Goal: Task Accomplishment & Management: Complete application form

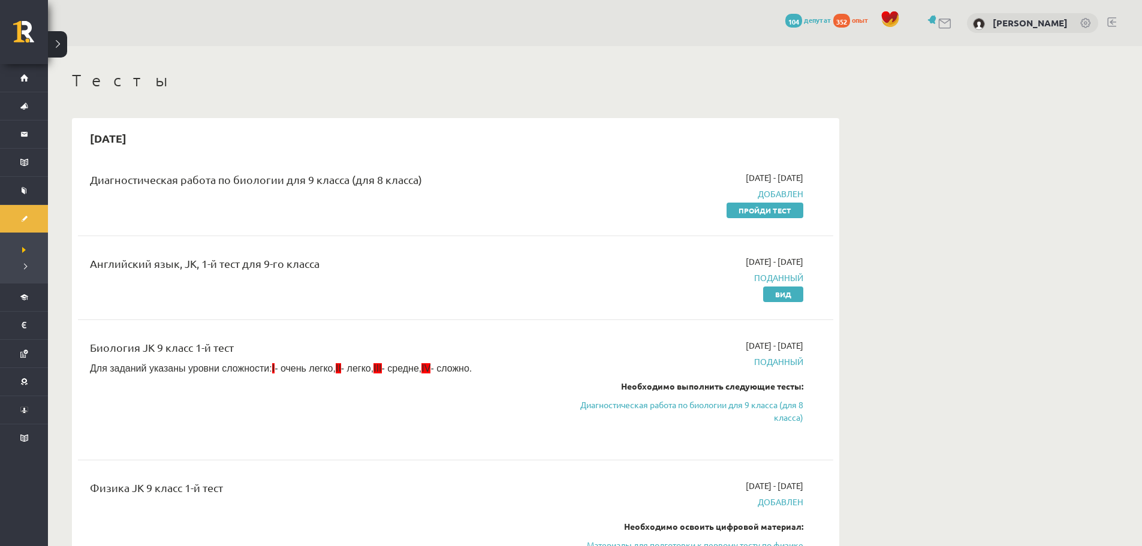
click at [448, 304] on div "Английский язык, JK, 1-й тест для 9-го класса 2025-09-01 - 2025-09-15 Поданный …" at bounding box center [455, 277] width 755 height 69
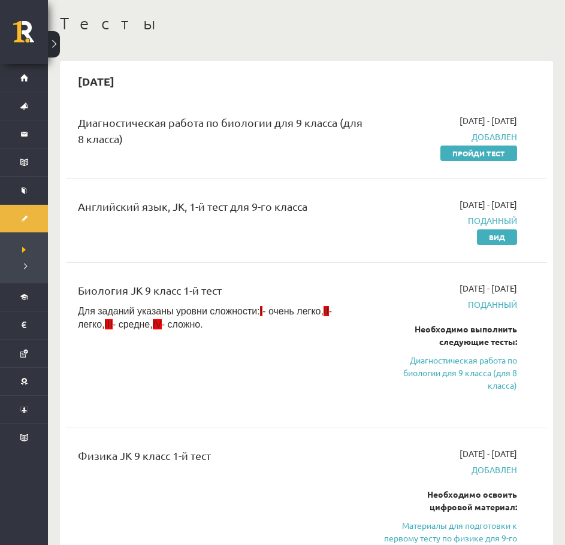
scroll to position [60, 0]
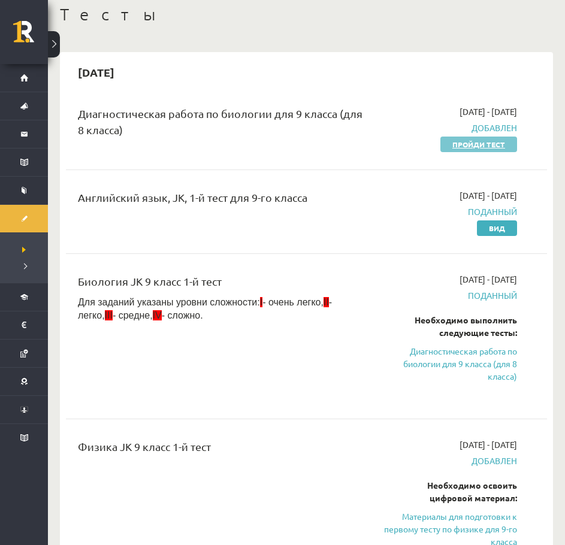
drag, startPoint x: 499, startPoint y: 146, endPoint x: 333, endPoint y: 44, distance: 194.0
click at [498, 146] on font "Пройди тест" at bounding box center [479, 145] width 53 height 10
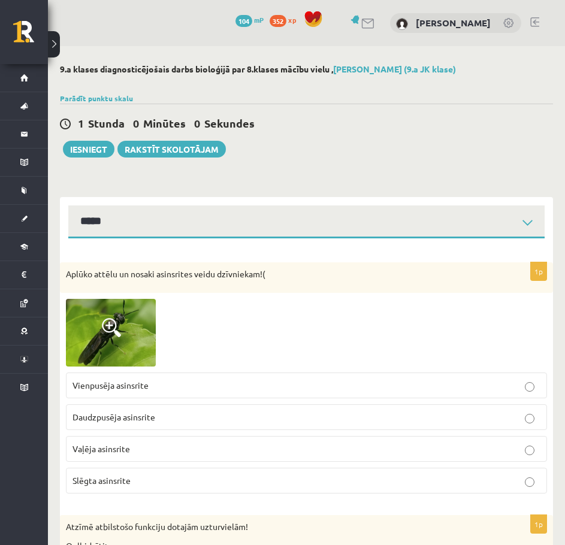
select select "**********"
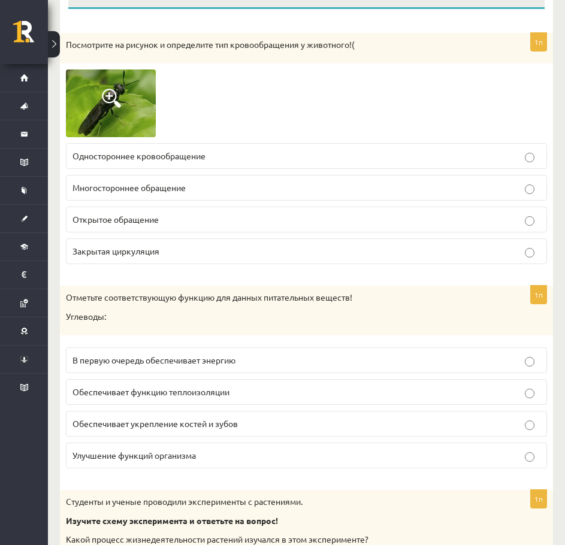
scroll to position [240, 0]
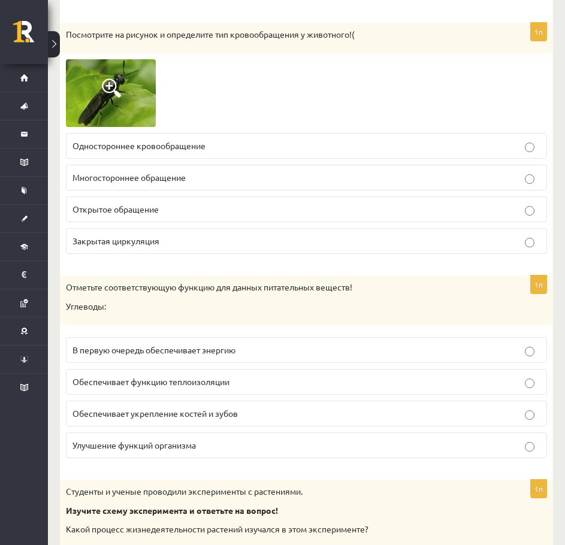
click at [269, 88] on div at bounding box center [306, 93] width 481 height 68
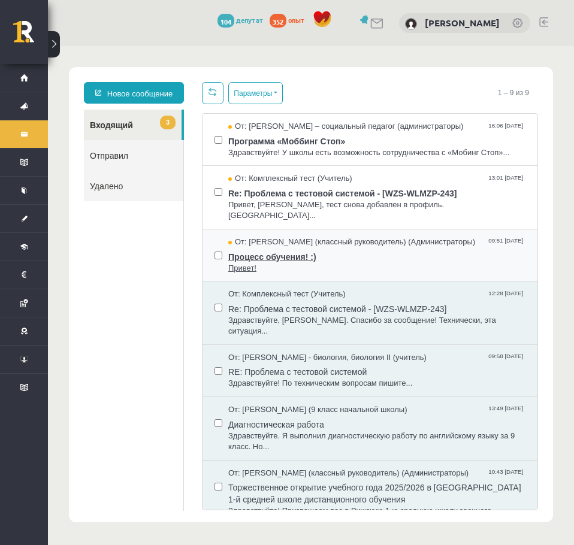
click at [260, 252] on font "Процесс обучения! :)" at bounding box center [272, 257] width 88 height 10
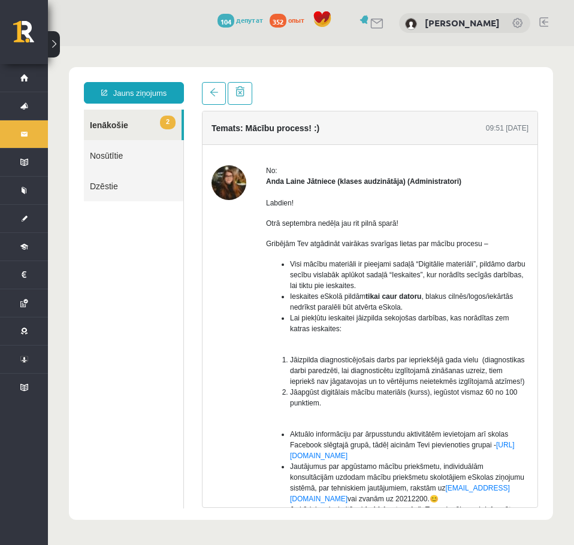
drag, startPoint x: 390, startPoint y: 241, endPoint x: 382, endPoint y: 247, distance: 9.8
drag, startPoint x: 109, startPoint y: 230, endPoint x: 364, endPoint y: 233, distance: 254.8
click at [384, 224] on span "Otrā septembra nedēļa jau rit pilnā sparā!" at bounding box center [332, 223] width 132 height 8
click at [340, 240] on span "Gribējām Tev atgādināt vairākas svarīgas lietas par mācību procesu –" at bounding box center [377, 244] width 222 height 8
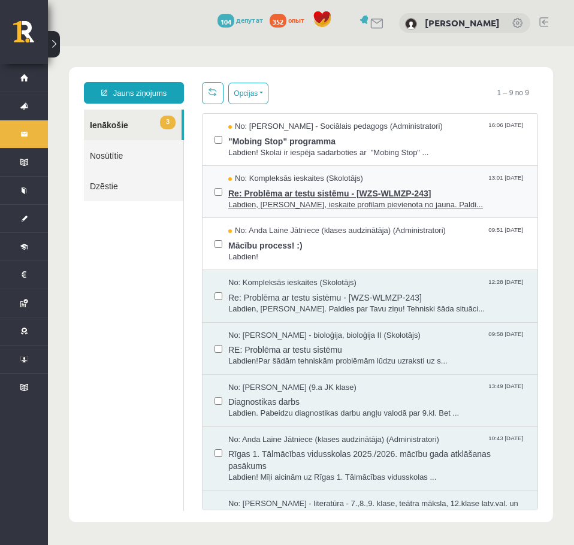
click at [302, 195] on span "Re: Problēma ar testu sistēmu - [WZS-WLMZP-243]" at bounding box center [376, 192] width 297 height 15
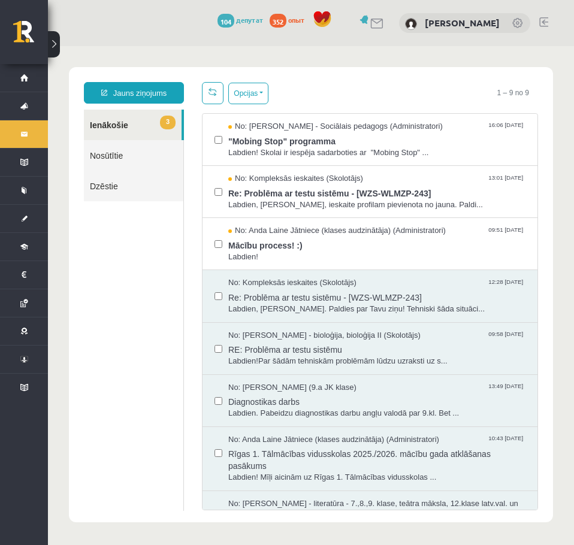
drag, startPoint x: 333, startPoint y: 80, endPoint x: 311, endPoint y: 100, distance: 29.3
click at [310, 89] on div "Opcijas Atzīmēt visus ziņojumus Atcelt izvēlētos Atzīmēt visus kā lasītus Atzīm…" at bounding box center [370, 93] width 336 height 22
click at [310, 144] on span ""Mobing Stop" programma" at bounding box center [376, 139] width 297 height 15
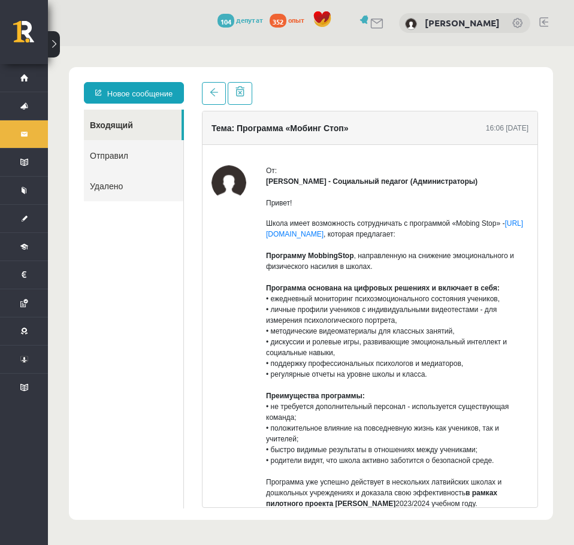
drag, startPoint x: 387, startPoint y: 283, endPoint x: 360, endPoint y: 300, distance: 32.1
click at [360, 300] on font "• ежедневный мониторинг психоэмоционального состояния учеников," at bounding box center [383, 299] width 234 height 8
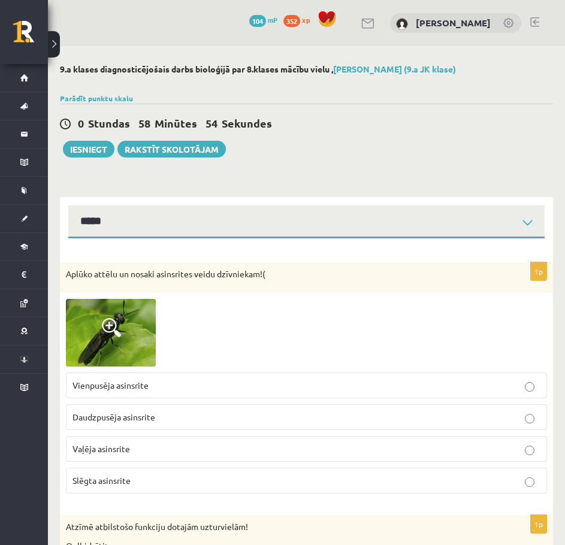
select select "**********"
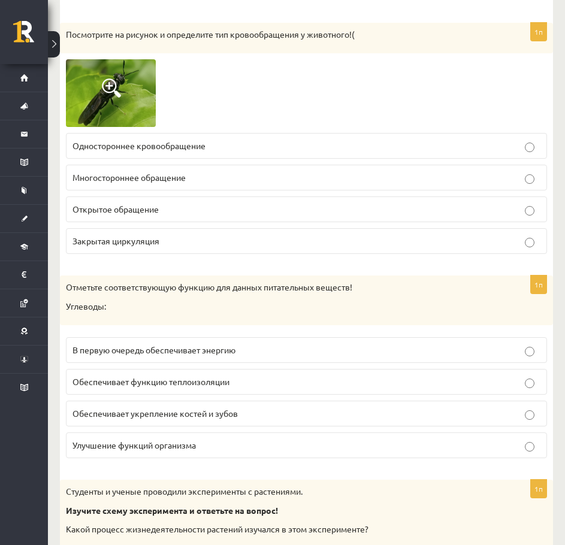
click at [254, 97] on div at bounding box center [306, 93] width 481 height 68
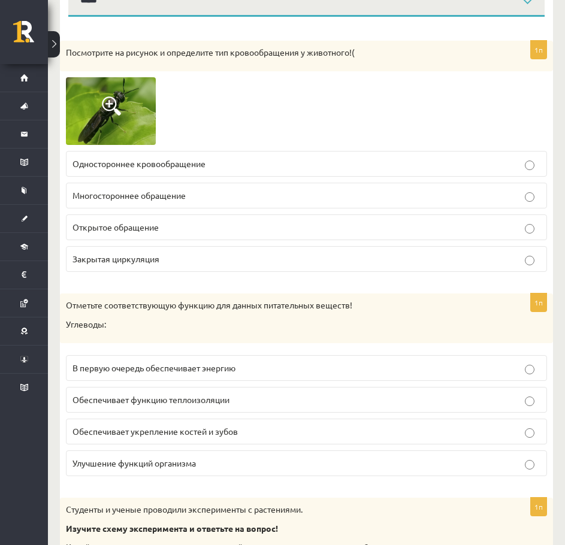
scroll to position [180, 0]
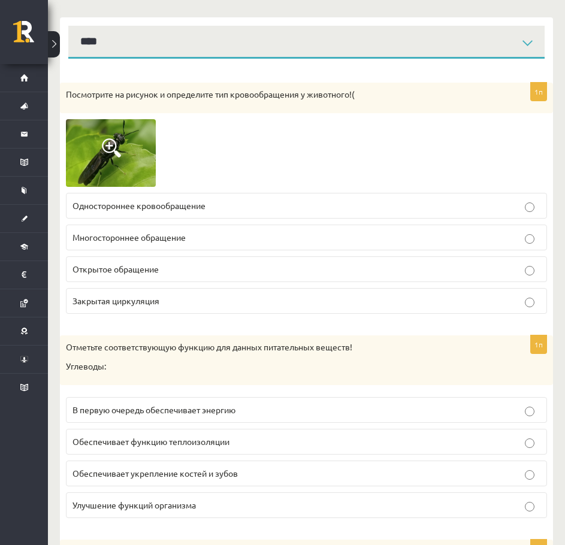
click at [224, 274] on p "Открытое обращение" at bounding box center [307, 269] width 468 height 13
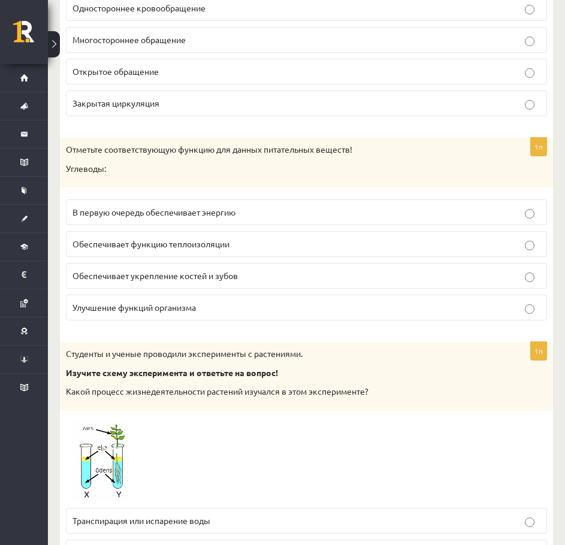
scroll to position [420, 0]
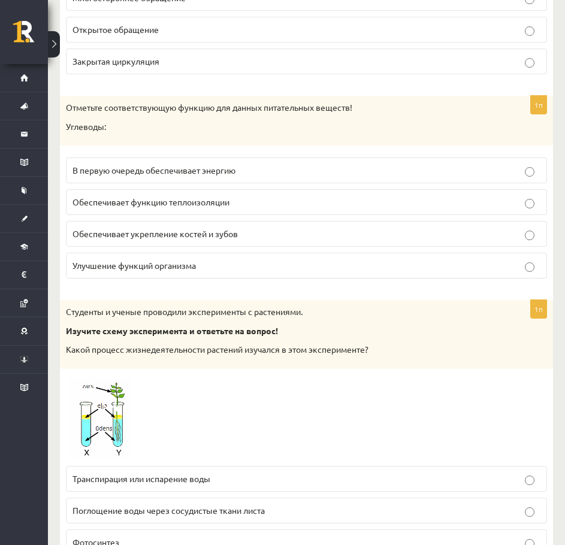
click at [165, 170] on font "В первую очередь обеспечивает энергию" at bounding box center [154, 170] width 163 height 11
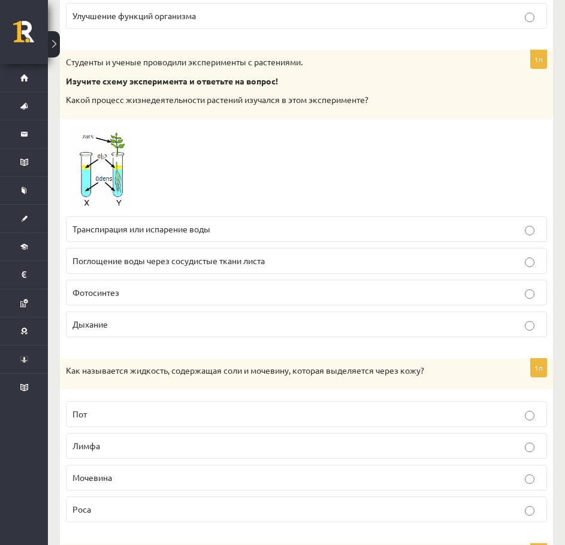
scroll to position [659, 0]
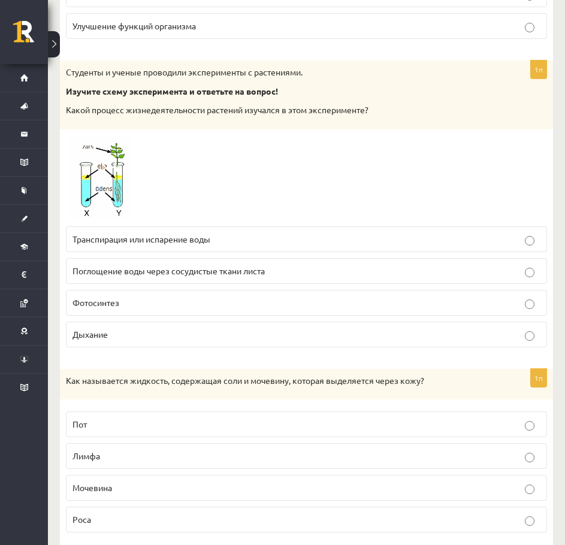
drag, startPoint x: 282, startPoint y: 239, endPoint x: 275, endPoint y: 241, distance: 7.4
click at [279, 240] on p "Транспирация или испарение воды" at bounding box center [307, 239] width 468 height 13
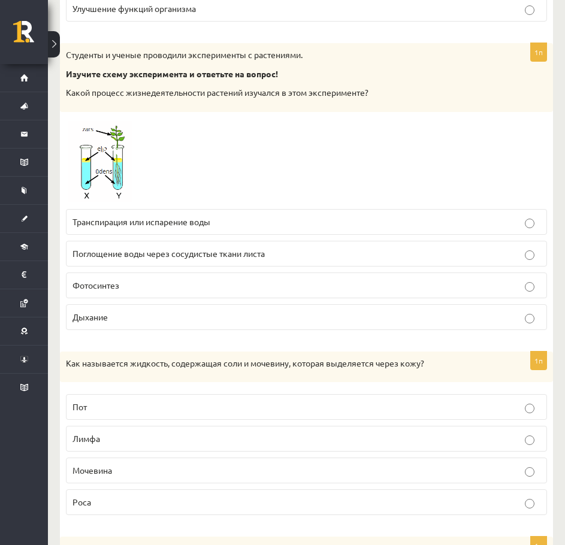
scroll to position [719, 0]
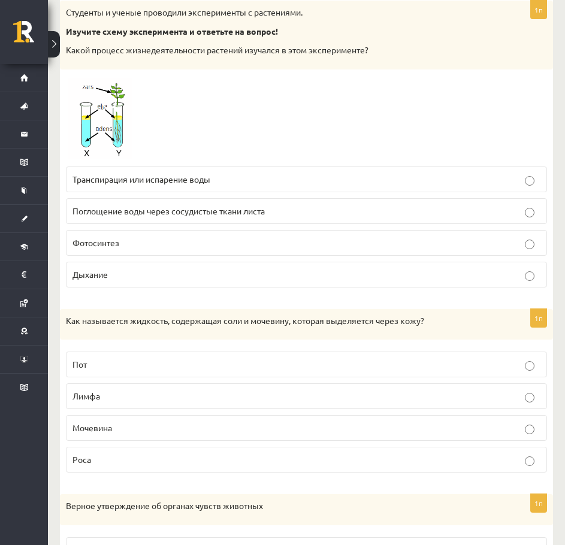
click at [143, 369] on p "Пот" at bounding box center [307, 364] width 468 height 13
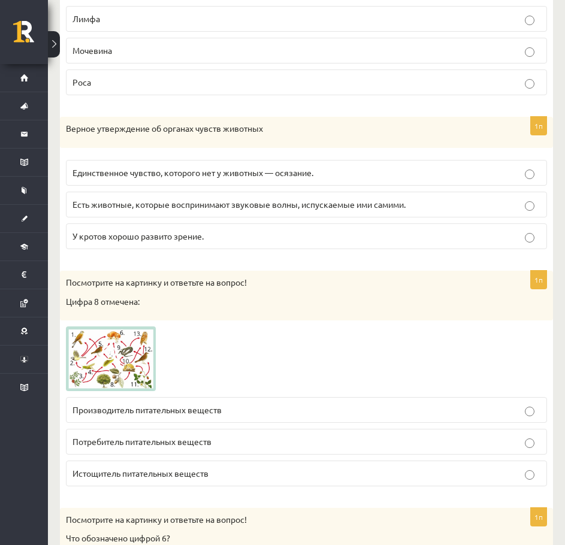
scroll to position [1139, 0]
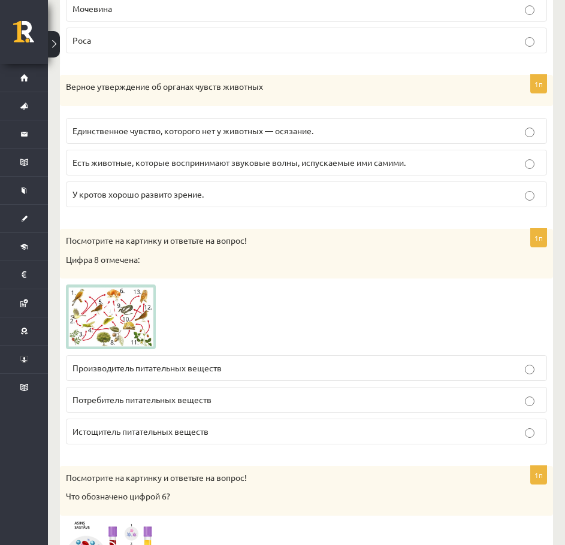
click at [322, 408] on label "Потребитель питательных веществ" at bounding box center [306, 400] width 481 height 26
click at [300, 301] on div at bounding box center [306, 317] width 481 height 65
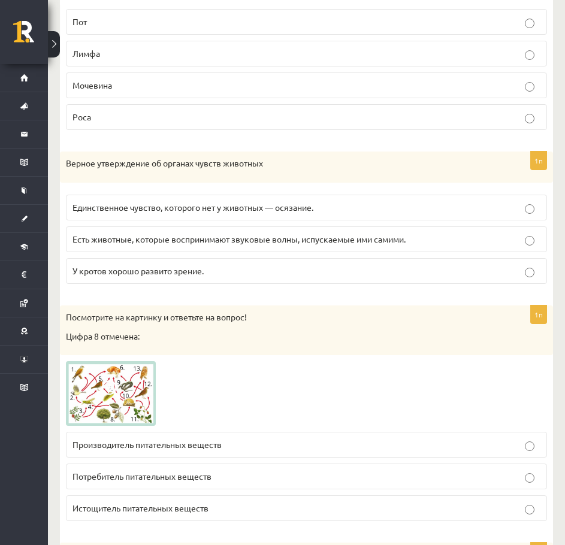
scroll to position [1019, 0]
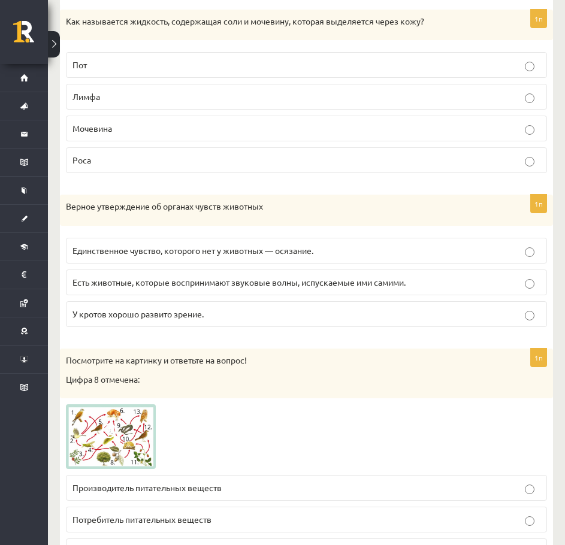
click at [304, 287] on font "Есть животные, которые воспринимают звуковые волны, испускаемые ими самими." at bounding box center [239, 282] width 333 height 11
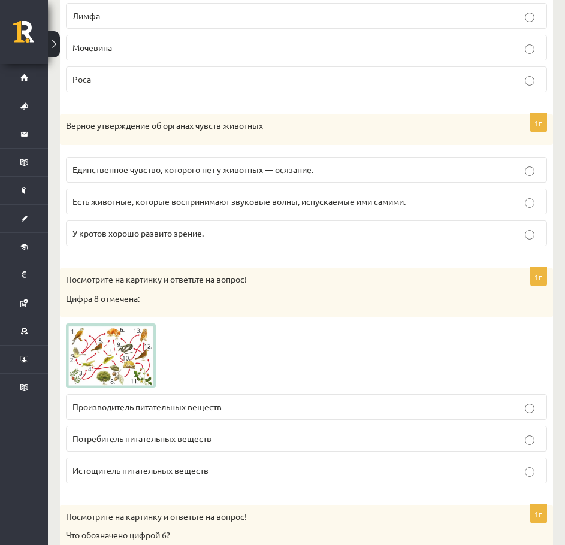
scroll to position [1139, 0]
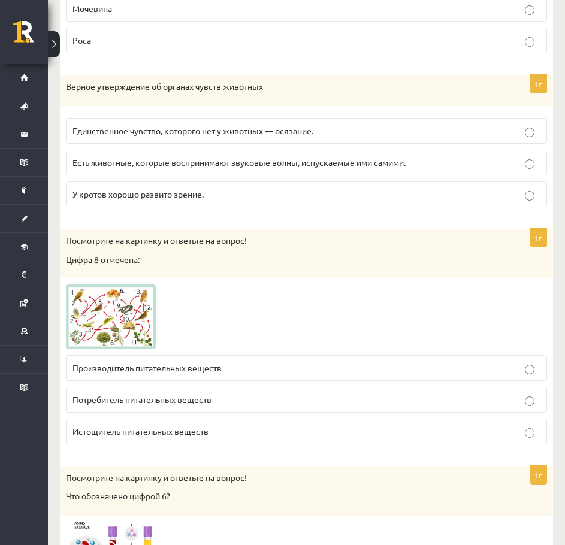
click at [149, 375] on p "Производитель питательных веществ" at bounding box center [307, 368] width 468 height 13
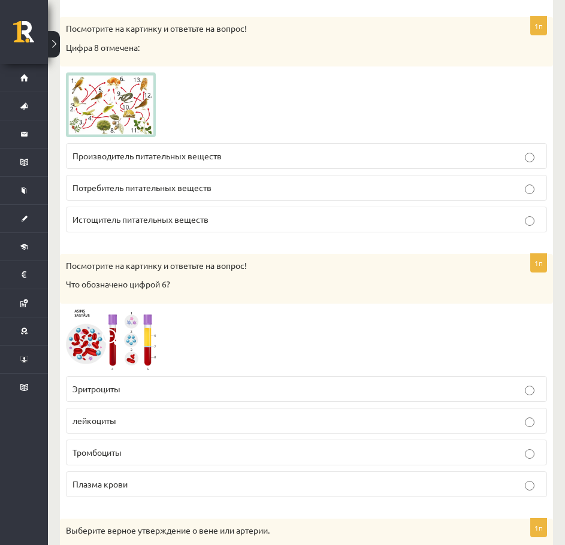
scroll to position [1319, 0]
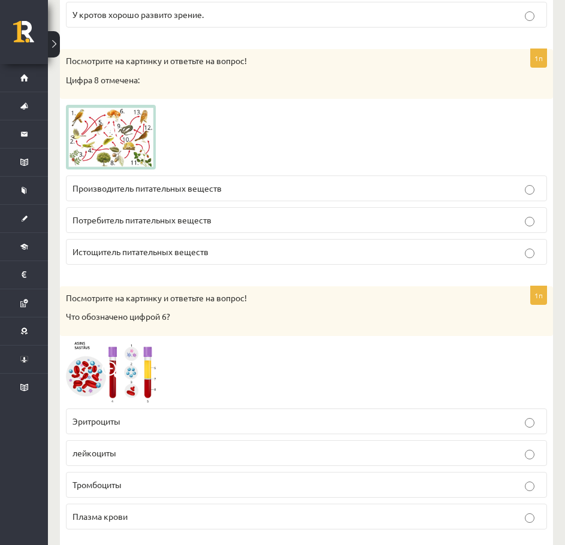
click at [119, 152] on img at bounding box center [111, 137] width 90 height 65
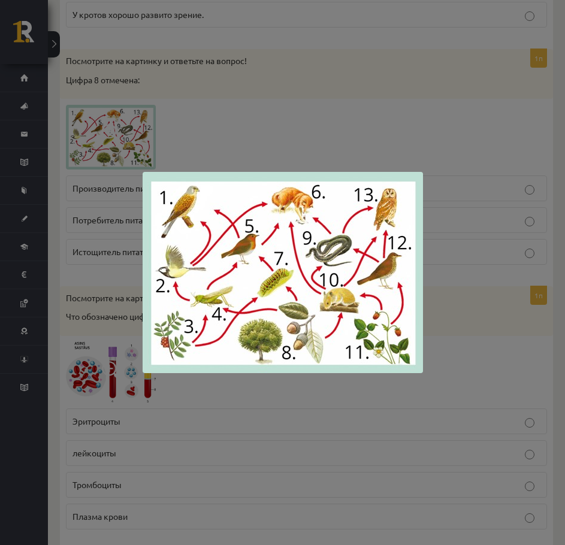
click at [88, 252] on div at bounding box center [282, 272] width 565 height 545
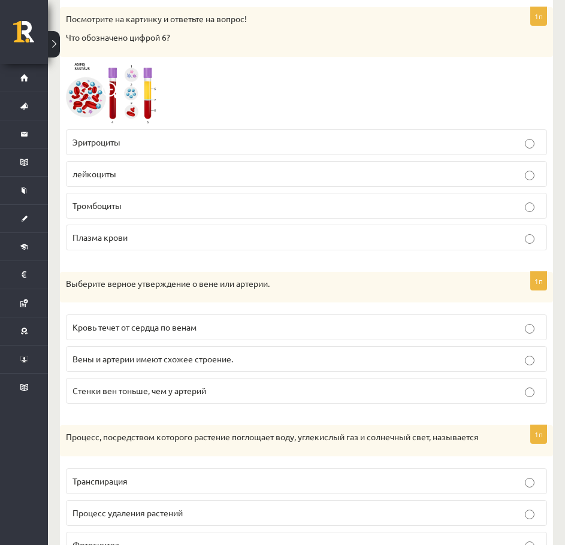
scroll to position [1558, 0]
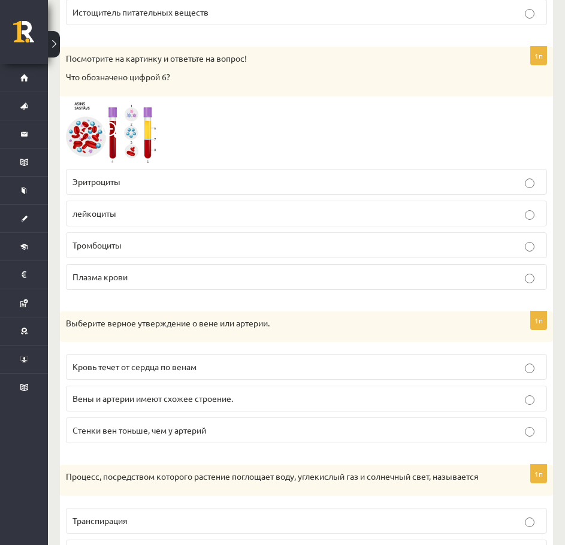
click at [213, 275] on p "Плазма крови" at bounding box center [307, 277] width 468 height 13
click at [201, 368] on p "Кровь течет от сердца по венам" at bounding box center [307, 367] width 468 height 13
click at [212, 431] on p "Стенки вен тоньше, чем у артерий" at bounding box center [307, 430] width 468 height 13
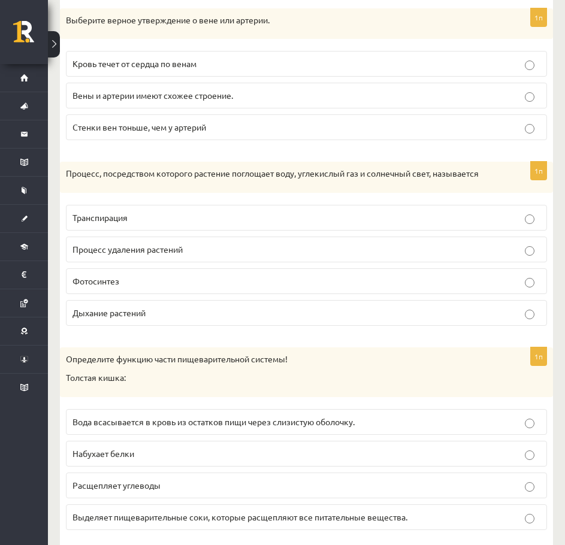
scroll to position [1918, 0]
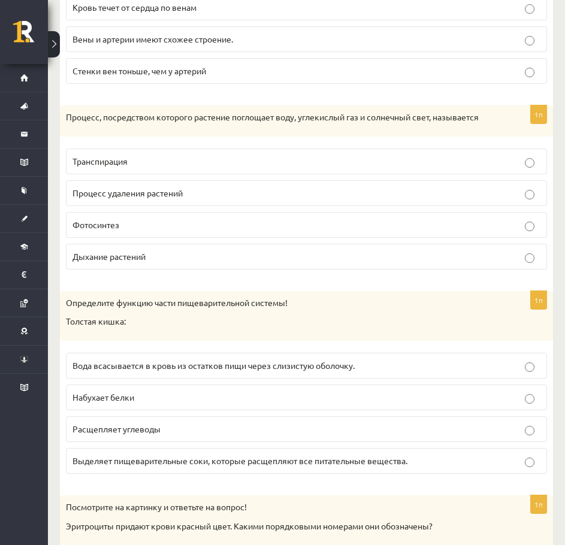
click at [228, 219] on p "Фотосинтез" at bounding box center [307, 225] width 468 height 13
drag, startPoint x: 237, startPoint y: 367, endPoint x: 233, endPoint y: 372, distance: 6.8
click at [237, 367] on font "Вода всасывается в кровь из остатков пищи через слизистую оболочку." at bounding box center [214, 365] width 282 height 11
click at [236, 365] on font "Вода всасывается в кровь из остатков пищи через слизистую оболочку." at bounding box center [214, 365] width 282 height 11
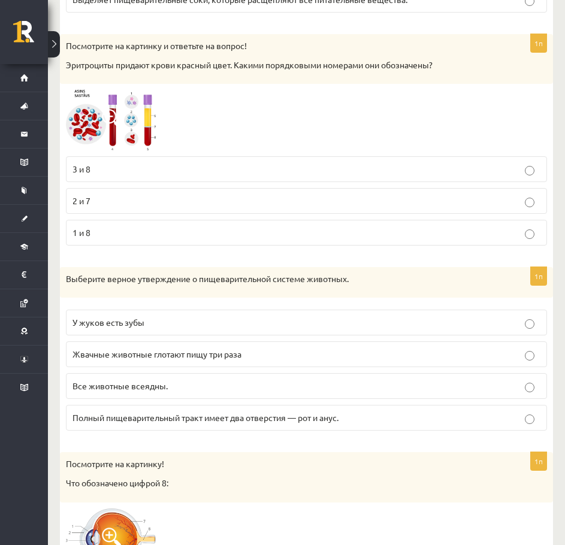
scroll to position [2338, 0]
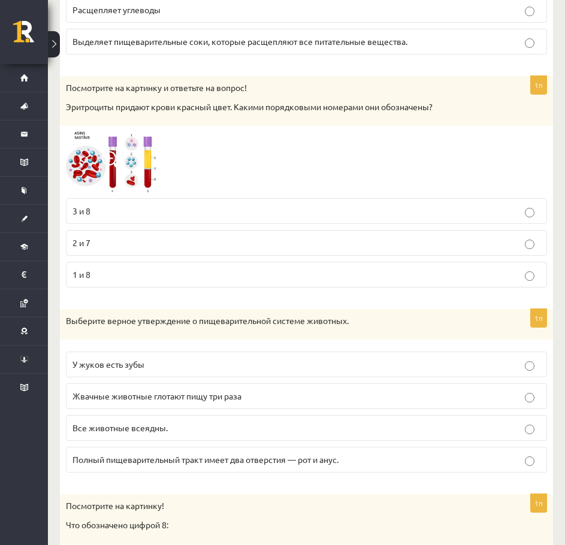
click at [182, 98] on div "Посмотрите на картинку и ответьте на вопрос! Эритроциты придают крови красный ц…" at bounding box center [306, 101] width 493 height 50
click at [161, 270] on p "1 и 8" at bounding box center [307, 275] width 468 height 13
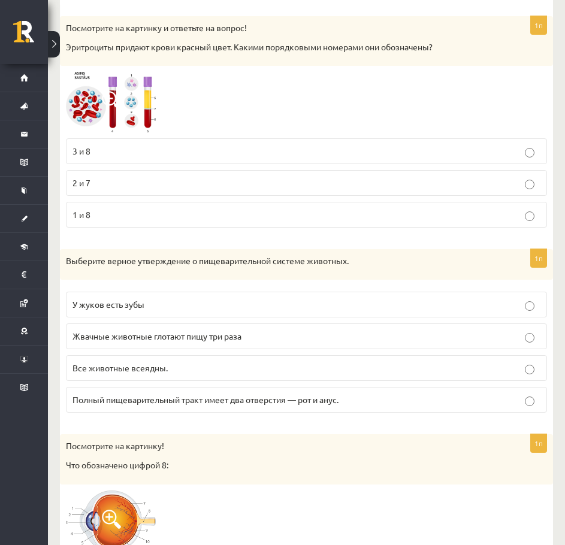
click at [144, 106] on img at bounding box center [111, 102] width 90 height 61
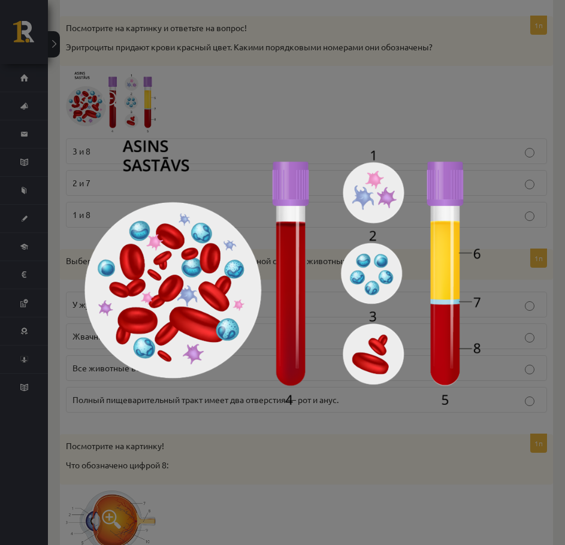
click at [180, 464] on div at bounding box center [282, 272] width 565 height 545
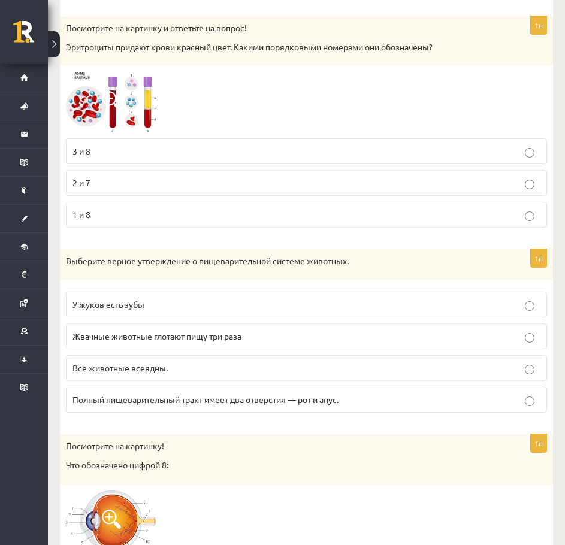
click at [152, 406] on p "Полный пищеварительный тракт имеет два отверстия — рот и анус." at bounding box center [307, 400] width 468 height 13
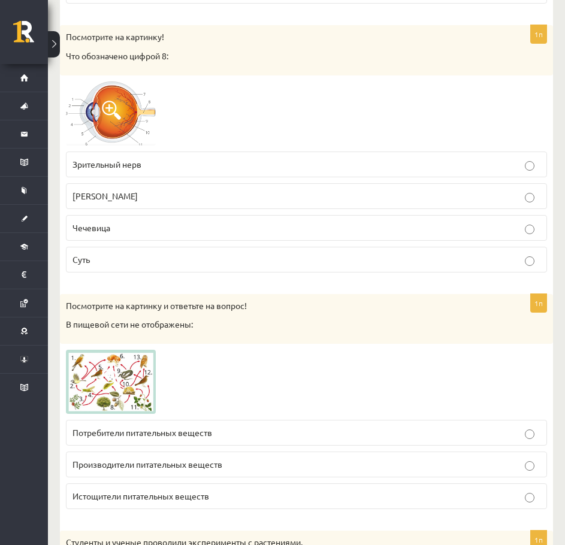
scroll to position [2817, 0]
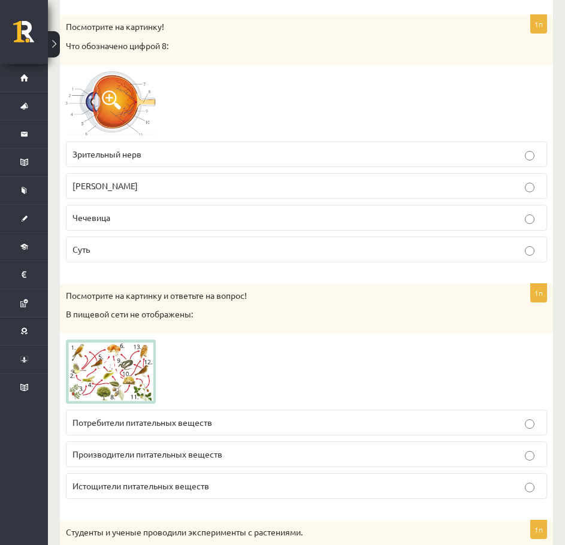
click at [146, 152] on p "Зрительный нерв" at bounding box center [307, 154] width 468 height 13
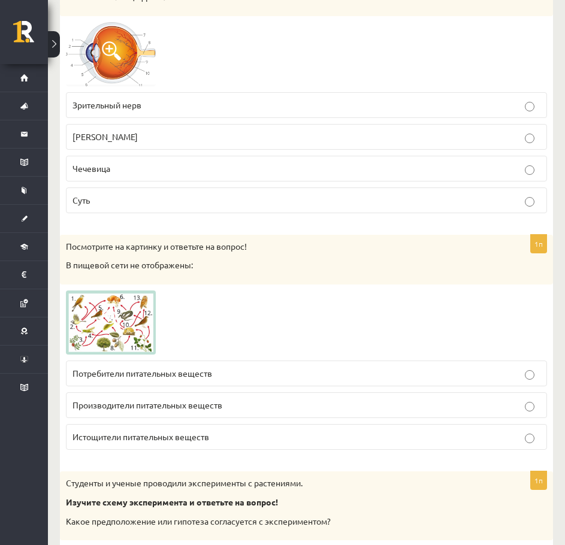
scroll to position [2877, 0]
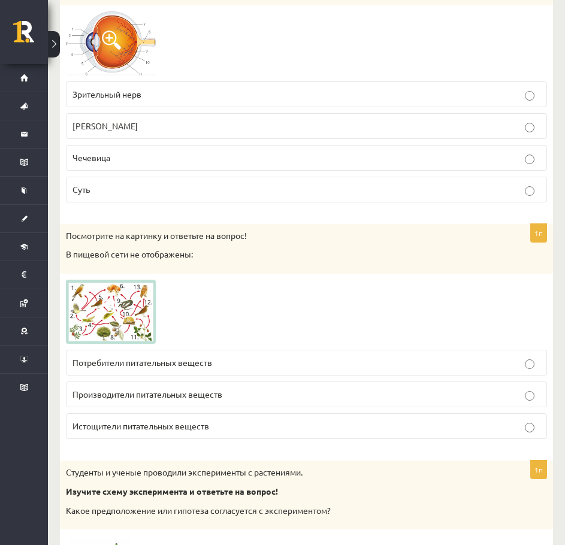
click at [150, 430] on font "Истощители питательных веществ" at bounding box center [141, 426] width 137 height 11
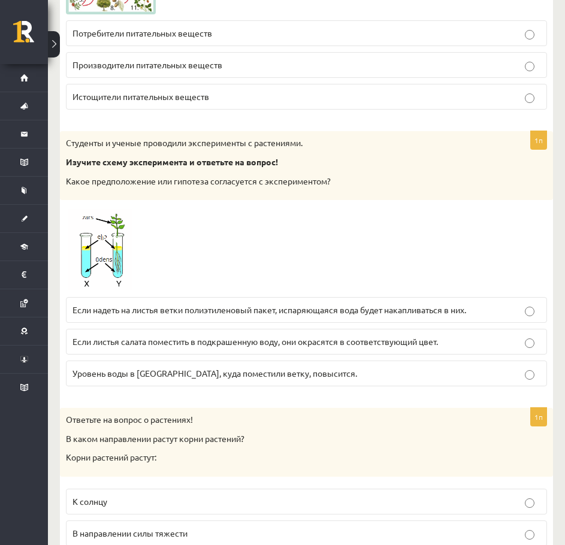
scroll to position [3297, 0]
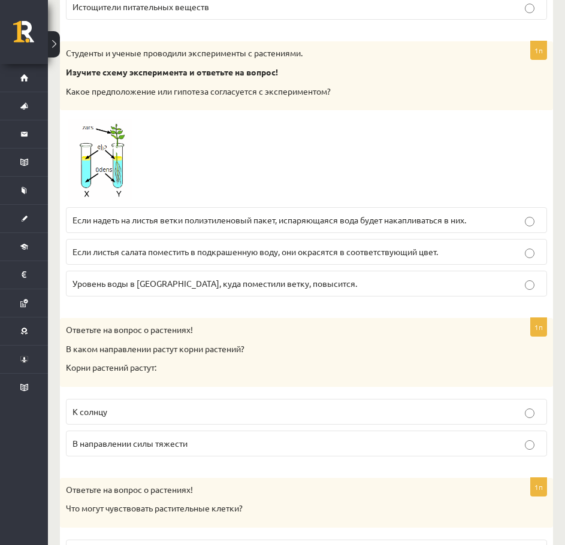
drag, startPoint x: 321, startPoint y: 136, endPoint x: 173, endPoint y: 104, distance: 150.8
click at [139, 228] on label "Если надеть на листья ветки полиэтиленовый пакет, испаряющаяся вода будет накап…" at bounding box center [306, 220] width 481 height 26
click at [203, 438] on label "В направлении силы тяжести" at bounding box center [306, 444] width 481 height 26
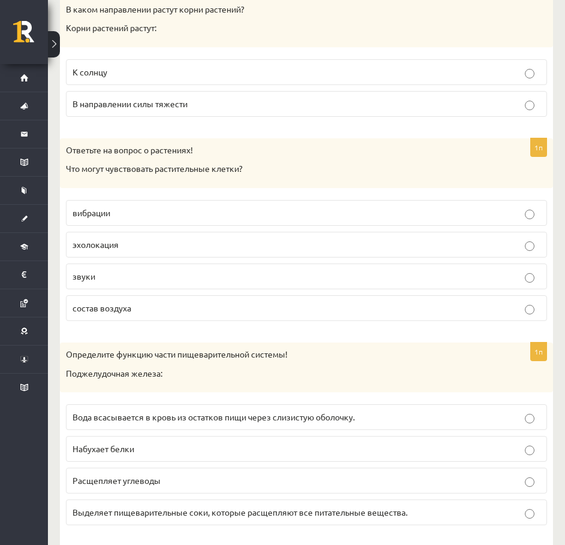
scroll to position [3536, 0]
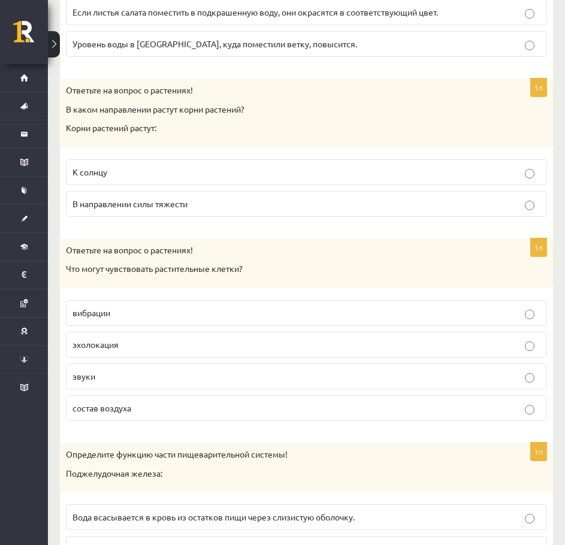
click at [118, 408] on font "состав воздуха" at bounding box center [102, 408] width 59 height 11
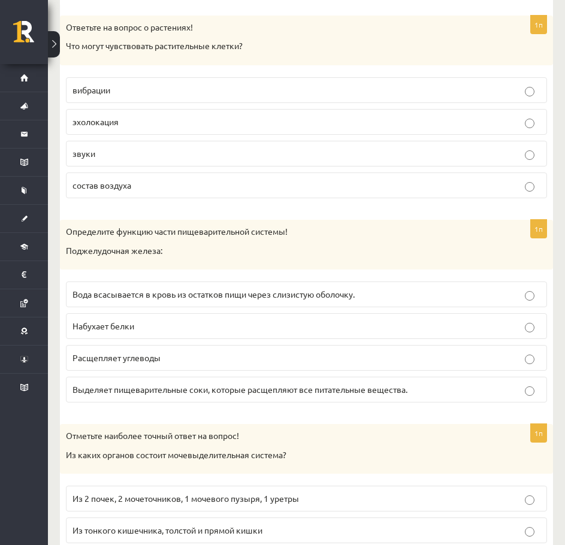
scroll to position [3776, 0]
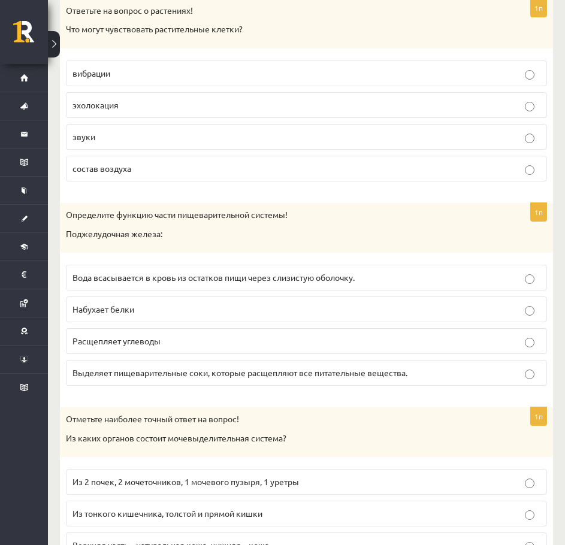
drag, startPoint x: 242, startPoint y: 373, endPoint x: 237, endPoint y: 378, distance: 6.4
click at [242, 373] on font "Выделяет пищеварительные соки, которые расщепляют все питательные вещества." at bounding box center [240, 372] width 335 height 11
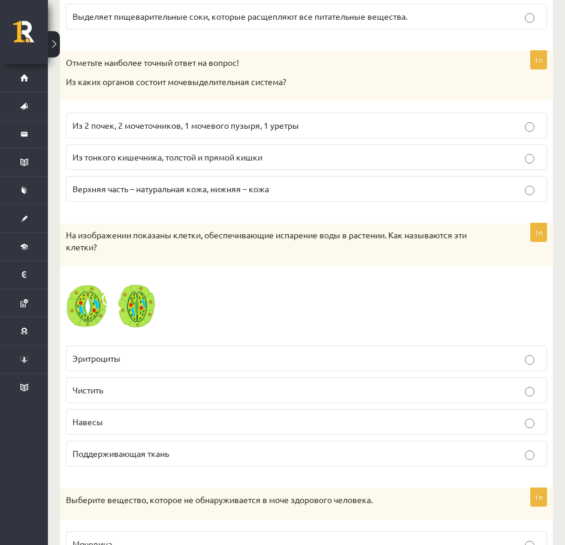
scroll to position [4136, 0]
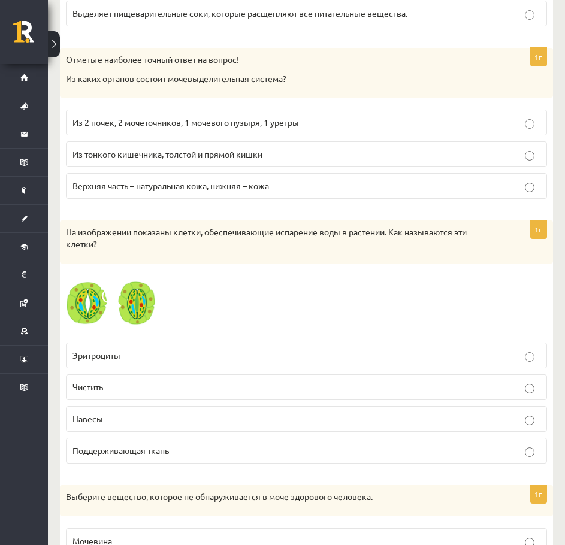
click at [182, 123] on font "Из 2 почек, 2 мочеточников, 1 мочевого пузыря, 1 уретры" at bounding box center [186, 122] width 227 height 11
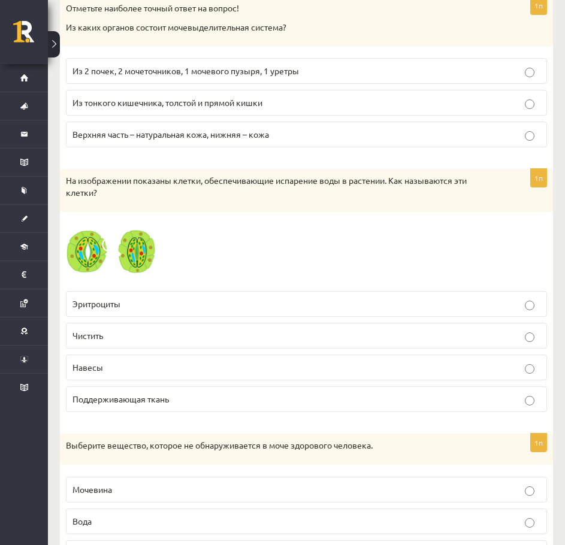
scroll to position [4196, 0]
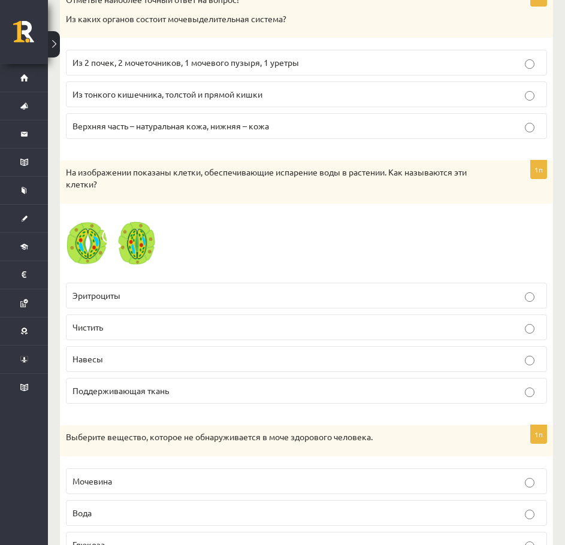
click at [128, 328] on p "Чистить" at bounding box center [307, 327] width 468 height 13
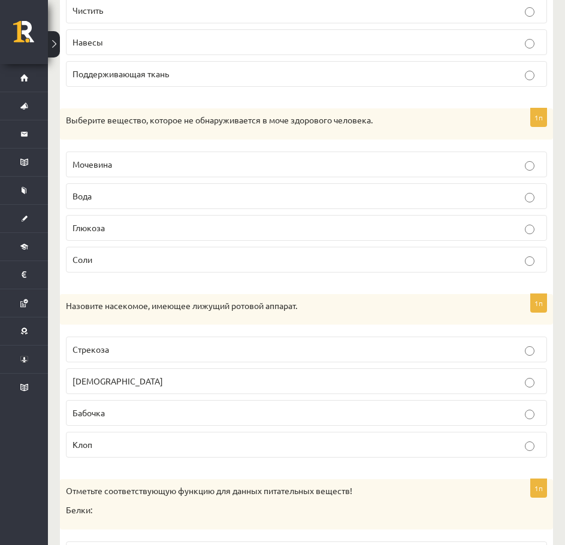
scroll to position [4555, 0]
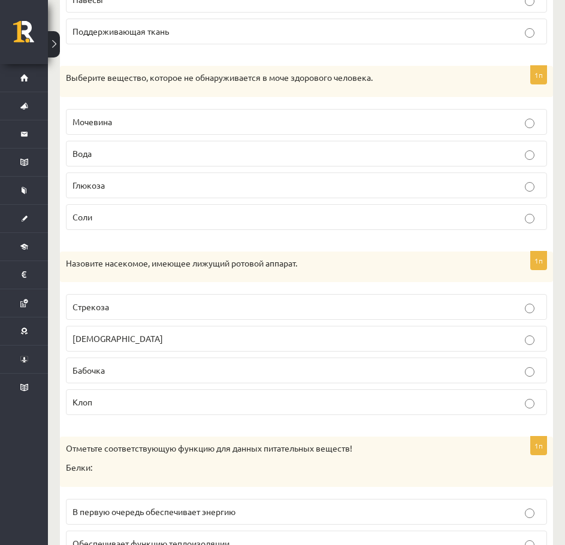
drag, startPoint x: 236, startPoint y: 241, endPoint x: 192, endPoint y: 76, distance: 171.3
click at [192, 76] on font "Выберите вещество, которое не обнаруживается в моче здорового человека." at bounding box center [219, 77] width 307 height 11
click at [116, 186] on p "Глюкоза" at bounding box center [307, 185] width 468 height 13
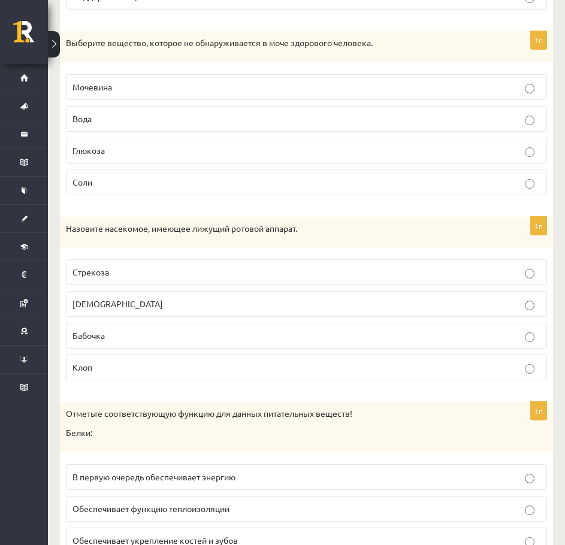
scroll to position [4615, 0]
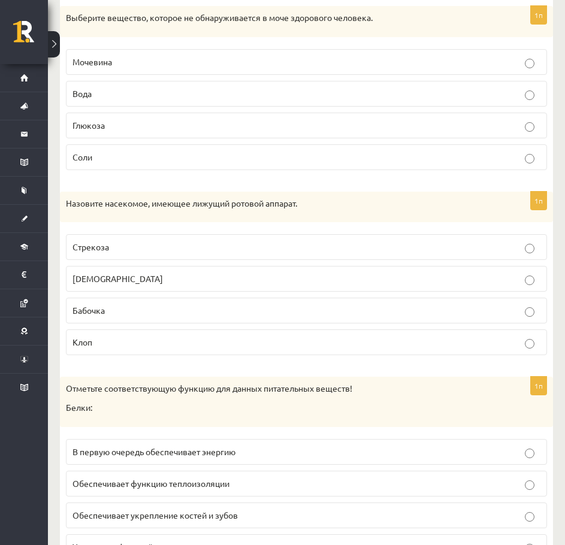
click at [166, 287] on label "Муха" at bounding box center [306, 279] width 481 height 26
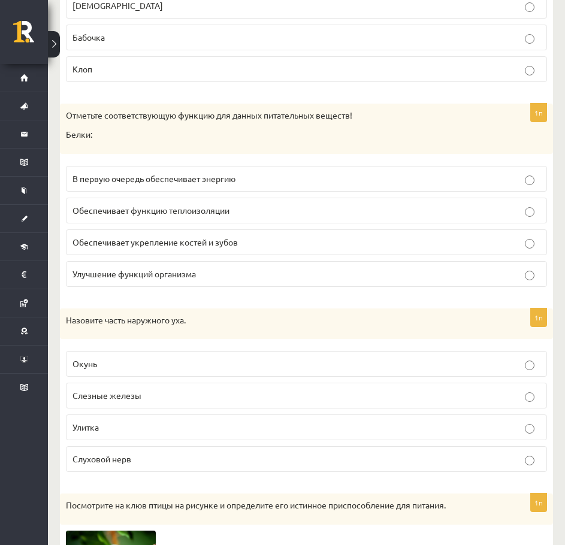
scroll to position [4915, 0]
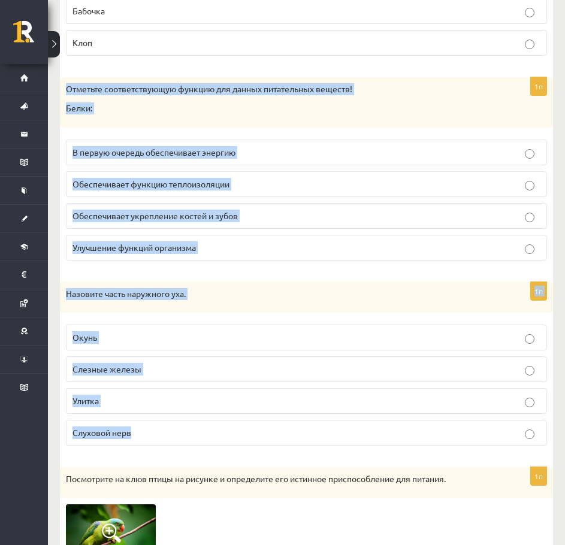
drag, startPoint x: 69, startPoint y: 86, endPoint x: 203, endPoint y: 433, distance: 372.1
copy form "Отметьте соответствующую функцию для данных питательных веществ! Белки: В перву…"
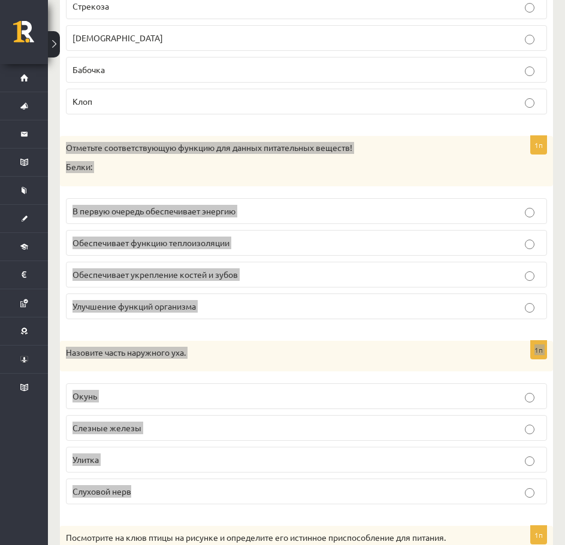
scroll to position [4855, 0]
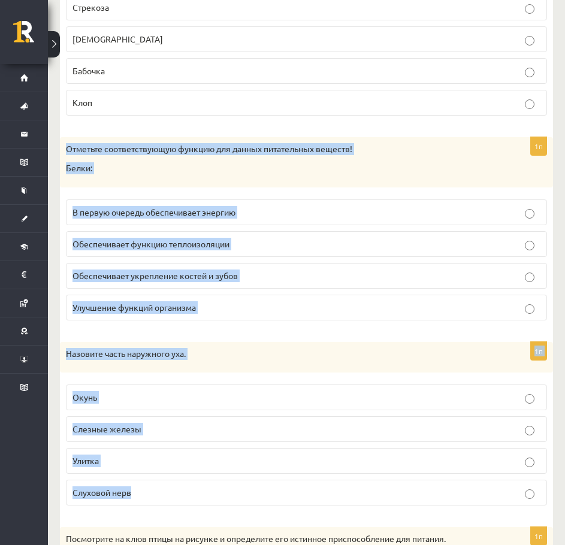
click at [159, 312] on font "Улучшение функций организма" at bounding box center [134, 307] width 123 height 11
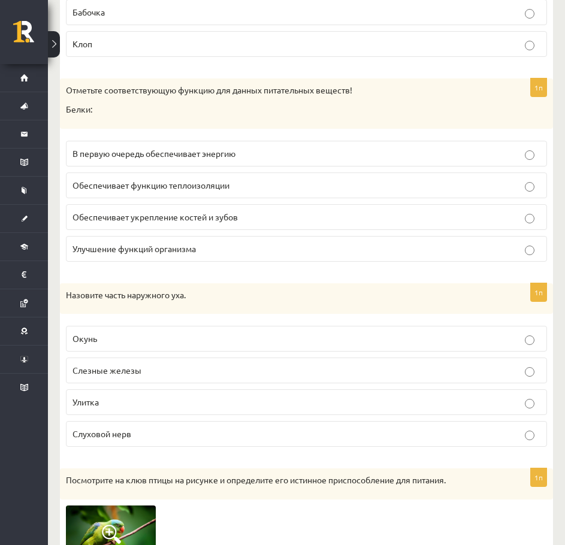
scroll to position [4915, 0]
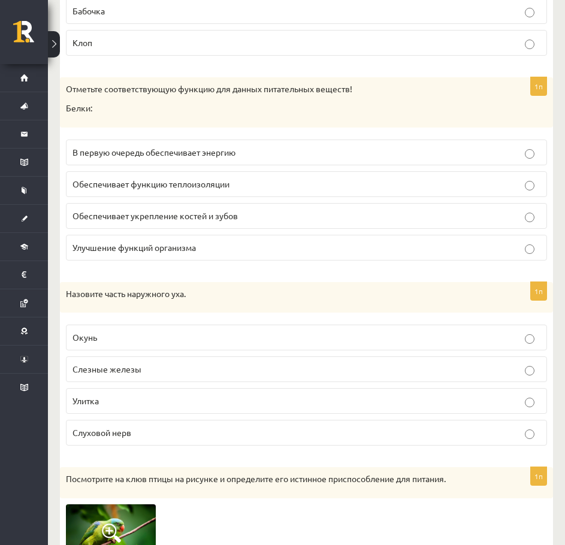
drag, startPoint x: 113, startPoint y: 349, endPoint x: 65, endPoint y: 267, distance: 95.9
click at [65, 267] on div "1п Отметьте соответствующую функцию для данных питательных веществ! Белки: В пе…" at bounding box center [306, 173] width 493 height 192
click at [188, 432] on p "Слуховой нерв" at bounding box center [307, 433] width 468 height 13
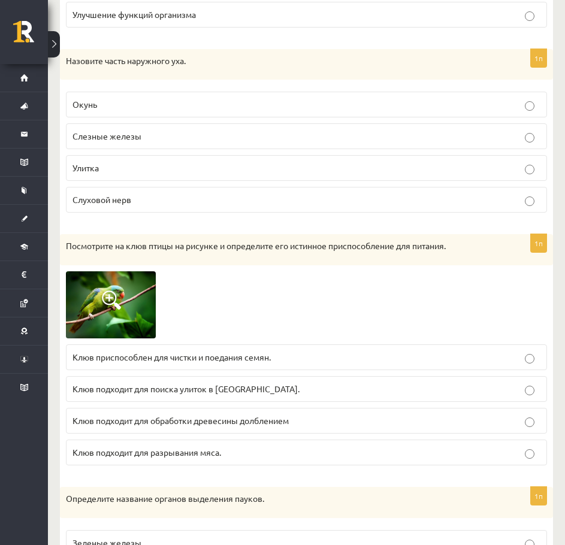
scroll to position [5155, 0]
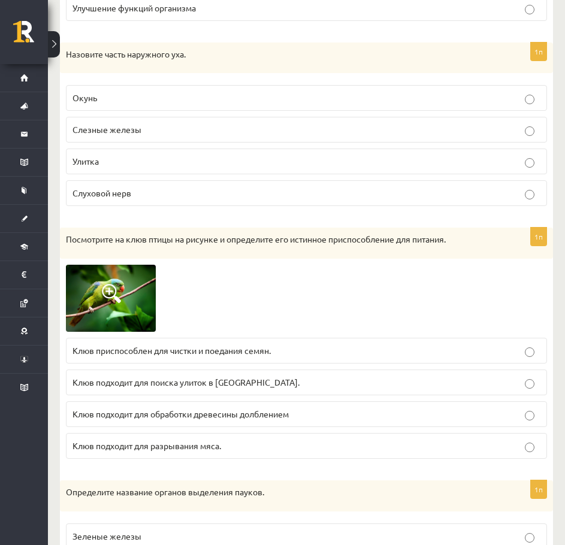
click at [207, 353] on font "Клюв приспособлен для чистки и поедания семян." at bounding box center [172, 350] width 198 height 11
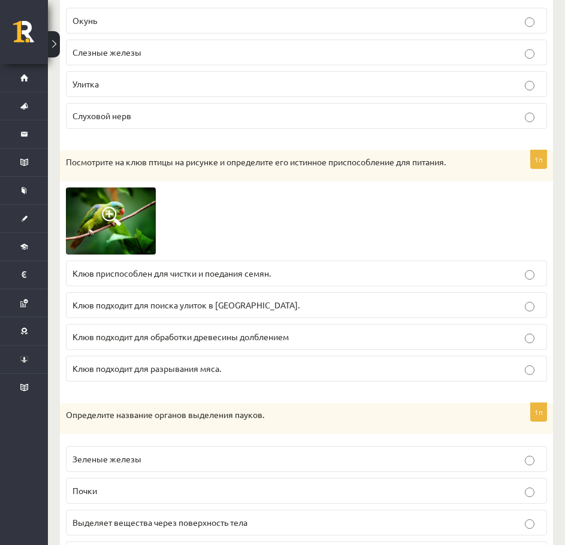
scroll to position [5275, 0]
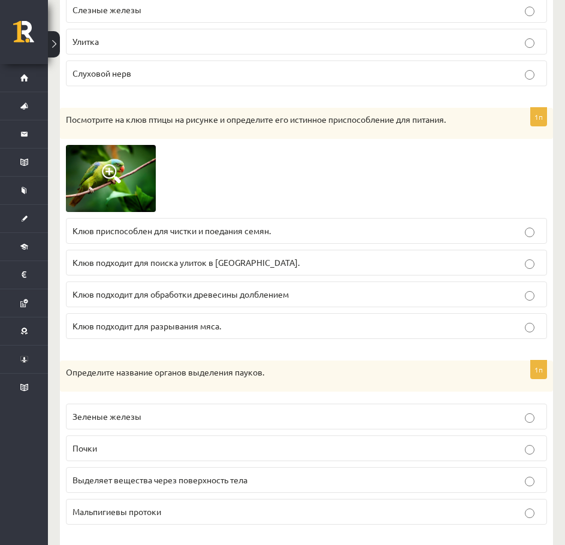
click at [200, 506] on p "Мальпигиевы протоки" at bounding box center [307, 512] width 468 height 13
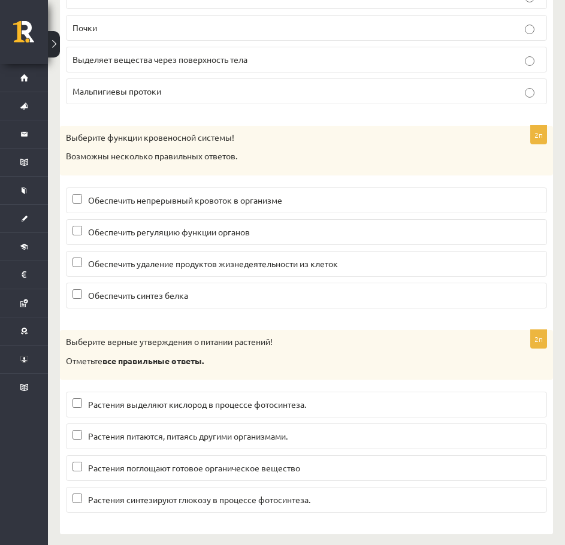
scroll to position [5703, 0]
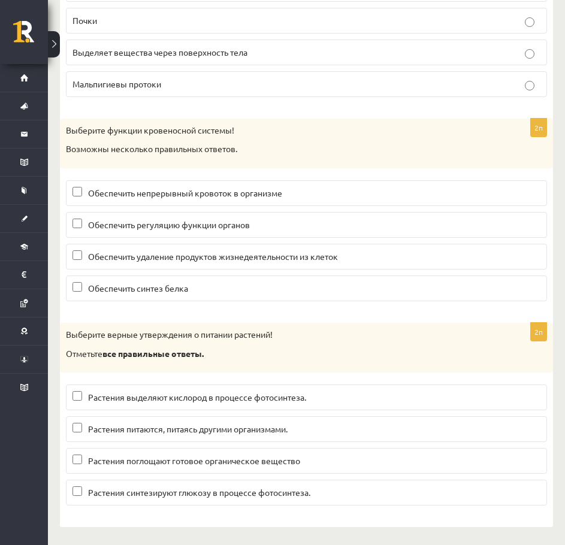
click at [204, 204] on label "Обеспечить непрерывный кровоток в организме" at bounding box center [306, 193] width 481 height 26
click at [213, 253] on font "Обеспечить удаление продуктов жизнедеятельности из клеток" at bounding box center [213, 256] width 250 height 11
click at [178, 499] on p "Растения синтезируют глюкозу в процессе фотосинтеза." at bounding box center [307, 493] width 468 height 13
click at [209, 405] on label "Растения выделяют кислород в процессе фотосинтеза." at bounding box center [306, 398] width 481 height 26
click at [215, 393] on font "Растения выделяют кислород в процессе фотосинтеза." at bounding box center [197, 397] width 218 height 11
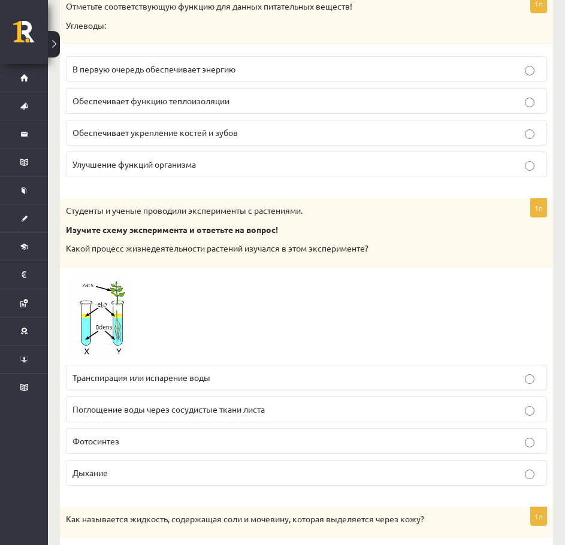
scroll to position [0, 0]
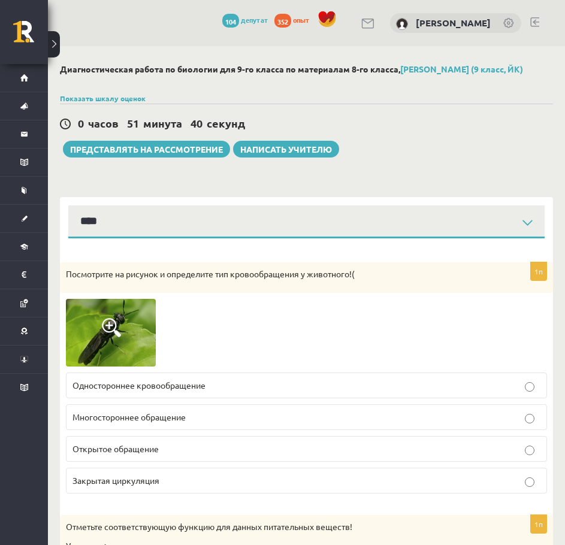
drag, startPoint x: 250, startPoint y: 251, endPoint x: 233, endPoint y: 107, distance: 145.4
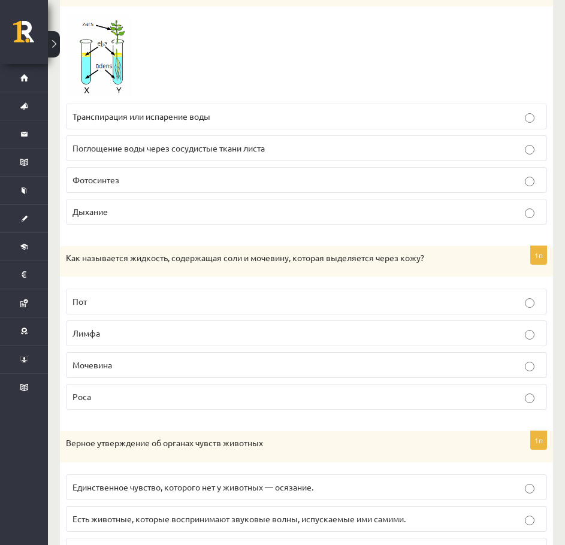
scroll to position [839, 0]
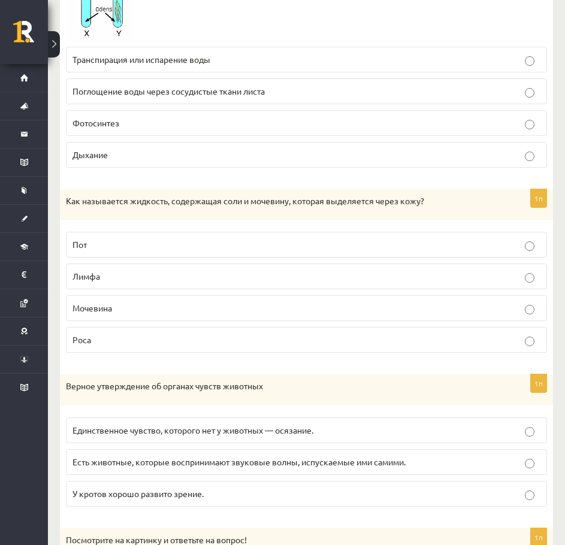
drag, startPoint x: 454, startPoint y: 38, endPoint x: 470, endPoint y: 0, distance: 40.9
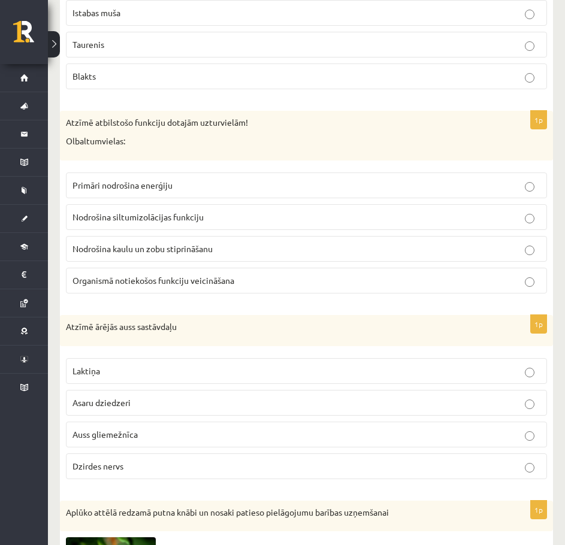
scroll to position [4913, 0]
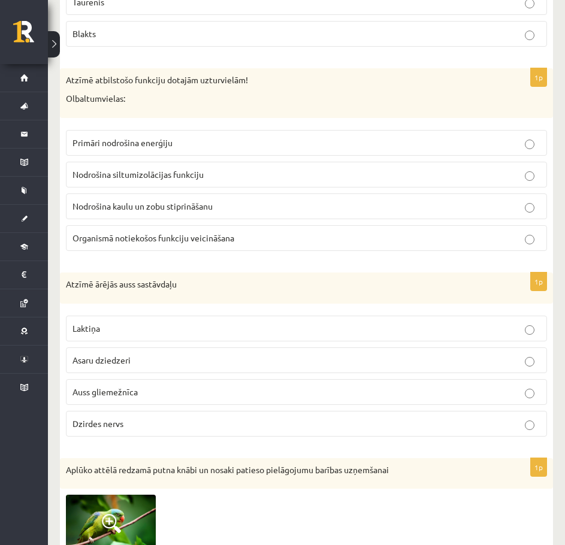
drag, startPoint x: 126, startPoint y: 244, endPoint x: 77, endPoint y: 281, distance: 61.1
click at [77, 281] on p "Atzīmē ārējās auss sastāvdaļu" at bounding box center [276, 285] width 421 height 12
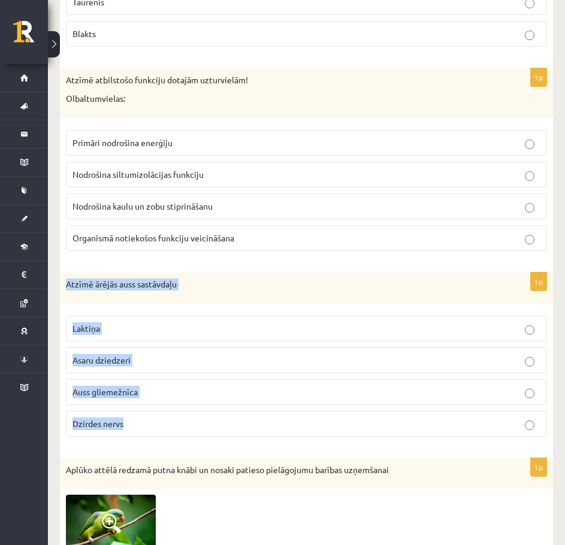
drag, startPoint x: 67, startPoint y: 282, endPoint x: 164, endPoint y: 417, distance: 166.7
click at [165, 421] on div "1p Atzīmē ārējās auss sastāvdaļu Laktiņa Asaru dziedzeri Auss gliemežnīca Dzird…" at bounding box center [306, 360] width 493 height 174
copy div "Atzīmē ārējās auss sastāvdaļu Laktiņa Asaru dziedzeri Auss gliemežnīca Dzirdes …"
click at [307, 275] on div "Atzīmē ārējās auss sastāvdaļu" at bounding box center [306, 288] width 493 height 31
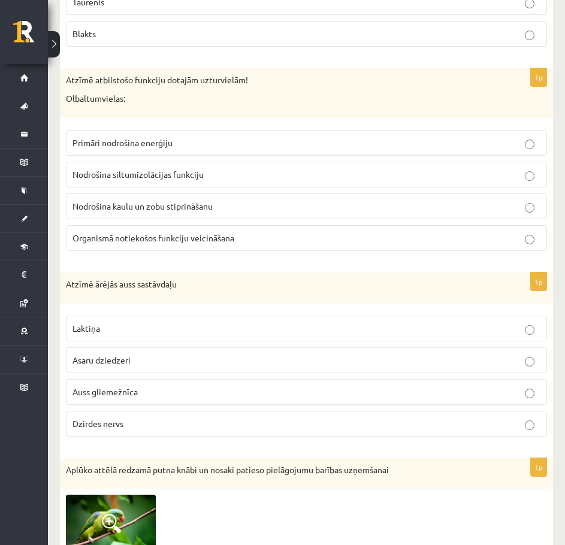
scroll to position [4924, 0]
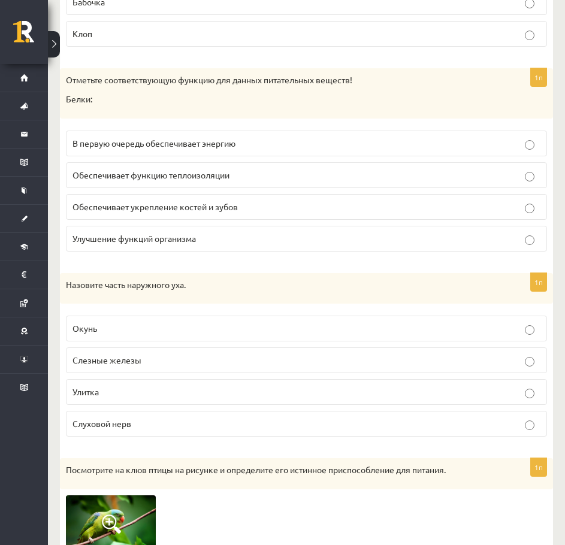
click at [144, 385] on label "Улитка" at bounding box center [306, 392] width 481 height 26
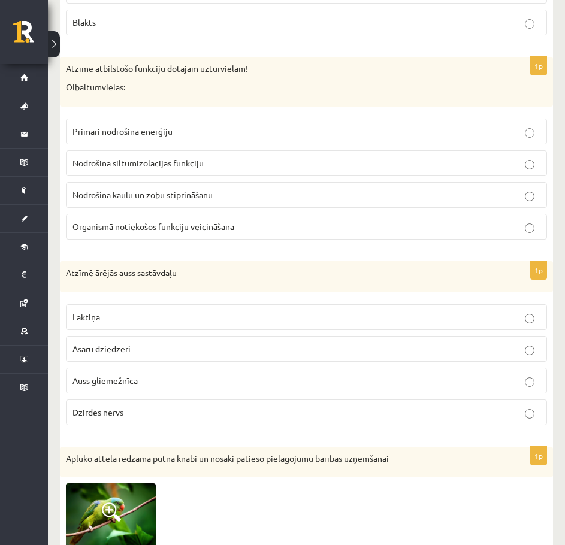
scroll to position [4913, 0]
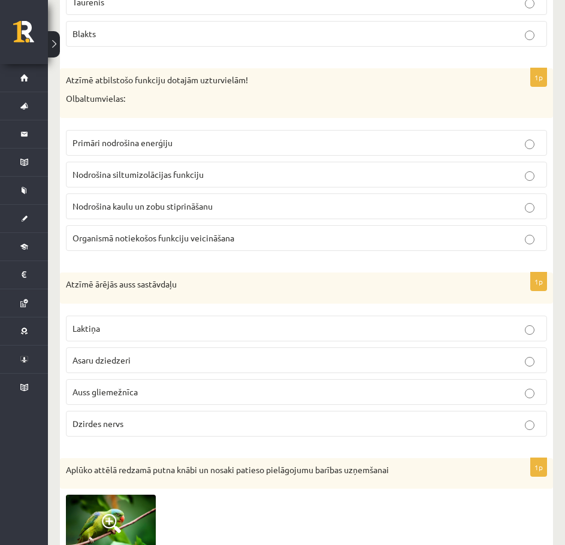
click at [189, 296] on div "Atzīmē ārējās auss sastāvdaļu" at bounding box center [306, 288] width 493 height 31
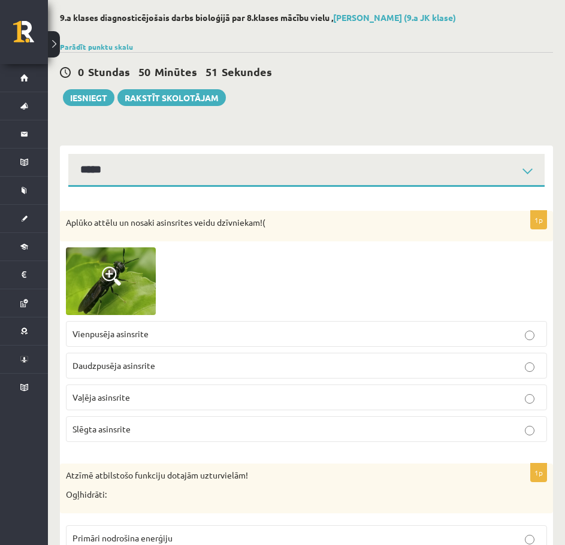
scroll to position [0, 0]
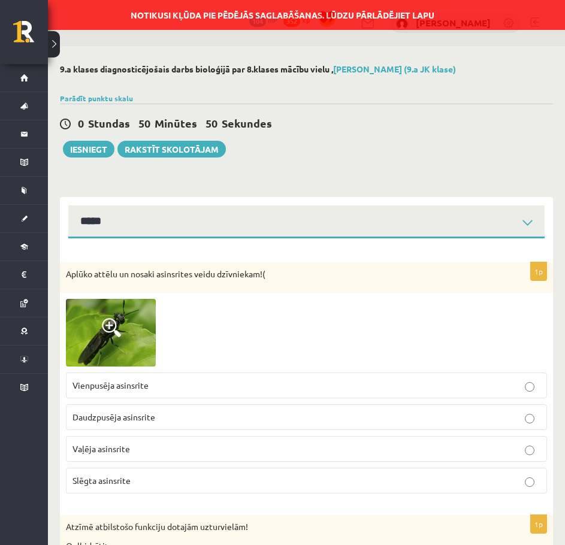
drag, startPoint x: 237, startPoint y: 304, endPoint x: 188, endPoint y: 111, distance: 199.3
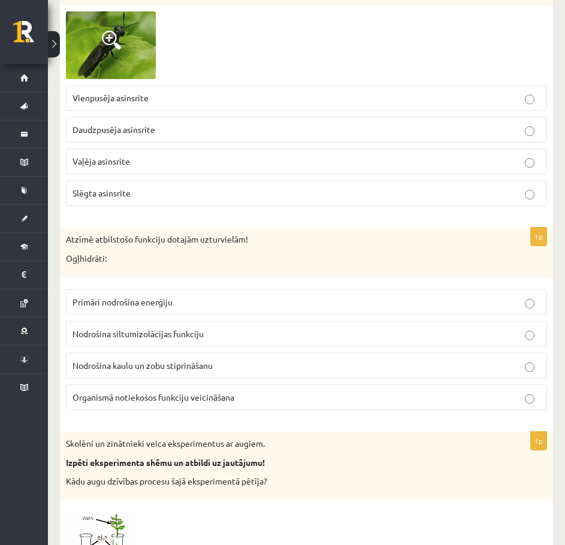
scroll to position [360, 0]
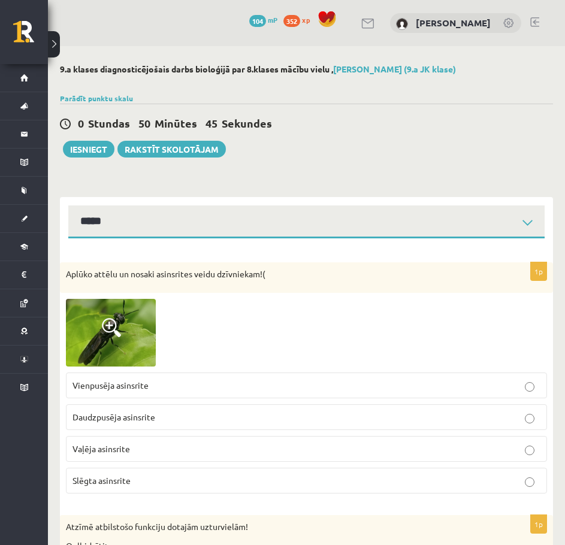
select select "**********"
drag, startPoint x: 298, startPoint y: 162, endPoint x: 288, endPoint y: -46, distance: 208.2
drag, startPoint x: 212, startPoint y: 58, endPoint x: 200, endPoint y: 74, distance: 20.5
click at [168, 150] on link "Rakstīt skolotājam" at bounding box center [171, 149] width 108 height 17
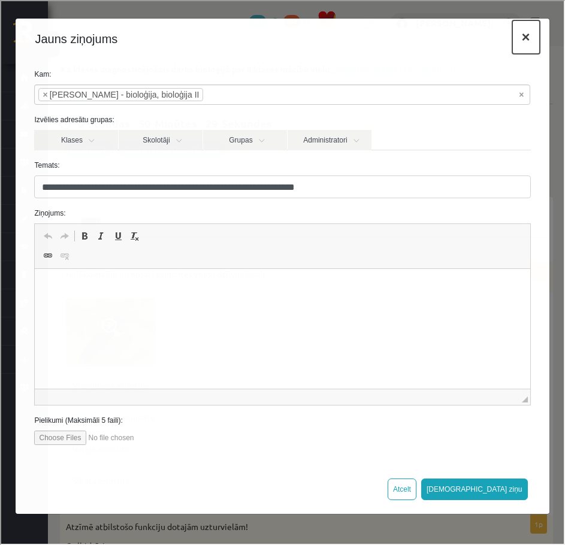
click at [531, 40] on button "×" at bounding box center [525, 36] width 28 height 34
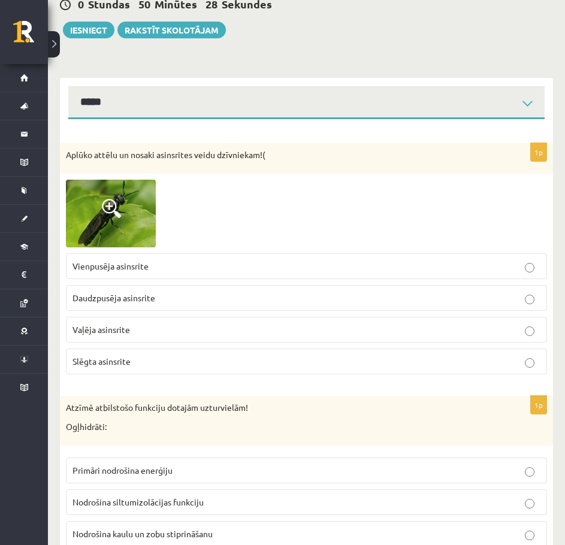
scroll to position [120, 0]
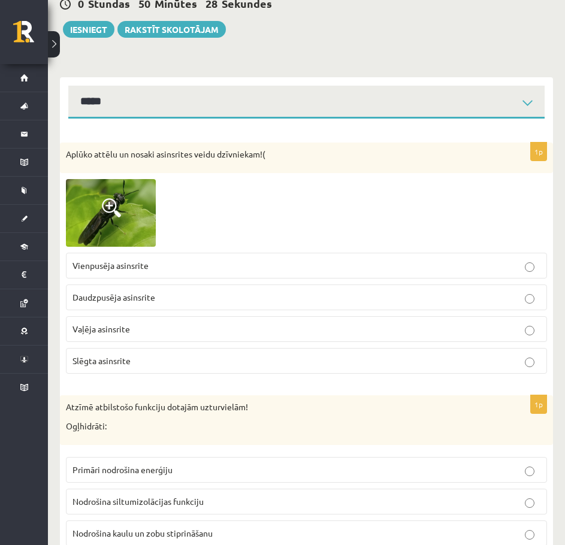
click at [161, 263] on p "Vienpusēja asinsrite" at bounding box center [307, 266] width 468 height 13
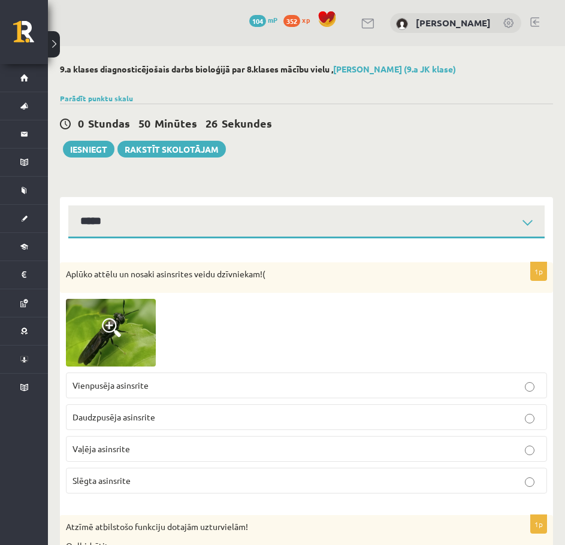
select select "**********"
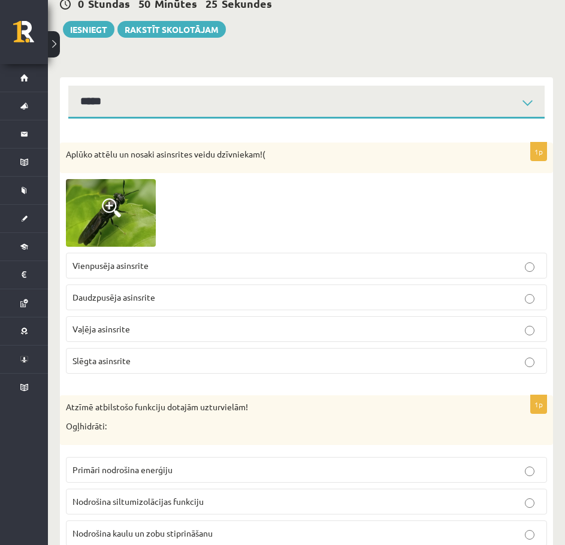
click at [173, 260] on p "Vienpusēja asinsrite" at bounding box center [307, 266] width 468 height 13
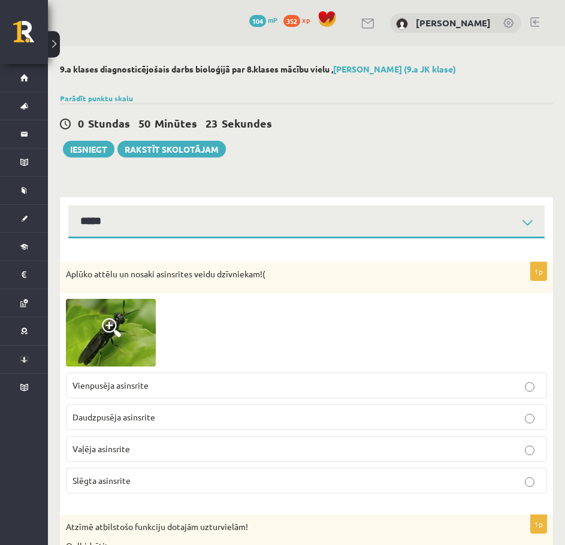
select select "**********"
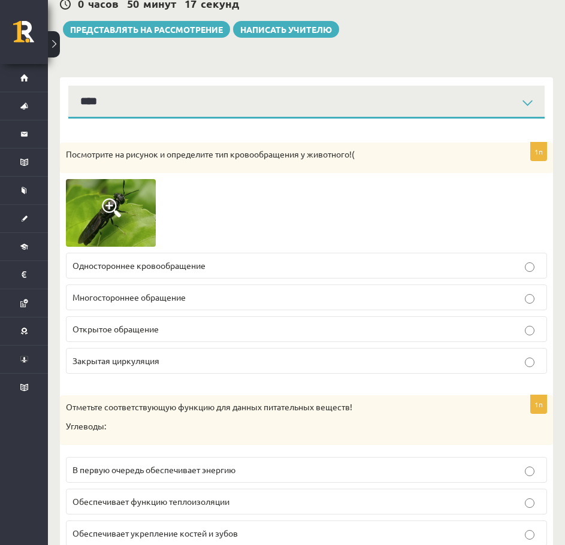
click at [346, 157] on font "Посмотрите на рисунок и определите тип кровообращения у животного!(" at bounding box center [210, 154] width 289 height 11
click at [260, 331] on p "Открытое обращение" at bounding box center [307, 329] width 468 height 13
click at [333, 195] on div at bounding box center [306, 213] width 481 height 68
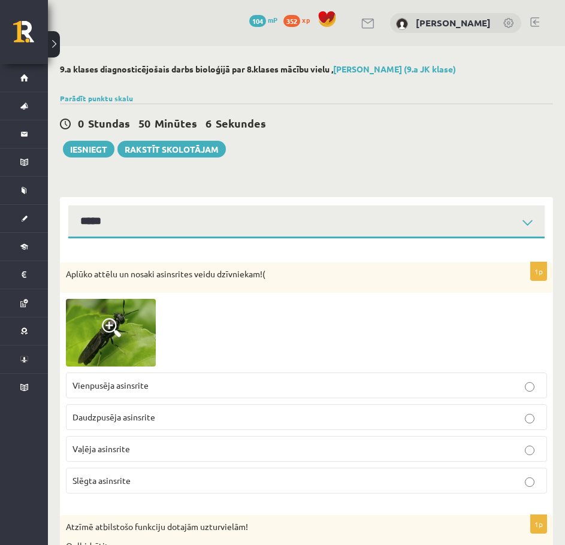
select select "**********"
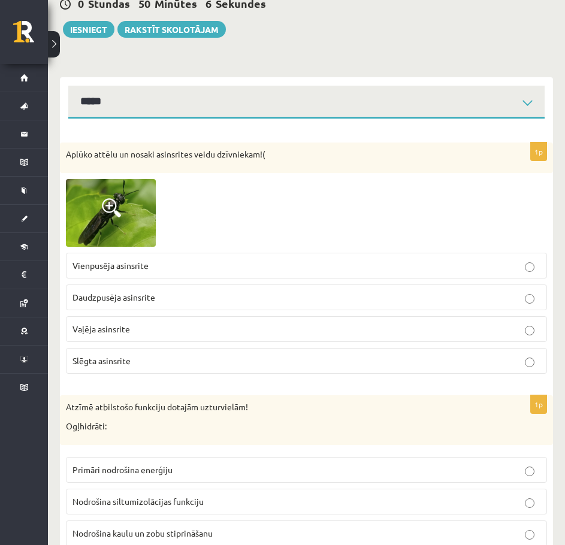
click at [182, 324] on p "Vaļēja asinsrite" at bounding box center [307, 329] width 468 height 13
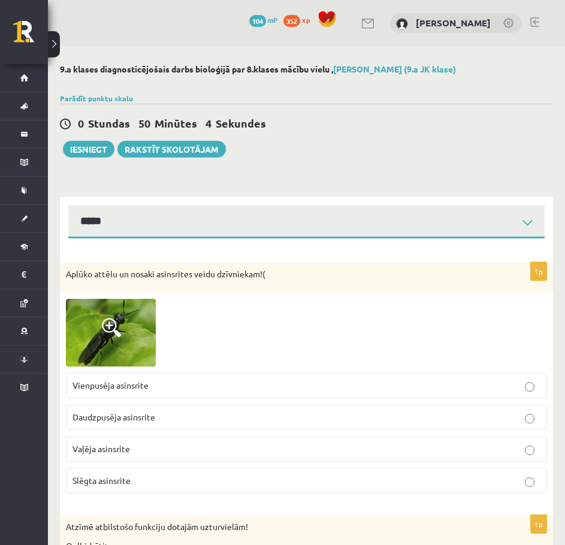
select select "**********"
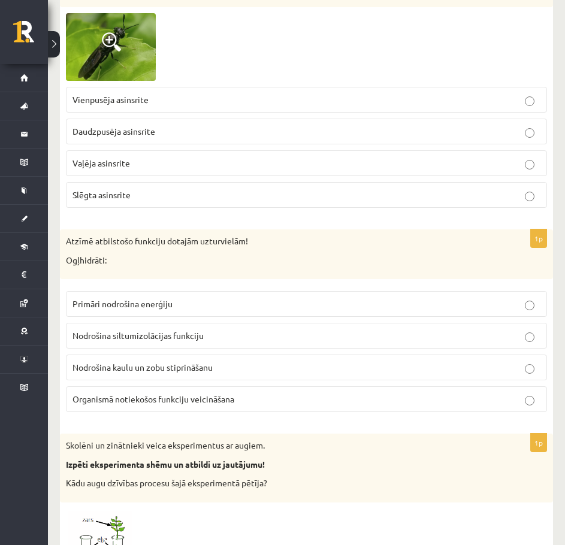
scroll to position [300, 0]
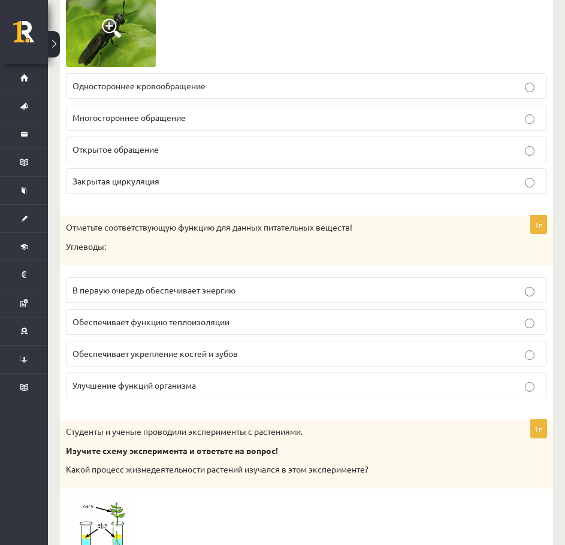
drag, startPoint x: 196, startPoint y: 291, endPoint x: 204, endPoint y: 278, distance: 14.8
click at [196, 291] on font "В первую очередь обеспечивает энергию" at bounding box center [154, 290] width 163 height 11
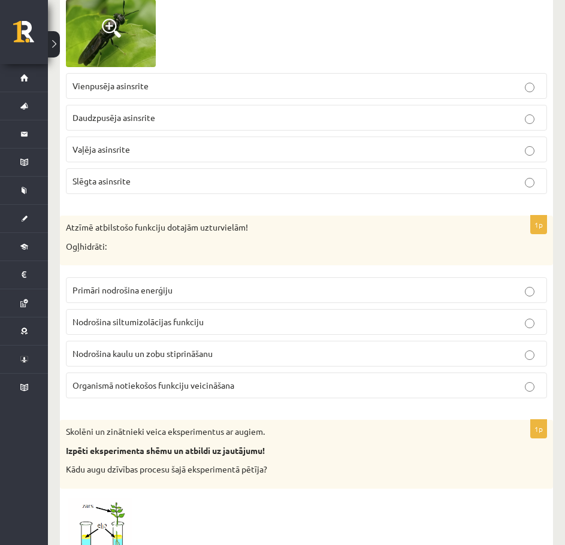
drag, startPoint x: 269, startPoint y: 257, endPoint x: 269, endPoint y: 272, distance: 14.4
click at [270, 257] on div "Atzīmē atbilstošo funkciju dotajām uzturvielām! Ogļhidrāti:" at bounding box center [306, 241] width 493 height 50
click at [255, 295] on p "Primāri nodrošina enerģiju" at bounding box center [307, 290] width 468 height 13
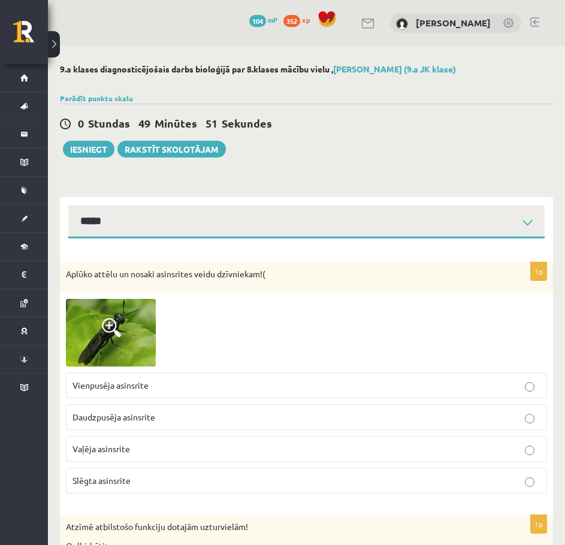
select select "**********"
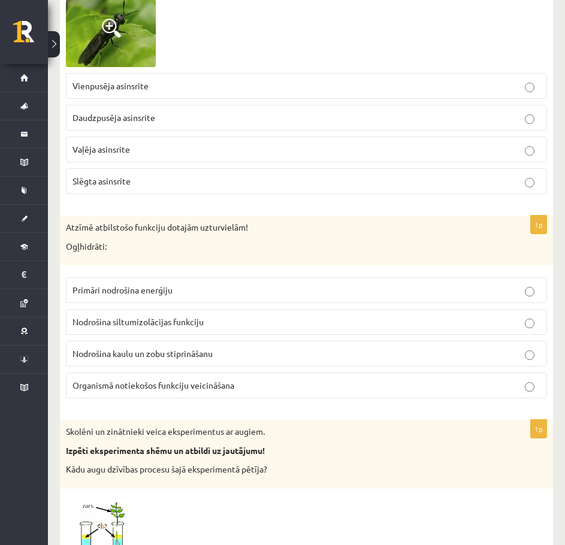
click at [259, 300] on label "Primāri nodrošina enerģiju" at bounding box center [306, 291] width 481 height 26
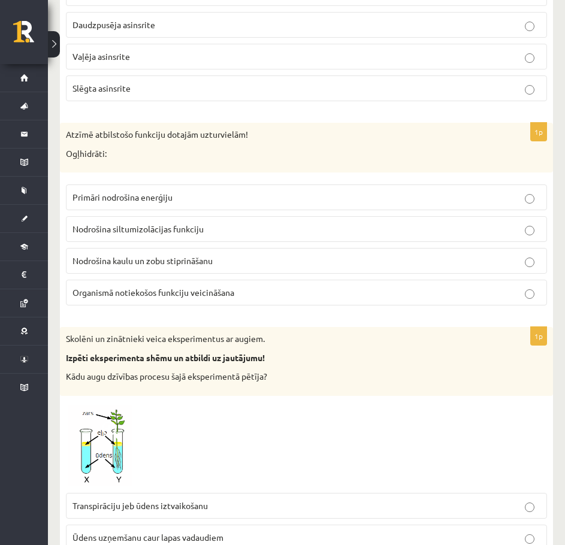
scroll to position [480, 0]
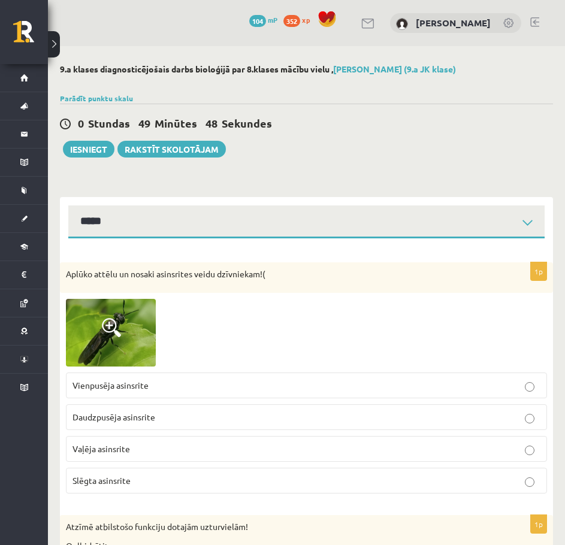
select select "**********"
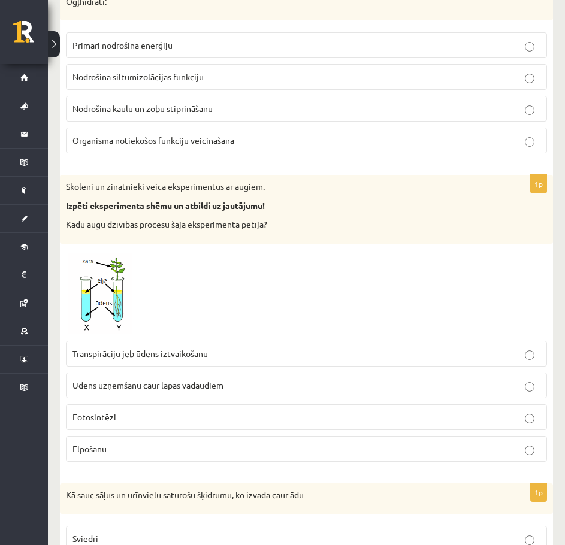
scroll to position [599, 0]
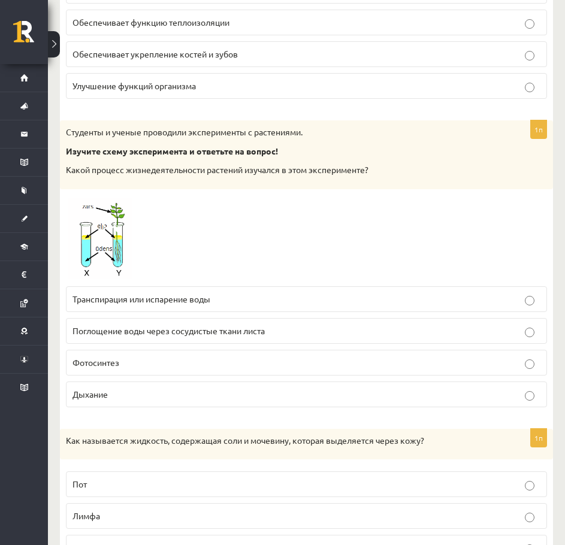
click at [273, 305] on p "Транспирация или испарение воды" at bounding box center [307, 299] width 468 height 13
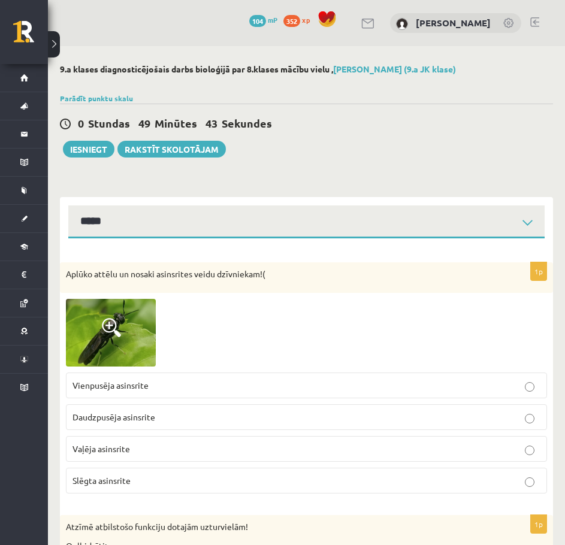
select select "**********"
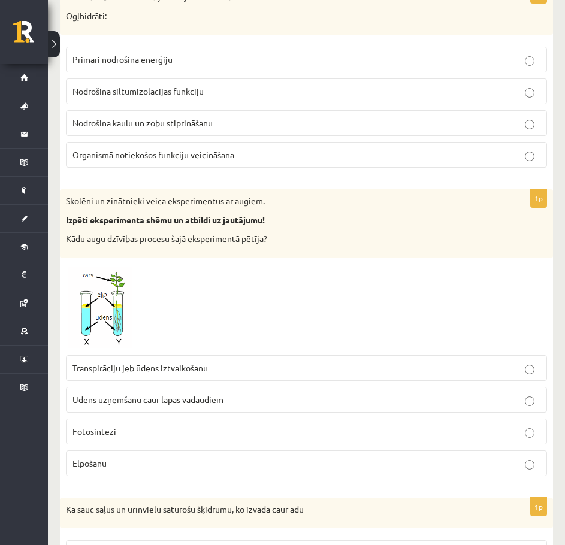
scroll to position [539, 0]
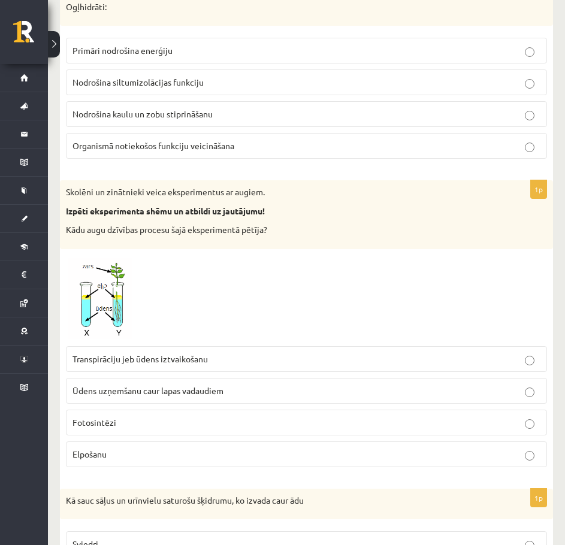
click at [255, 358] on p "Transpirāciju jeb ūdens iztvaikošanu" at bounding box center [307, 359] width 468 height 13
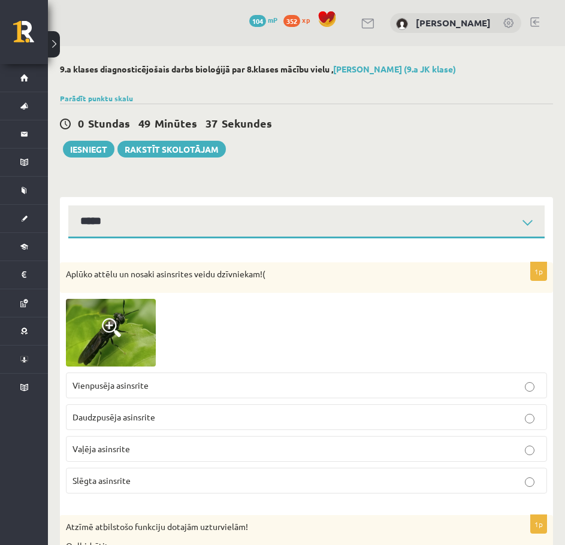
select select "**********"
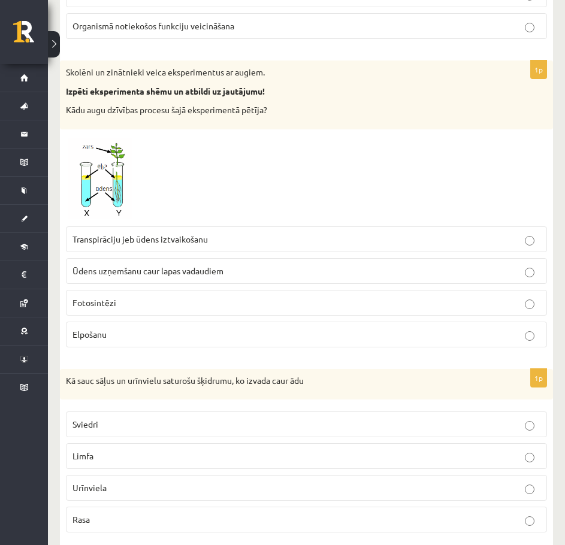
scroll to position [779, 0]
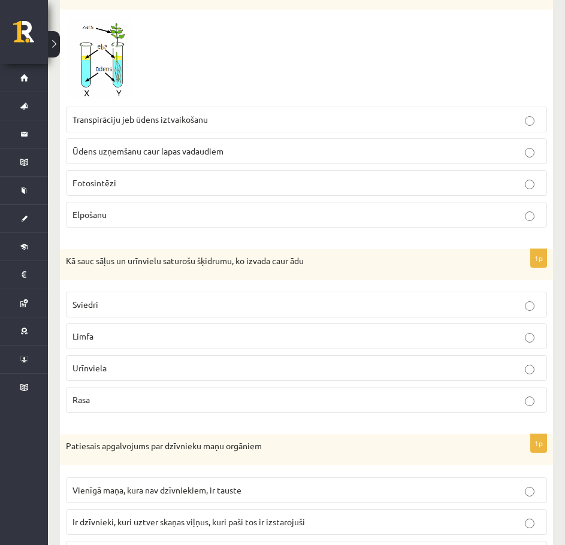
click at [182, 313] on label "Sviedri" at bounding box center [306, 305] width 481 height 26
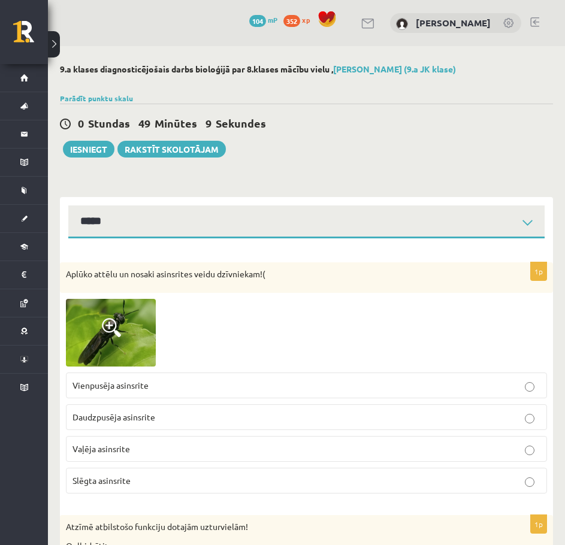
select select "**********"
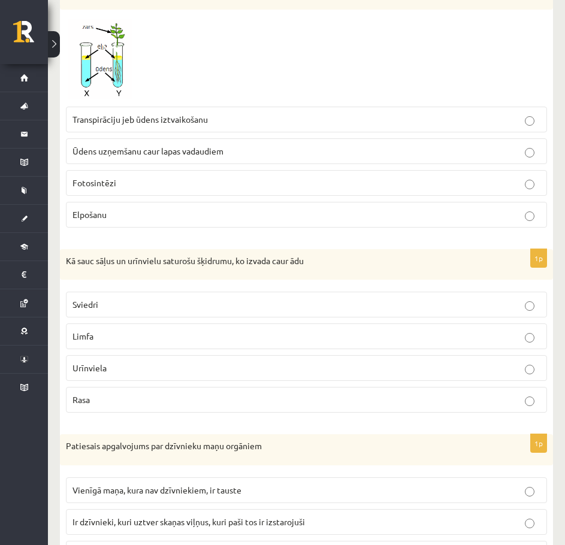
click at [190, 307] on p "Sviedri" at bounding box center [307, 304] width 468 height 13
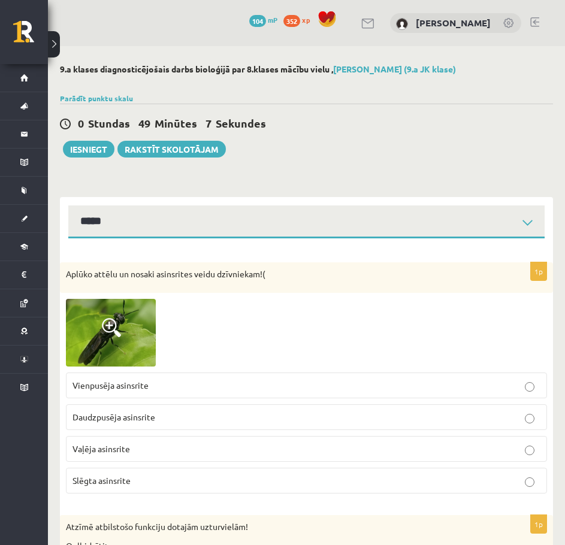
select select "**********"
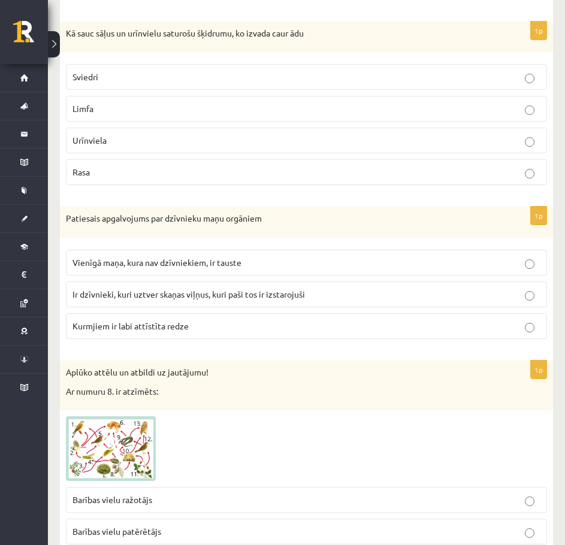
scroll to position [1019, 0]
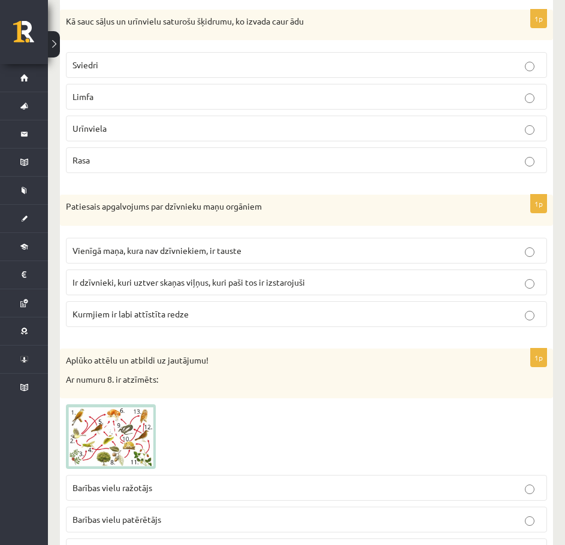
click at [207, 283] on span "Ir dzīvnieki, kuri uztver skaņas viļņus, kuri paši tos ir izstarojuši" at bounding box center [189, 282] width 233 height 11
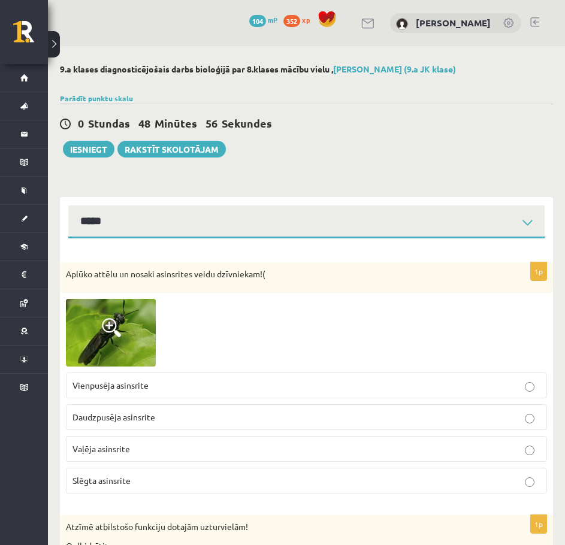
select select "**********"
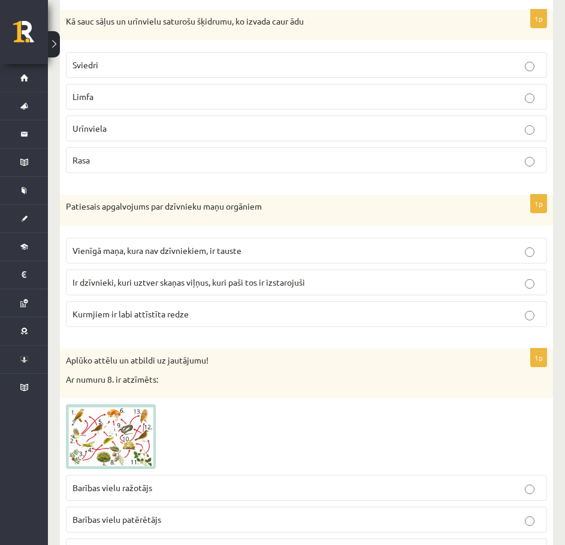
click at [186, 281] on span "Ir dzīvnieki, kuri uztver skaņas viļņus, kuri paši tos ir izstarojuši" at bounding box center [189, 282] width 233 height 11
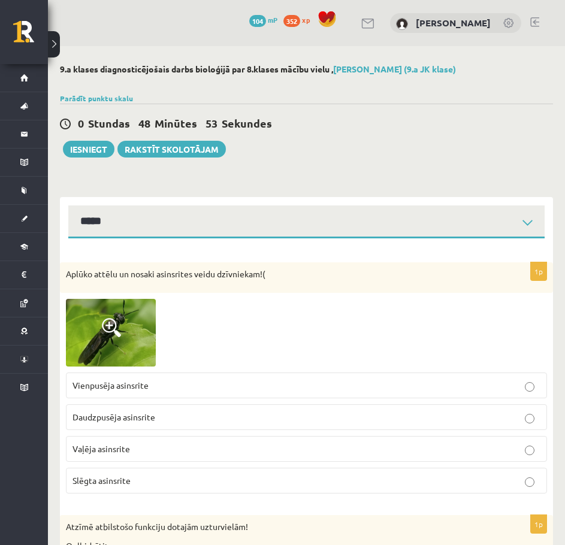
select select "**********"
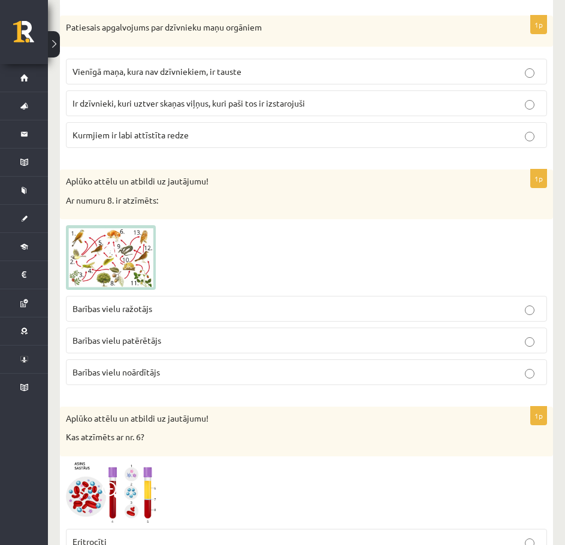
scroll to position [1199, 0]
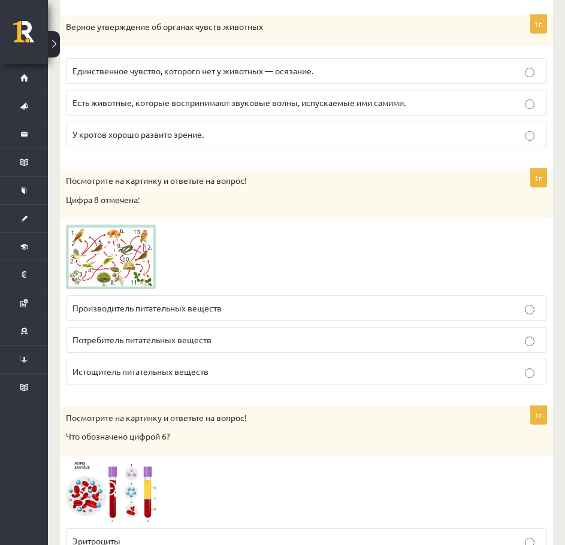
click at [228, 313] on p "Производитель питательных веществ" at bounding box center [307, 308] width 468 height 13
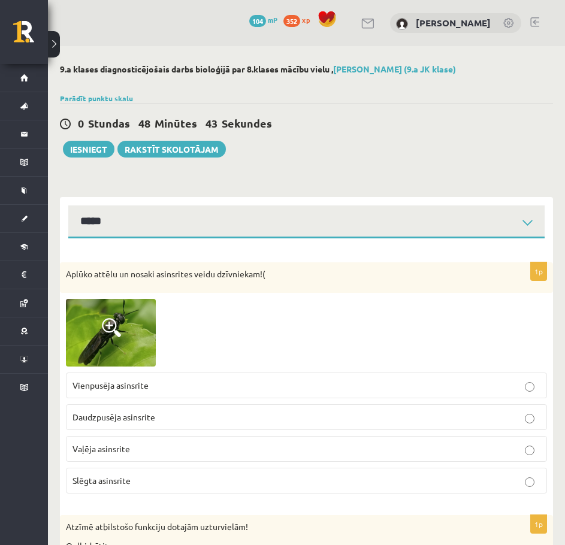
select select "**********"
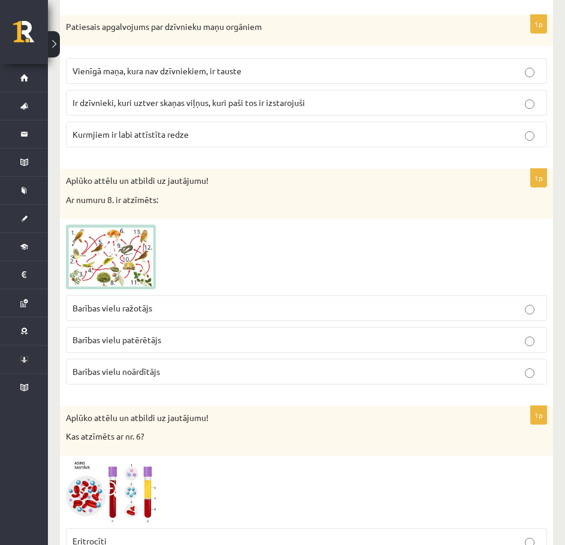
click at [216, 313] on p "Barības vielu ražotājs" at bounding box center [307, 308] width 468 height 13
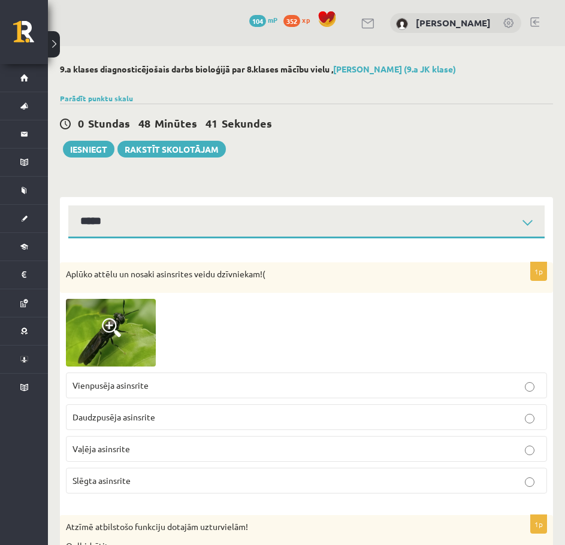
select select "**********"
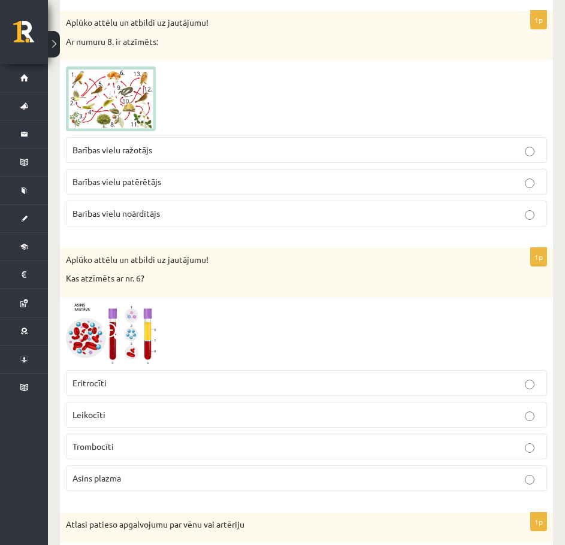
scroll to position [1379, 0]
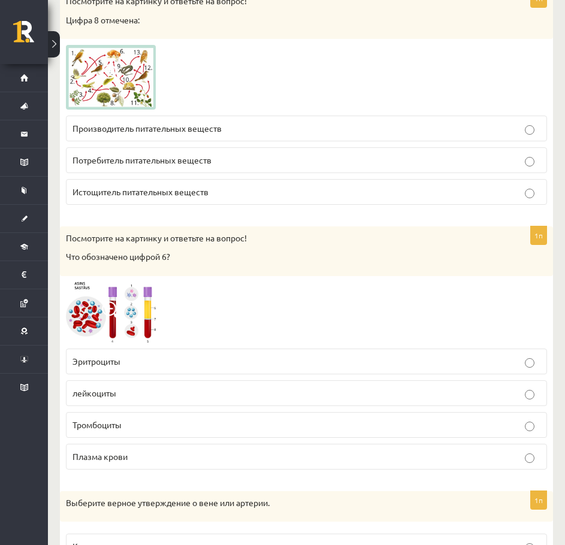
click at [207, 320] on div at bounding box center [306, 312] width 481 height 61
click at [161, 461] on p "Плазма крови" at bounding box center [307, 457] width 468 height 13
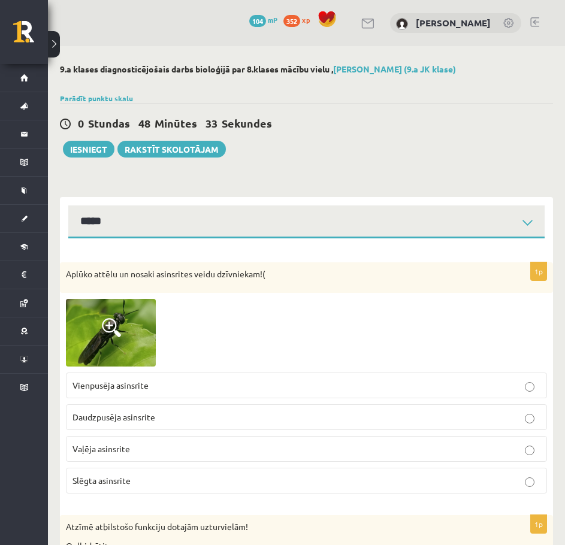
select select "**********"
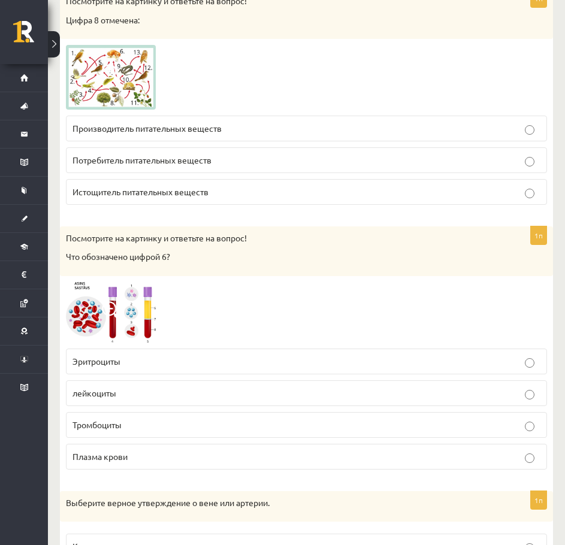
click at [146, 456] on p "Плазма крови" at bounding box center [307, 457] width 468 height 13
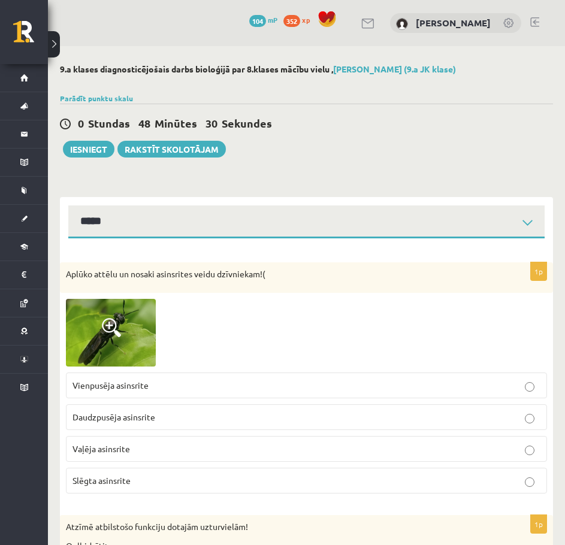
select select "**********"
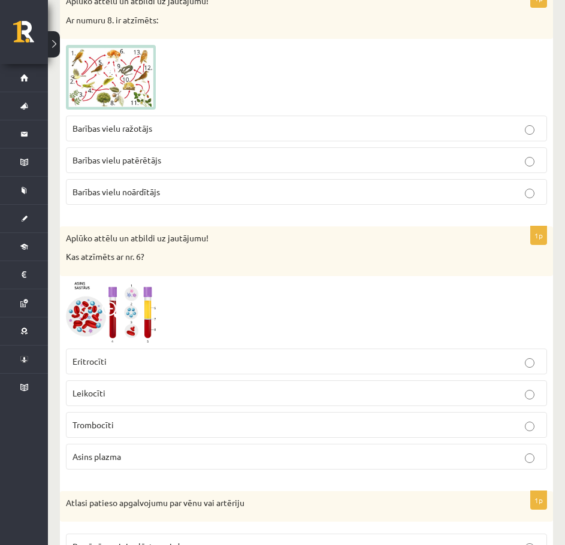
click at [234, 285] on div at bounding box center [306, 312] width 481 height 61
drag, startPoint x: 234, startPoint y: 285, endPoint x: 227, endPoint y: 287, distance: 8.0
click at [227, 287] on div at bounding box center [306, 312] width 481 height 61
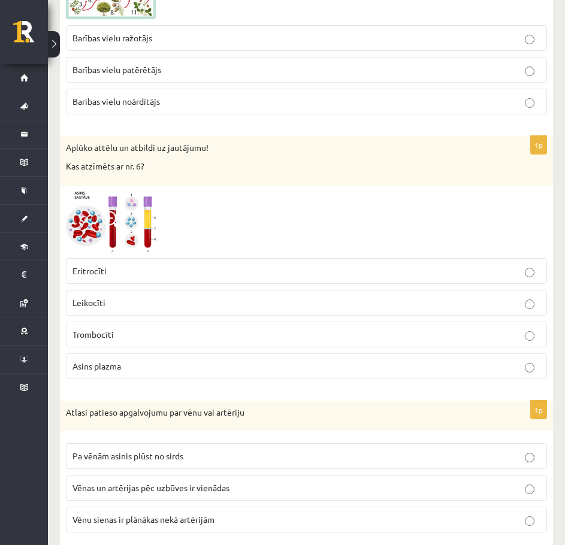
scroll to position [1558, 0]
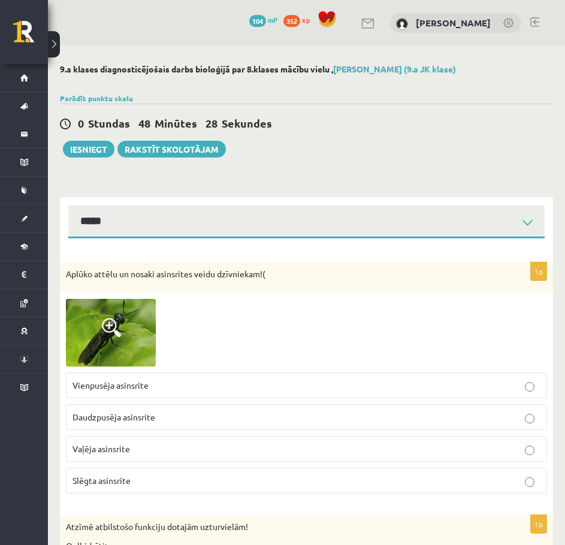
select select "**********"
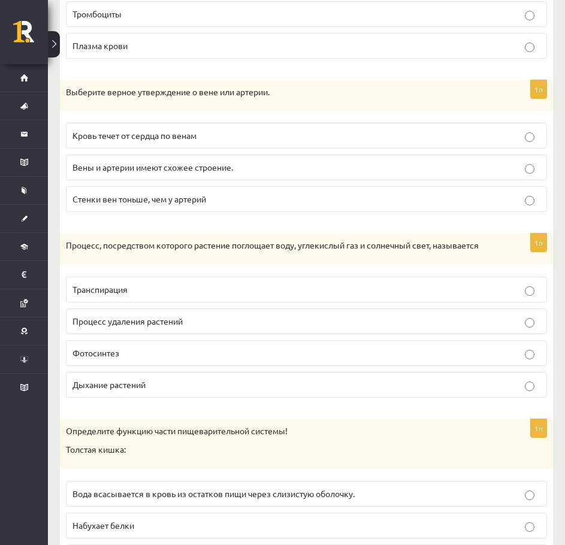
scroll to position [1798, 0]
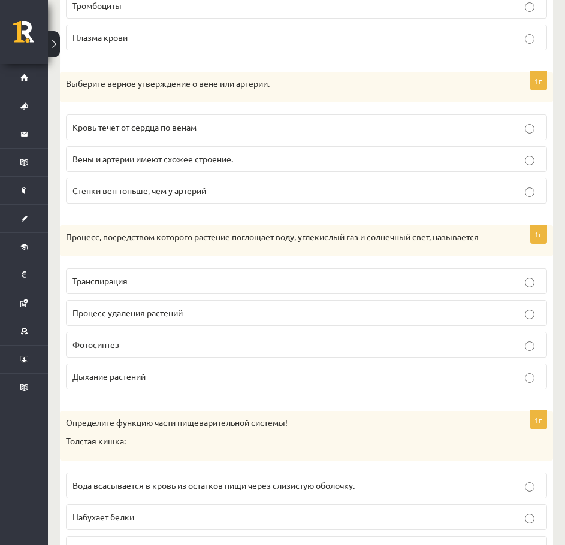
click at [225, 188] on p "Стенки вен тоньше, чем у артерий" at bounding box center [307, 191] width 468 height 13
click at [176, 273] on label "Транспирация" at bounding box center [306, 282] width 481 height 26
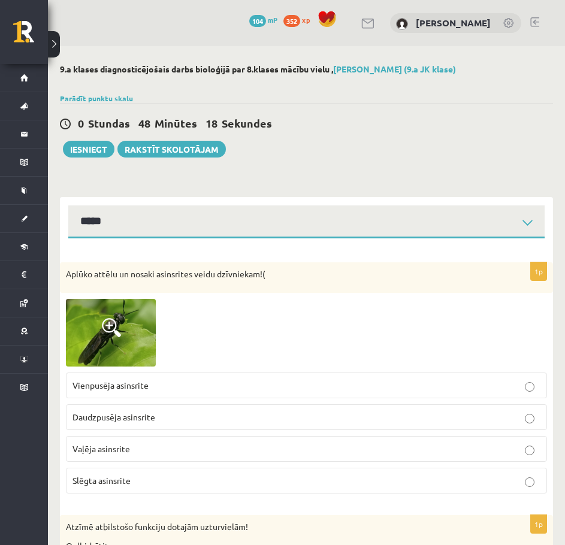
select select "**********"
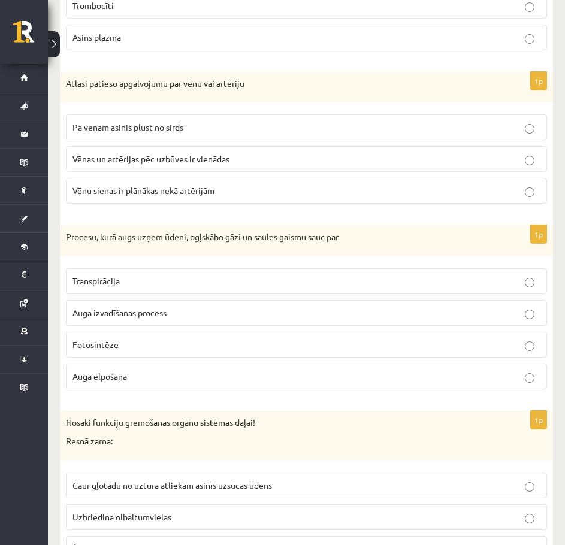
click at [227, 194] on p "Vēnu sienas ir plānākas nekā artērijām" at bounding box center [307, 191] width 468 height 13
click at [166, 301] on label "Auga izvadīšanas process" at bounding box center [306, 313] width 481 height 26
click at [164, 281] on p "Transpirācija" at bounding box center [307, 281] width 468 height 13
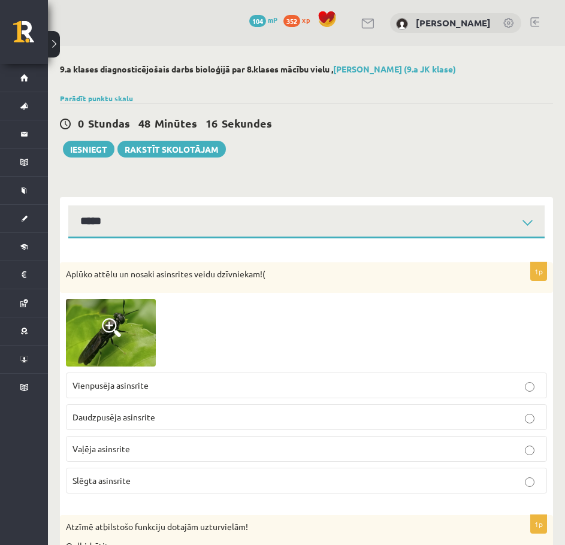
select select "**********"
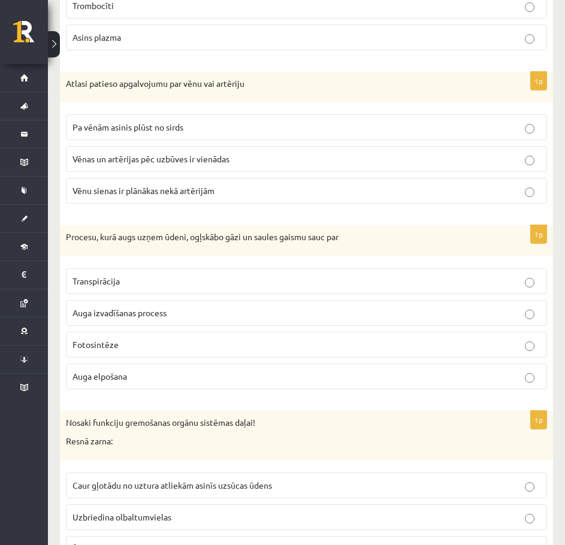
click at [155, 204] on label "Vēnu sienas ir plānākas nekā artērijām" at bounding box center [306, 191] width 481 height 26
click at [149, 285] on p "Transpirācija" at bounding box center [307, 281] width 468 height 13
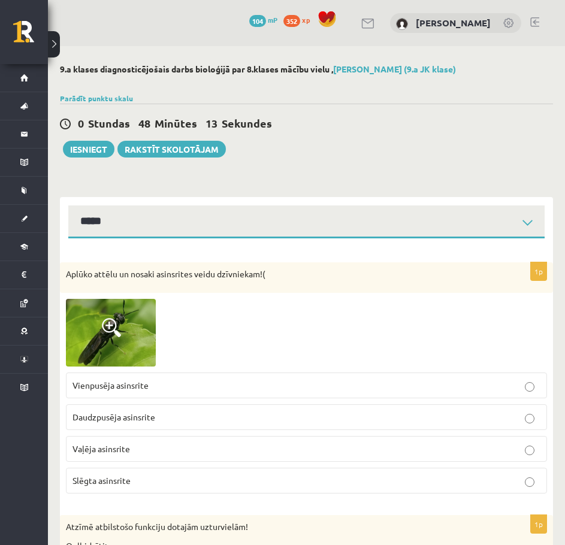
select select "**********"
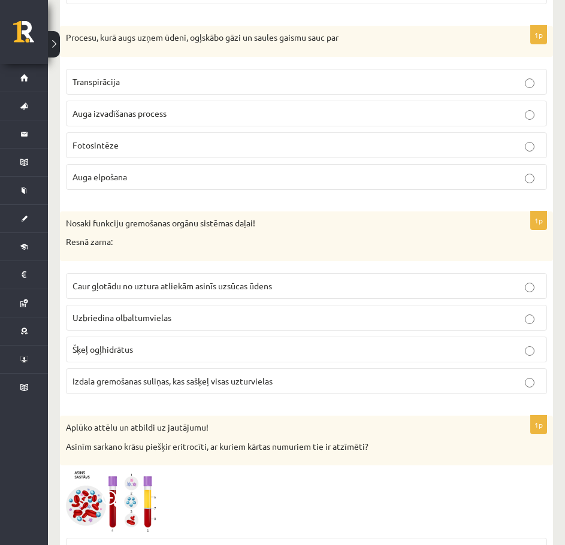
scroll to position [2038, 0]
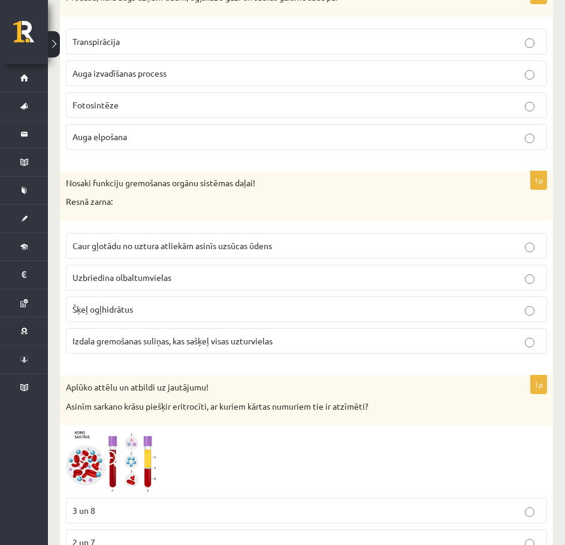
click at [129, 183] on p "Nosaki funkciju gremošanas orgānu sistēmas daļai!" at bounding box center [276, 183] width 421 height 12
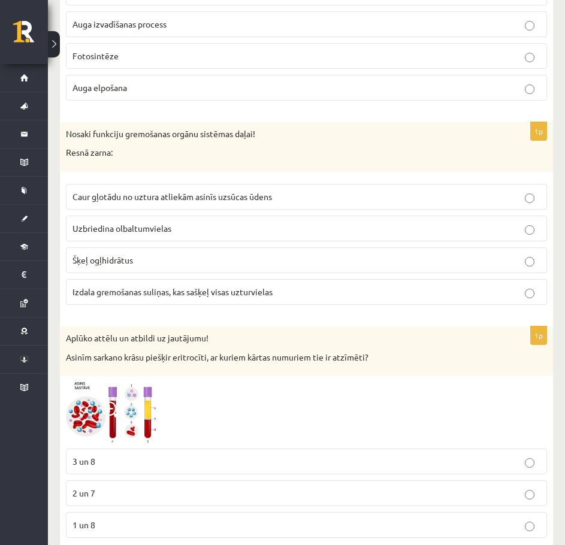
scroll to position [2098, 0]
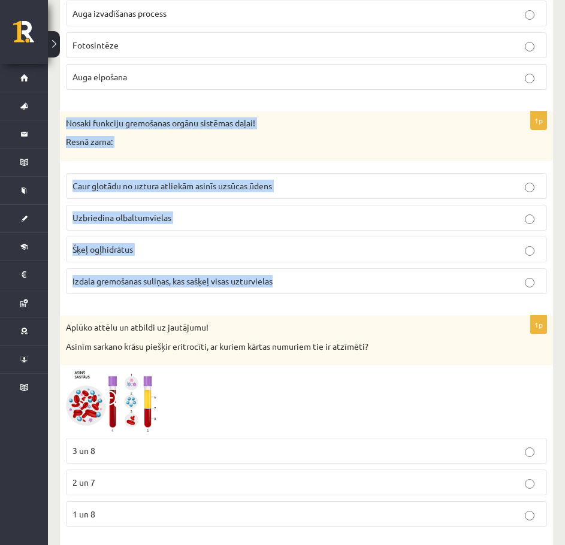
drag, startPoint x: 65, startPoint y: 122, endPoint x: 309, endPoint y: 300, distance: 301.5
click at [309, 300] on div "1p Nosaki funkciju gremošanas orgānu sistēmas daļai! Resnā zarna: Caur gļotādu …" at bounding box center [306, 207] width 493 height 192
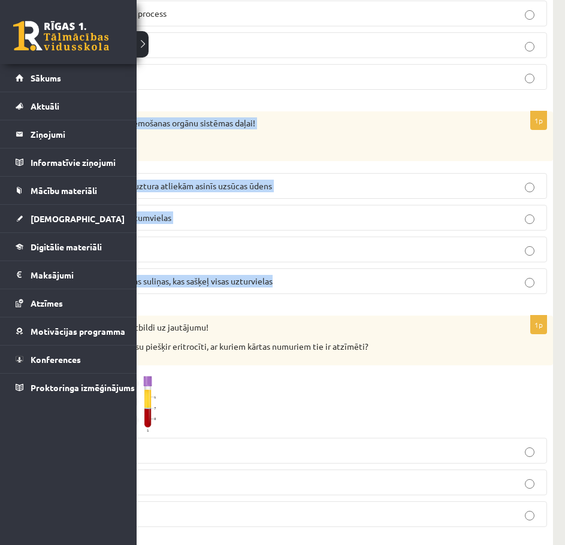
copy div "Nosaki funkciju gremošanas orgānu sistēmas daļai! Resnā zarna: Caur gļotādu no …"
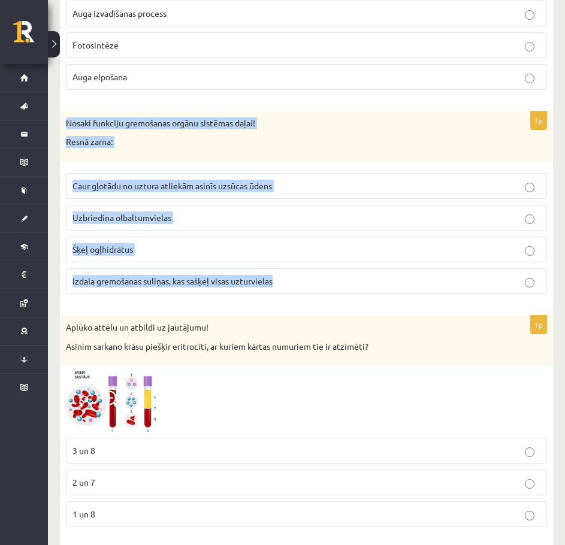
click at [179, 142] on p "Resnā zarna:" at bounding box center [276, 142] width 421 height 12
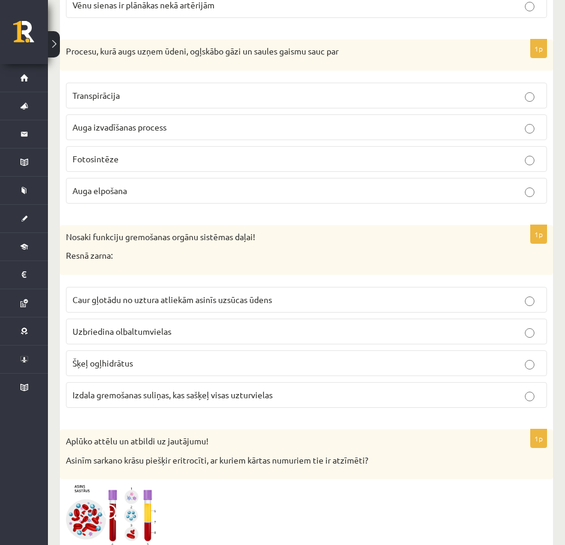
scroll to position [1978, 0]
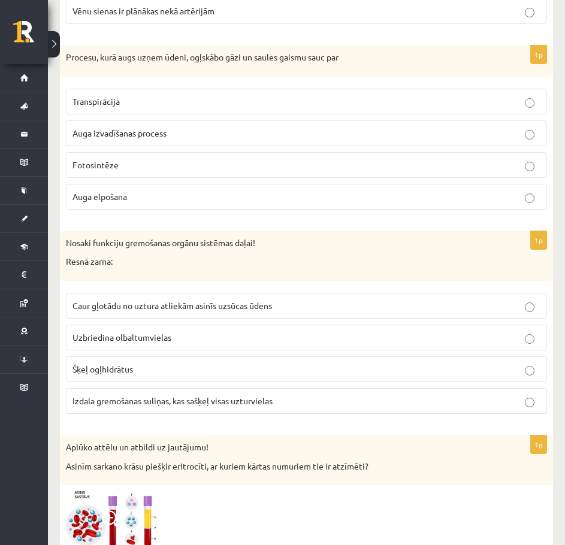
click at [242, 309] on span "Caur gļotādu no uztura atliekām asinīs uzsūcas ūdens" at bounding box center [173, 305] width 200 height 11
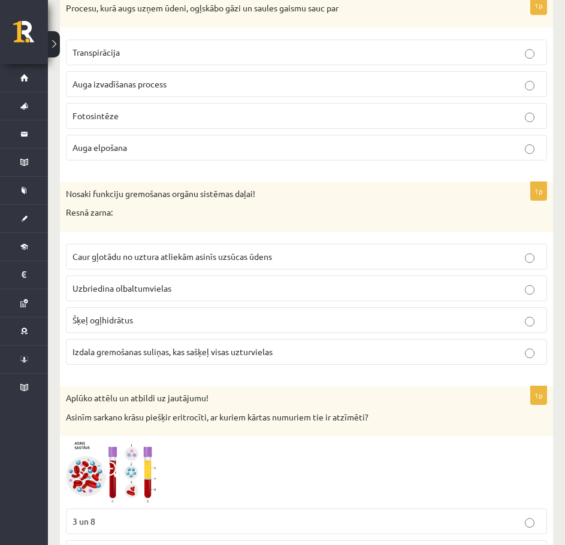
scroll to position [2038, 0]
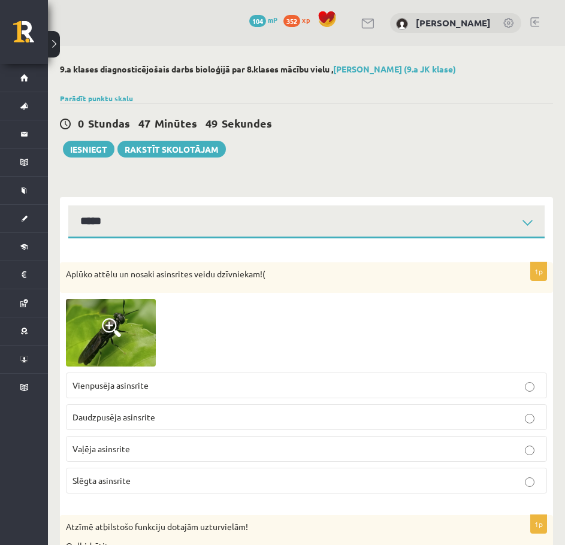
select select "**********"
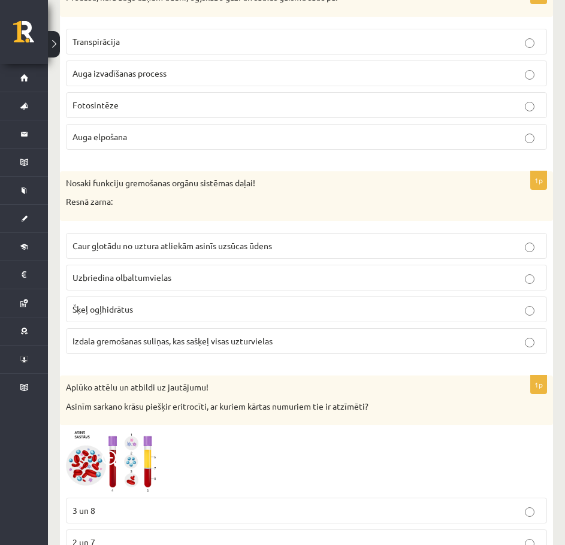
click at [303, 251] on p "Caur gļotādu no uztura atliekām asinīs uzsūcas ūdens" at bounding box center [307, 246] width 468 height 13
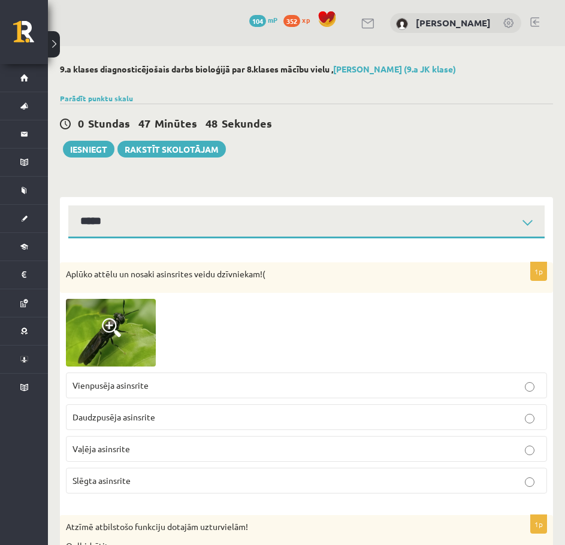
select select "**********"
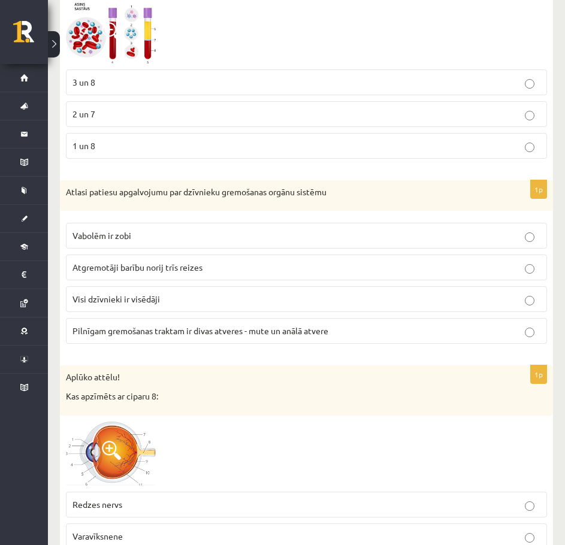
scroll to position [2458, 0]
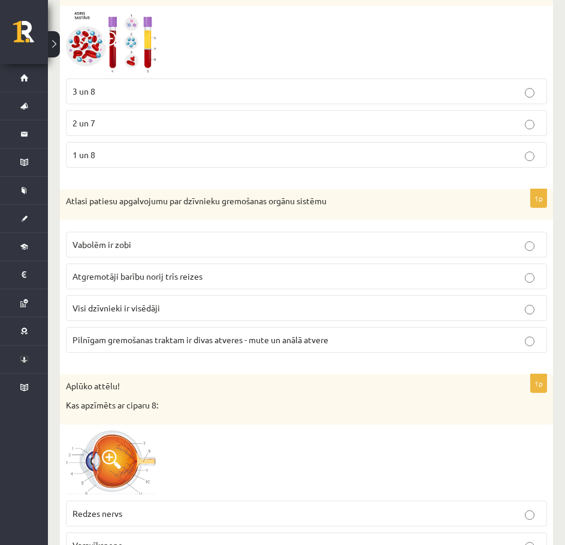
click at [139, 149] on p "1 un 8" at bounding box center [307, 155] width 468 height 13
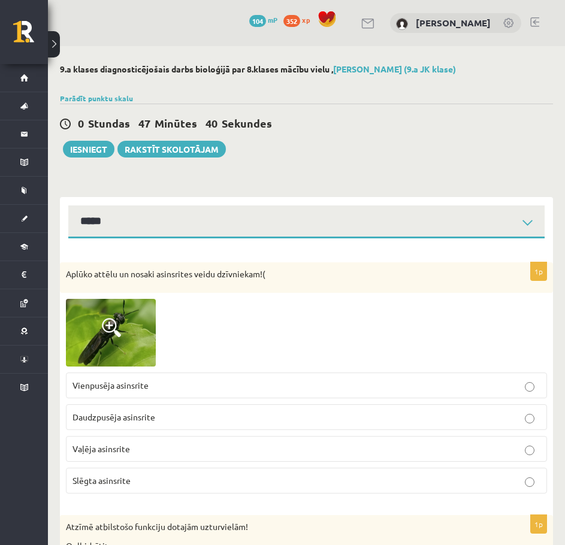
select select "**********"
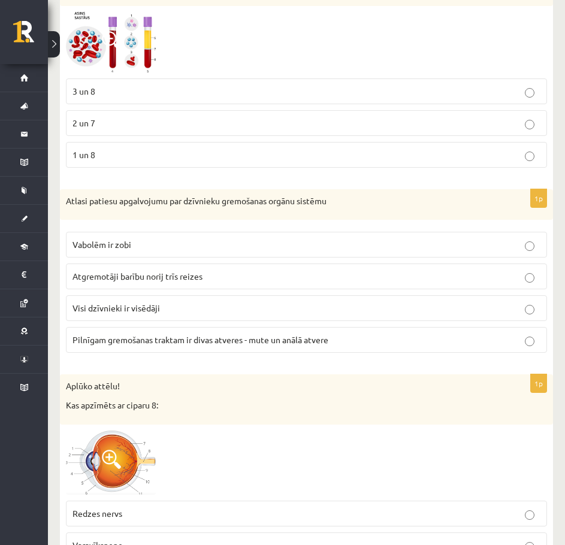
drag, startPoint x: 118, startPoint y: 171, endPoint x: 116, endPoint y: 165, distance: 6.3
click at [118, 171] on fieldset "3 un 8 2 un 7 1 un 8" at bounding box center [306, 122] width 481 height 99
click at [113, 159] on p "1 un 8" at bounding box center [307, 155] width 468 height 13
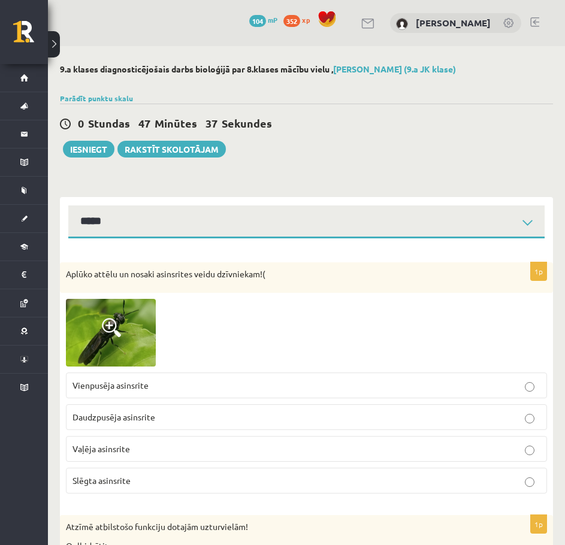
select select "**********"
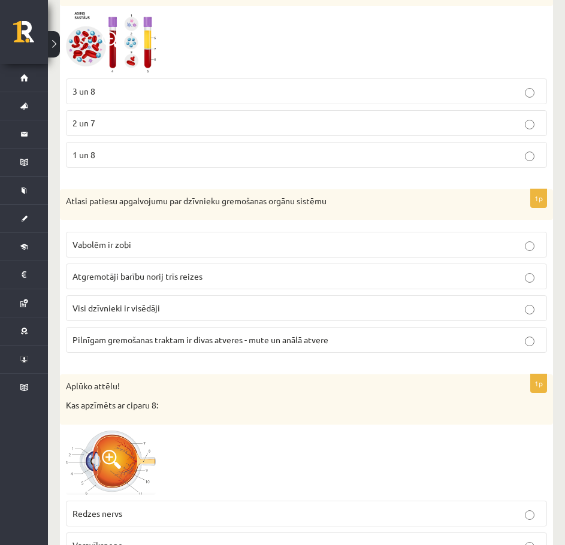
click at [134, 153] on p "1 un 8" at bounding box center [307, 155] width 468 height 13
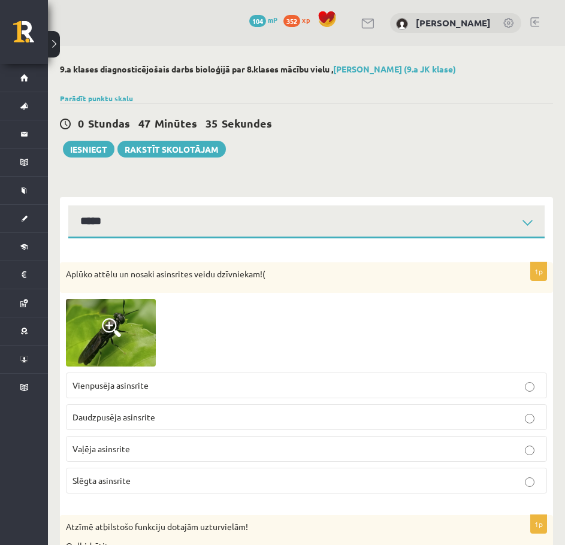
select select "**********"
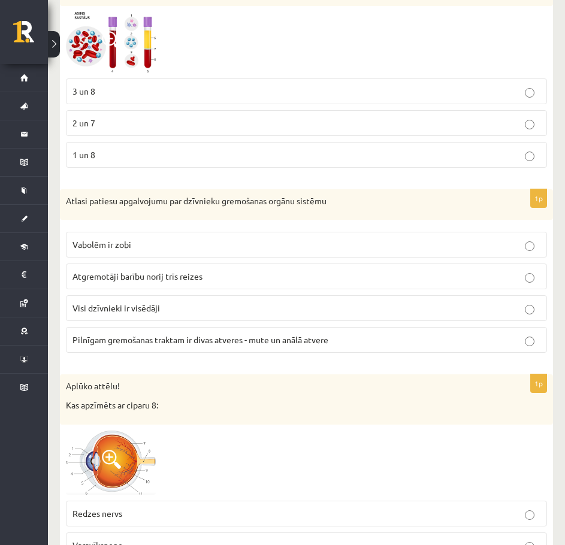
click at [268, 358] on div "1p Atlasi patiesu apgalvojumu par dzīvnieku gremošanas orgānu sistēmu Vabolēm i…" at bounding box center [306, 276] width 493 height 174
click at [266, 351] on label "Pilnīgam gremošanas traktam ir divas atveres - mute un anālā atvere" at bounding box center [306, 340] width 481 height 26
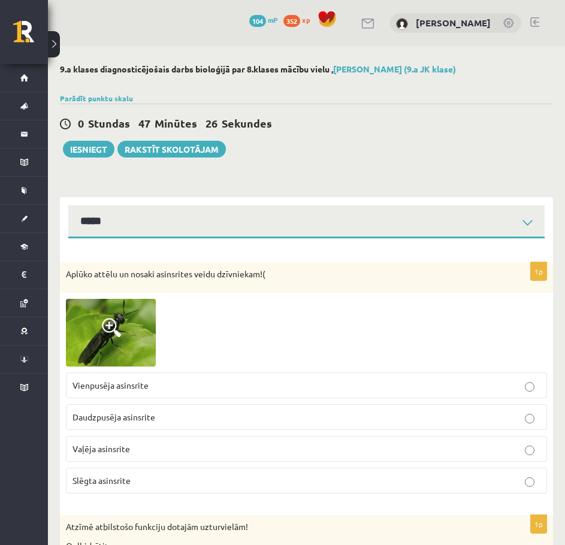
select select "**********"
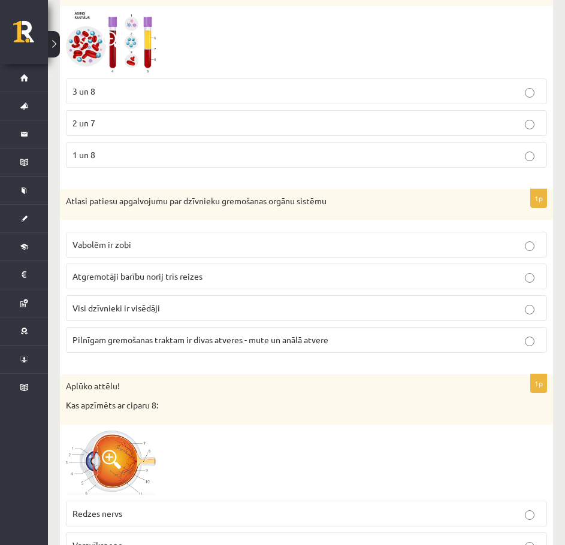
click at [273, 343] on span "Pilnīgam gremošanas traktam ir divas atveres - mute un anālā atvere" at bounding box center [201, 339] width 256 height 11
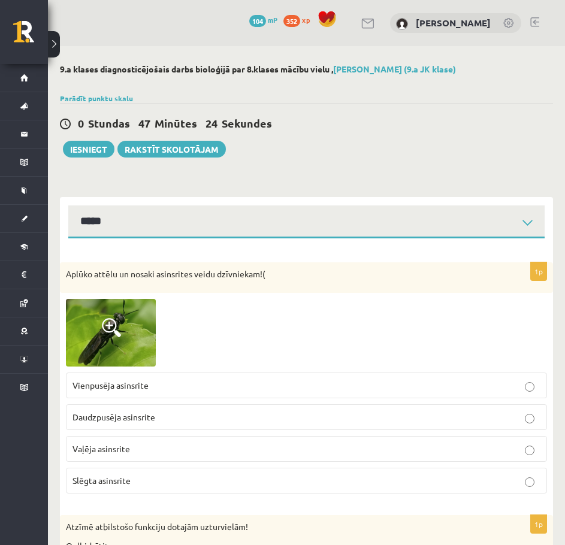
select select "**********"
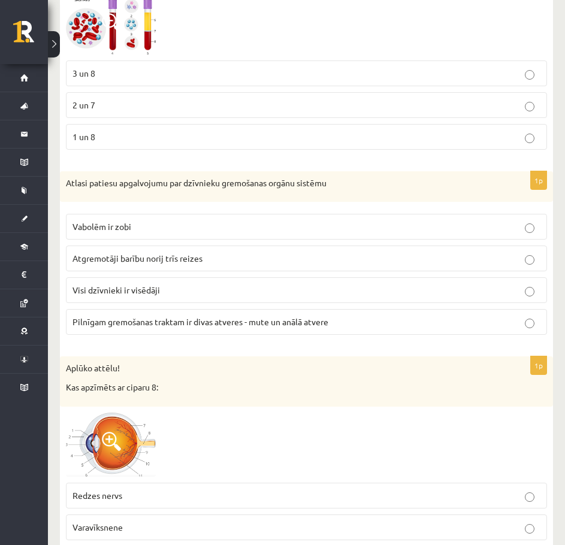
scroll to position [2517, 0]
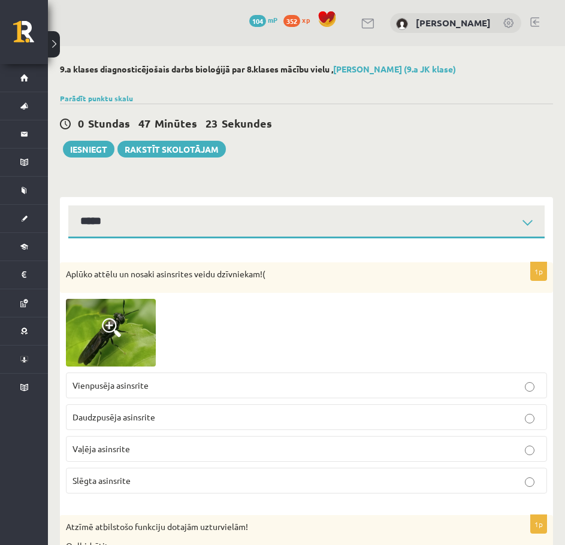
select select "**********"
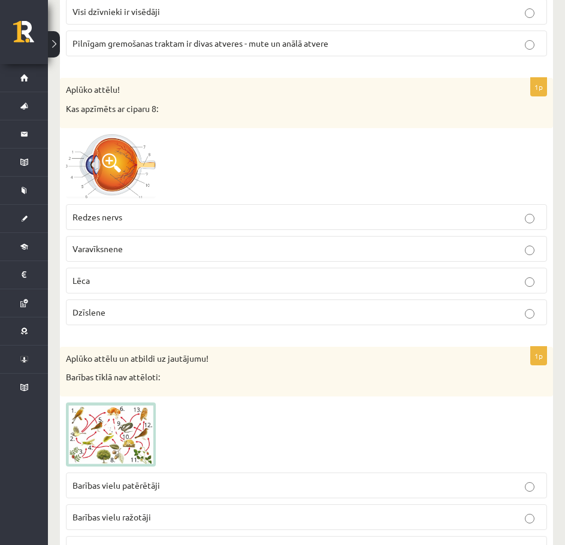
scroll to position [2757, 0]
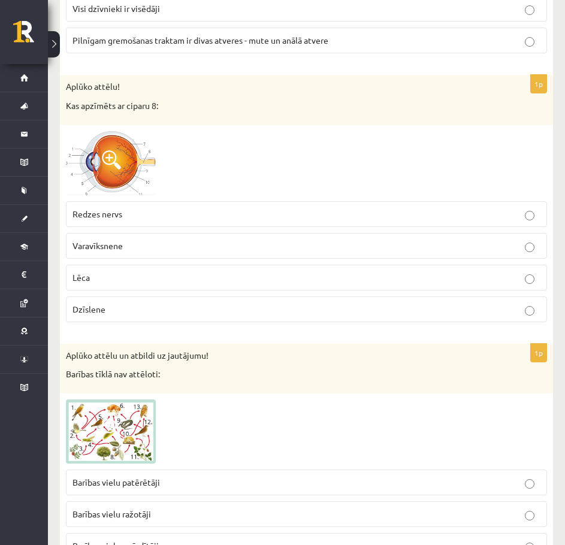
click at [113, 210] on span "Redzes nervs" at bounding box center [98, 214] width 50 height 11
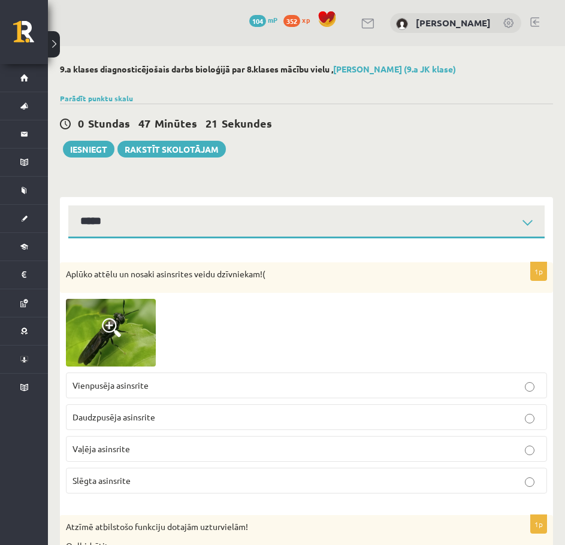
select select "**********"
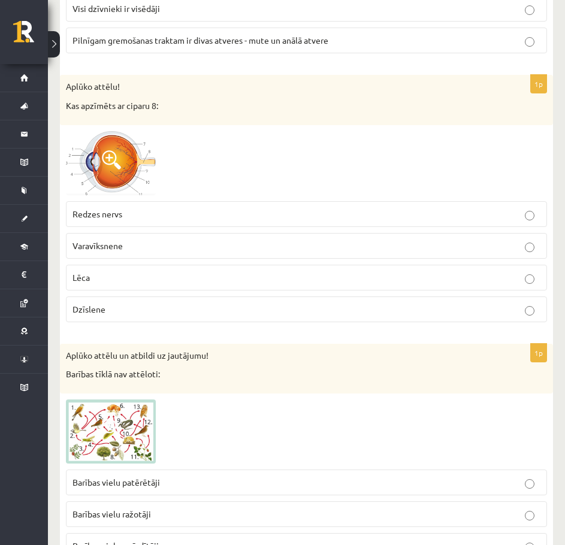
click at [149, 213] on p "Redzes nervs" at bounding box center [307, 214] width 468 height 13
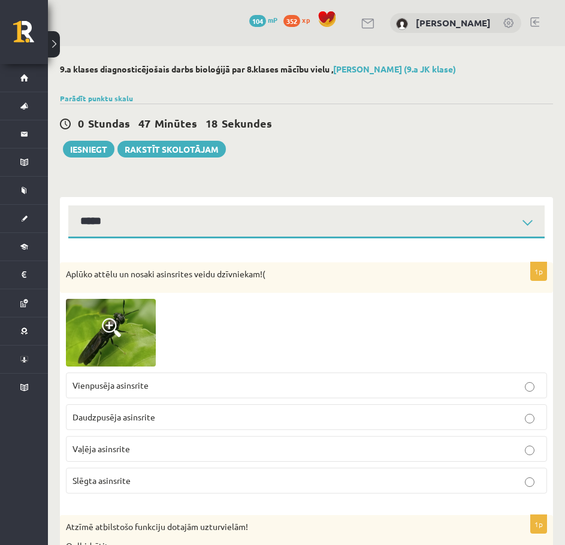
select select "**********"
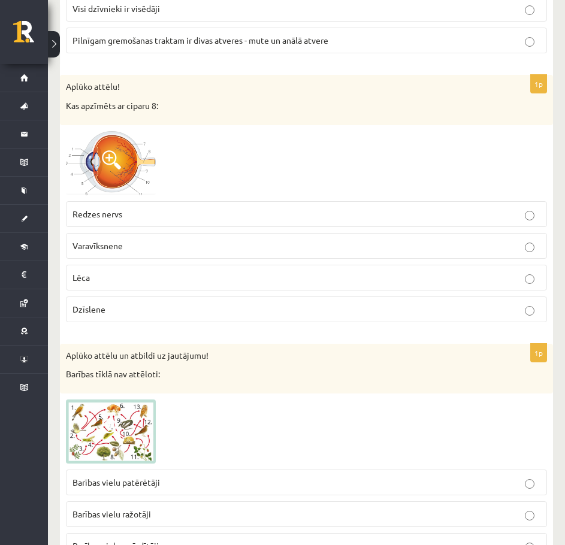
click at [140, 222] on label "Redzes nervs" at bounding box center [306, 214] width 481 height 26
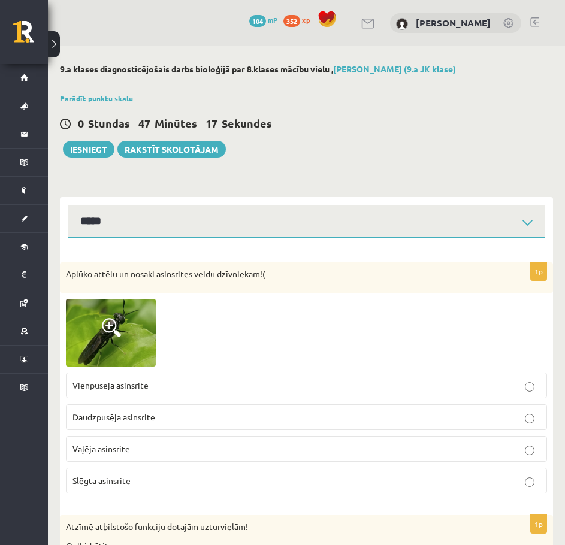
select select "**********"
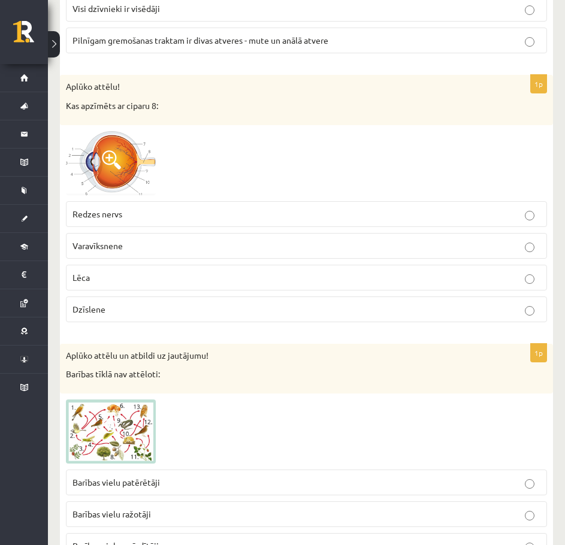
click at [144, 215] on p "Redzes nervs" at bounding box center [307, 214] width 468 height 13
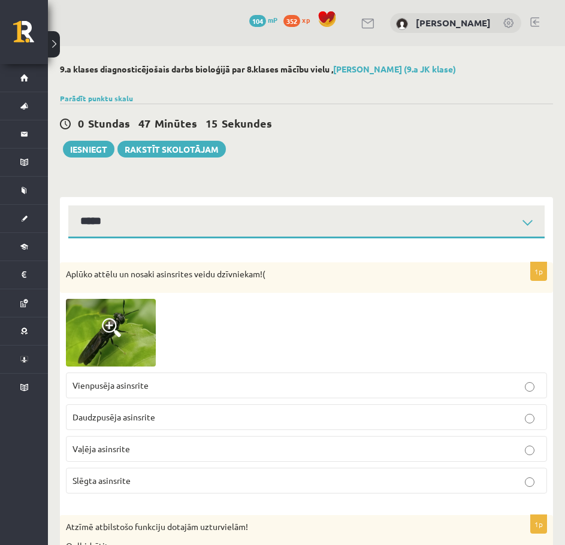
select select "**********"
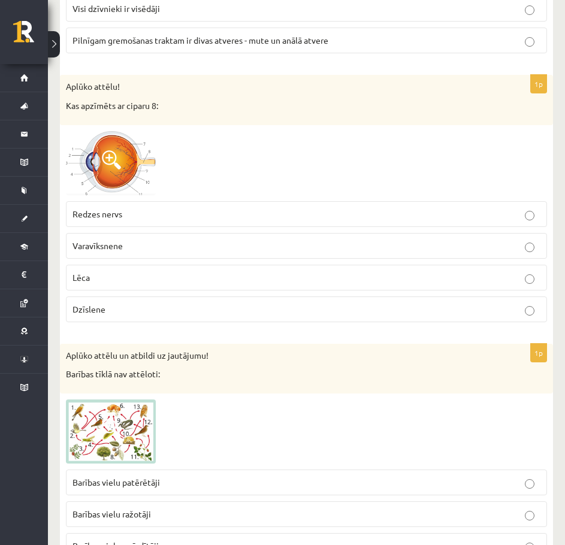
click at [135, 221] on label "Redzes nervs" at bounding box center [306, 214] width 481 height 26
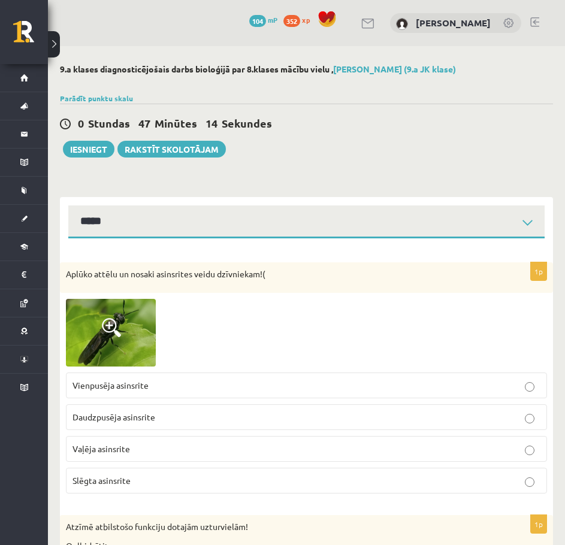
select select "**********"
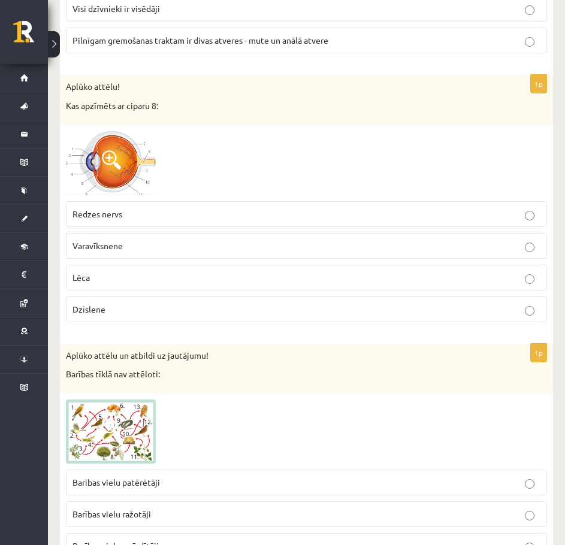
click at [295, 172] on div at bounding box center [306, 163] width 481 height 64
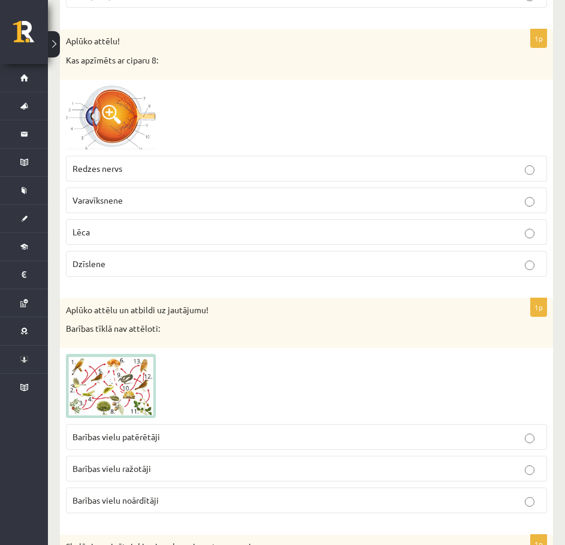
scroll to position [2997, 0]
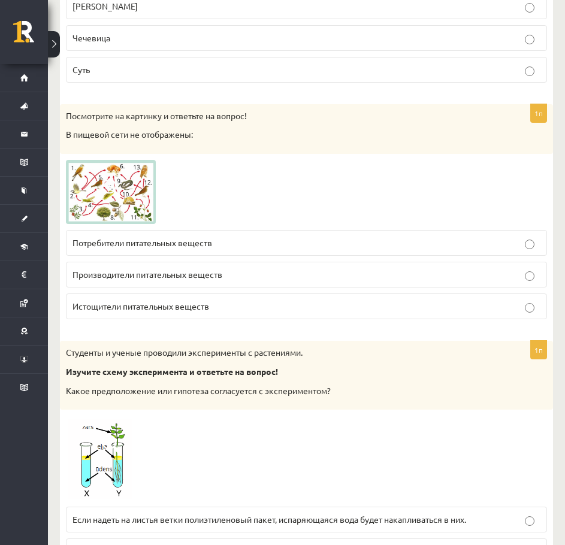
drag, startPoint x: 194, startPoint y: 316, endPoint x: 202, endPoint y: 308, distance: 11.5
click at [194, 316] on label "Истощители питательных веществ" at bounding box center [306, 307] width 481 height 26
click at [357, 192] on div at bounding box center [306, 192] width 481 height 65
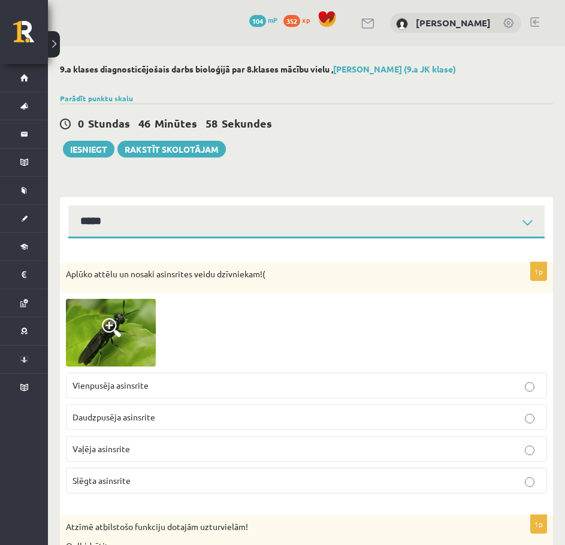
select select "**********"
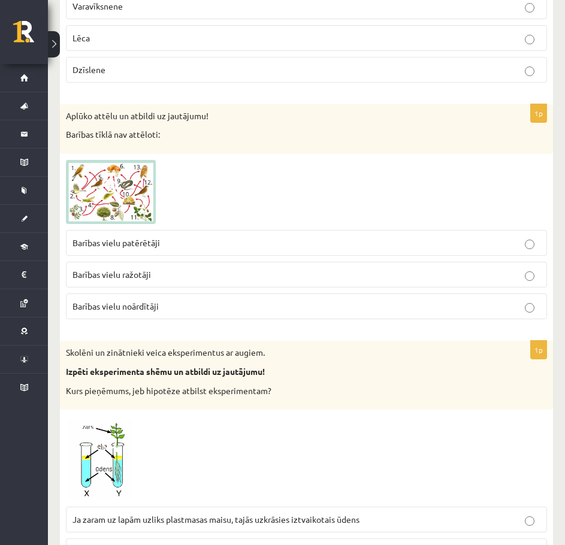
click at [396, 316] on label "Barības vielu noārdītāji" at bounding box center [306, 307] width 481 height 26
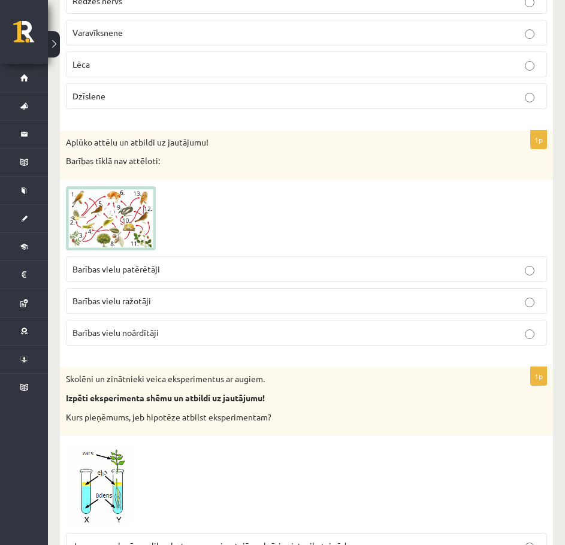
scroll to position [2877, 0]
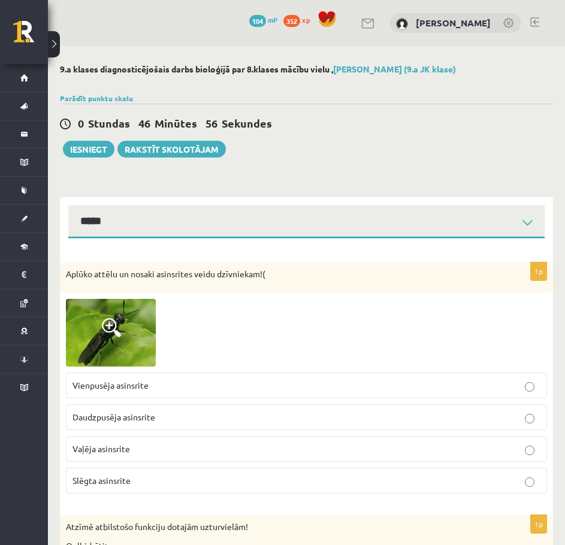
select select "**********"
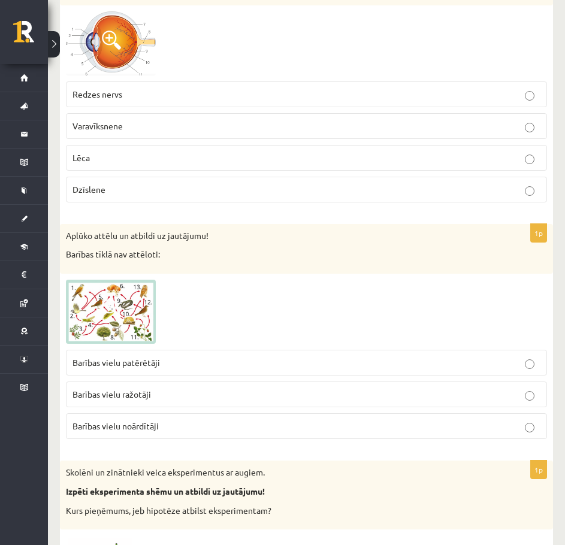
click at [260, 429] on p "Barības vielu noārdītāji" at bounding box center [307, 426] width 468 height 13
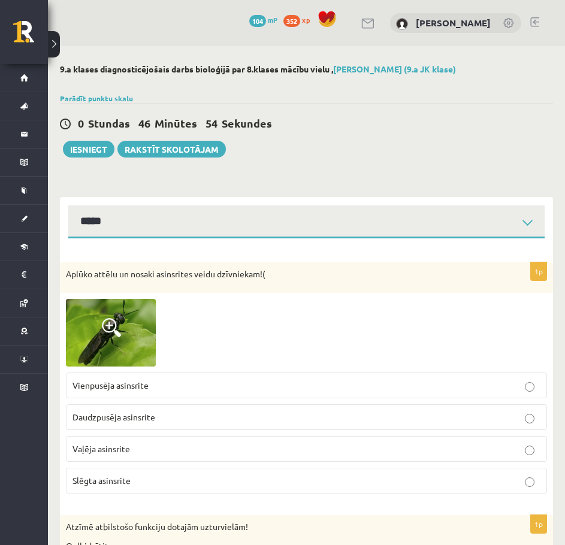
select select "**********"
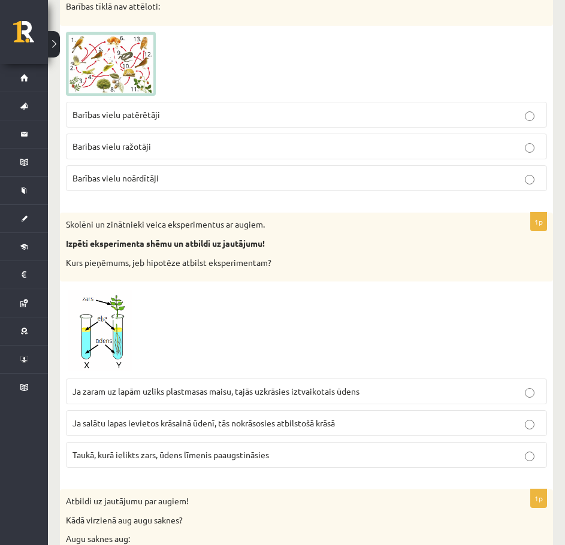
scroll to position [3177, 0]
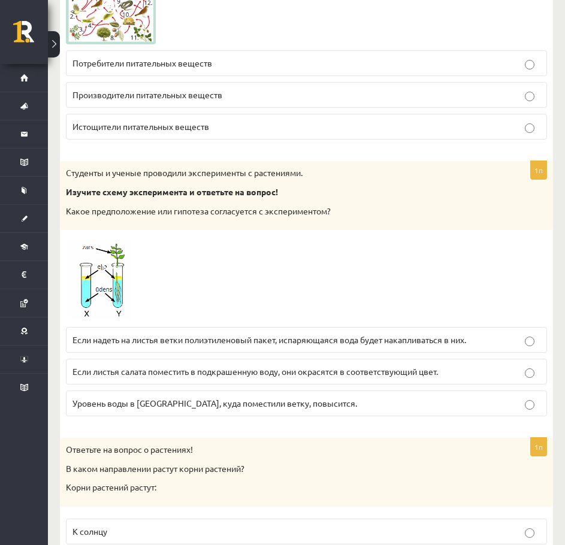
drag, startPoint x: 181, startPoint y: 123, endPoint x: 157, endPoint y: 206, distance: 86.7
click at [157, 206] on font "Какое предположение или гипотеза согласуется с экспериментом?" at bounding box center [198, 211] width 265 height 11
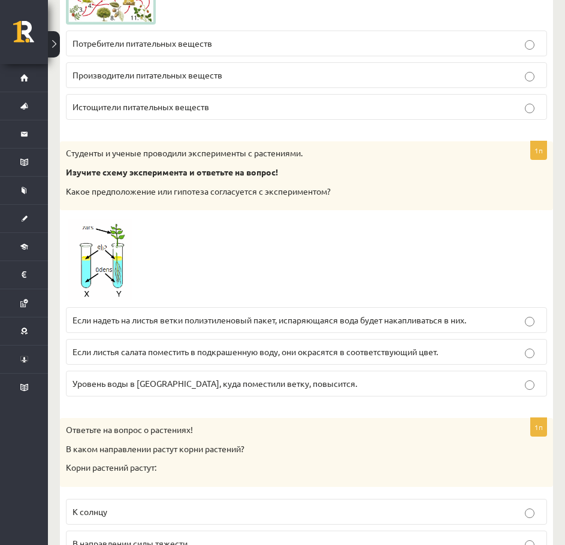
scroll to position [3237, 0]
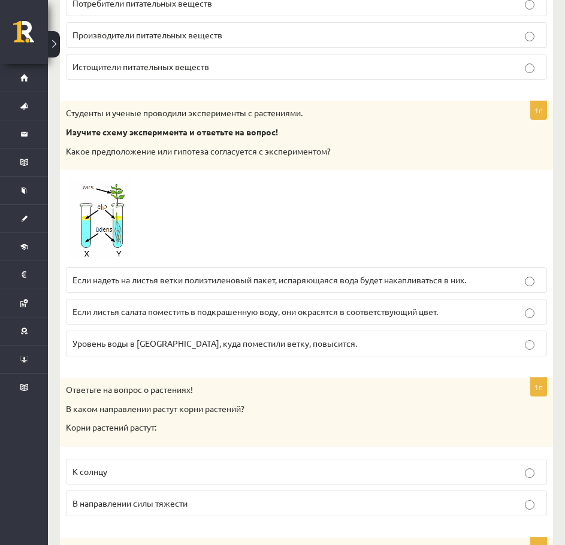
click at [165, 283] on font "Если надеть на листья ветки полиэтиленовый пакет, испаряющаяся вода будет накап…" at bounding box center [270, 280] width 394 height 11
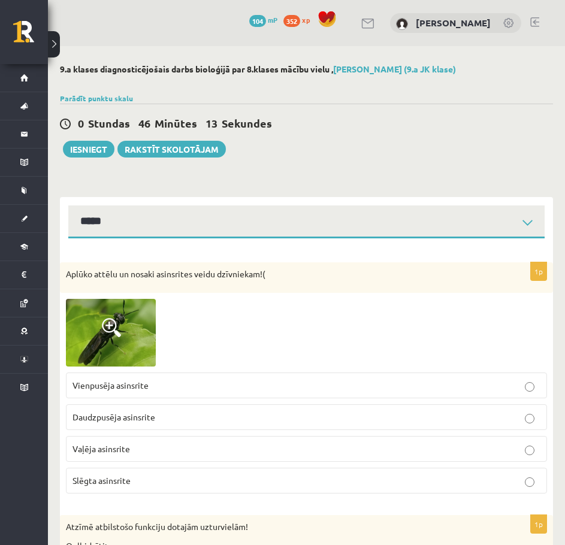
select select "**********"
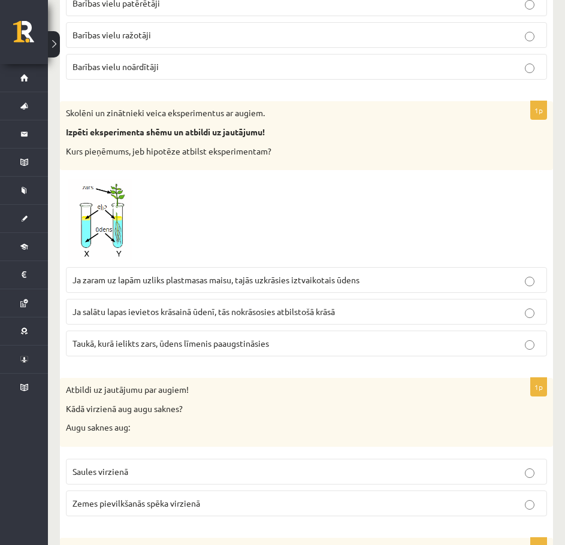
click at [272, 281] on span "Ja zaram uz lapām uzliks plastmasas maisu, tajās uzkrāsies iztvaikotais ūdens" at bounding box center [216, 280] width 287 height 11
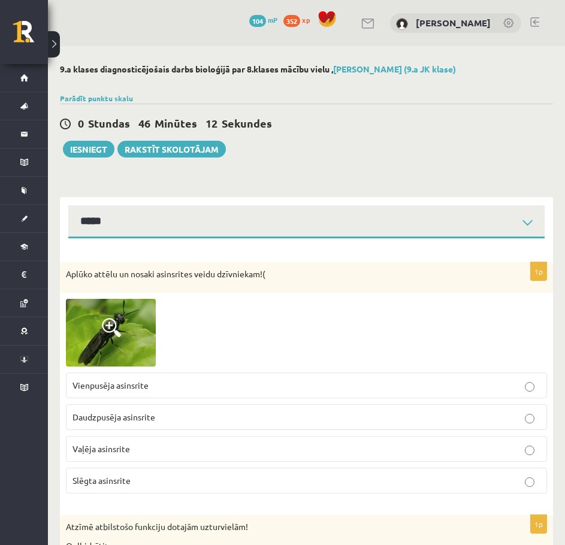
select select "**********"
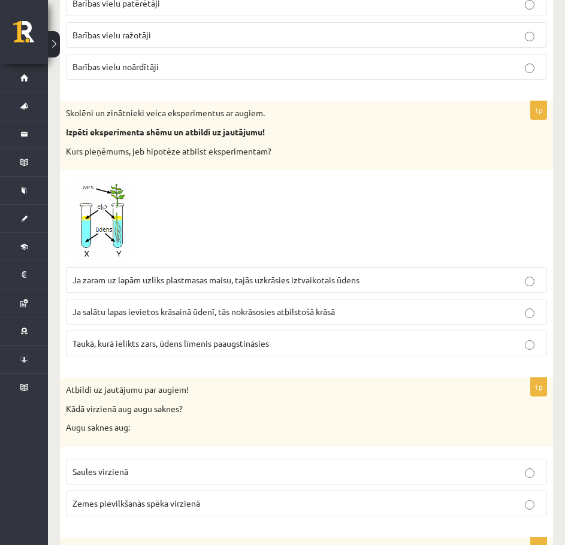
click at [274, 286] on p "Ja zaram uz lapām uzliks plastmasas maisu, tajās uzkrāsies iztvaikotais ūdens" at bounding box center [307, 280] width 468 height 13
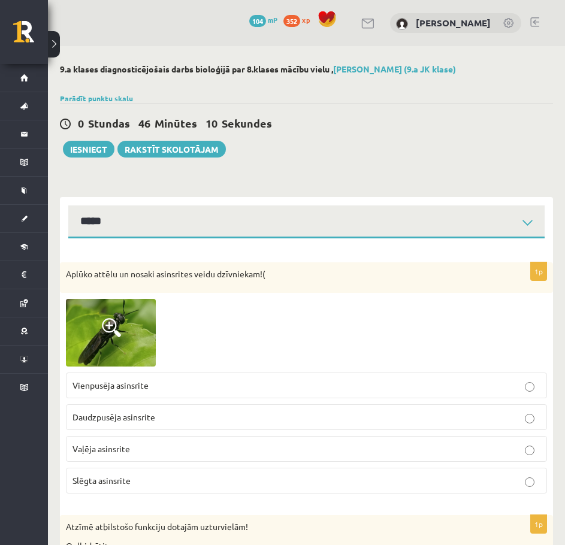
select select "**********"
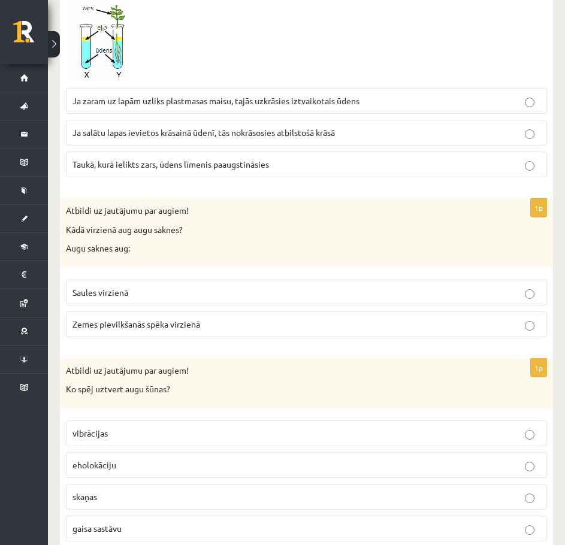
scroll to position [3417, 0]
drag, startPoint x: 198, startPoint y: 258, endPoint x: 186, endPoint y: 255, distance: 11.8
click at [186, 255] on div "Atbildi uz jautājumu par augiem! Kādā virzienā aug augu saknes? Augu saknes aug:" at bounding box center [306, 232] width 493 height 69
click at [180, 327] on span "Zemes pievilkšanās spēka virzienā" at bounding box center [137, 323] width 128 height 11
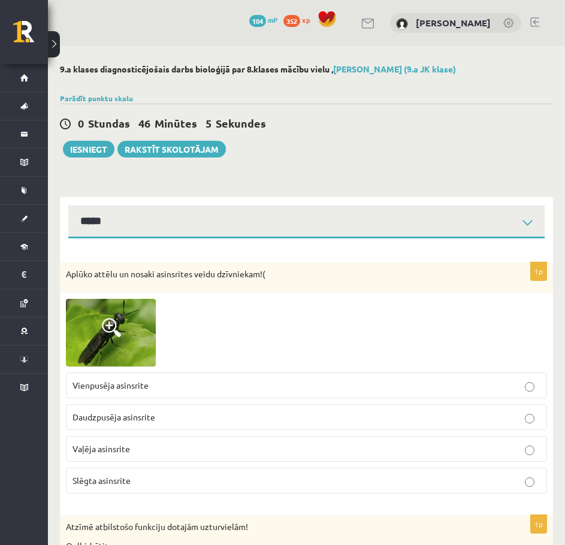
select select "**********"
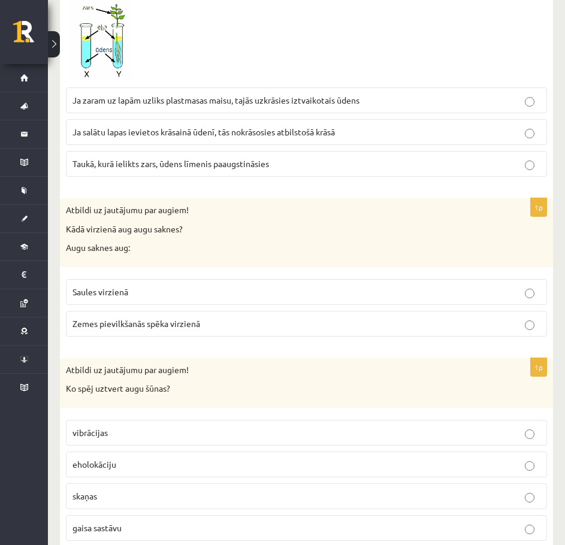
click span "Zemes pievilkšanās spēka virzienā"
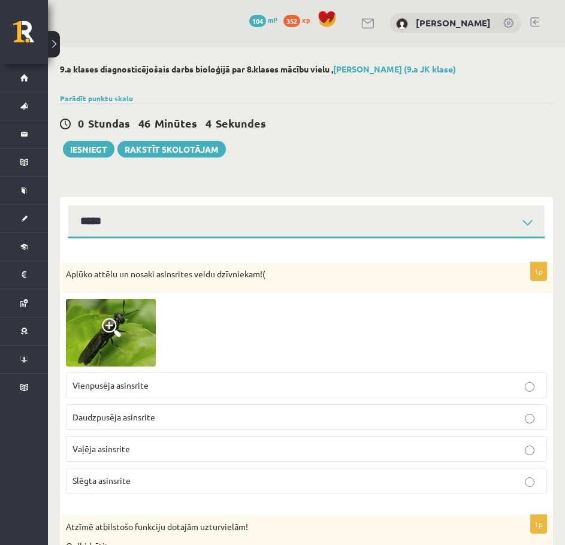
select select "**********"
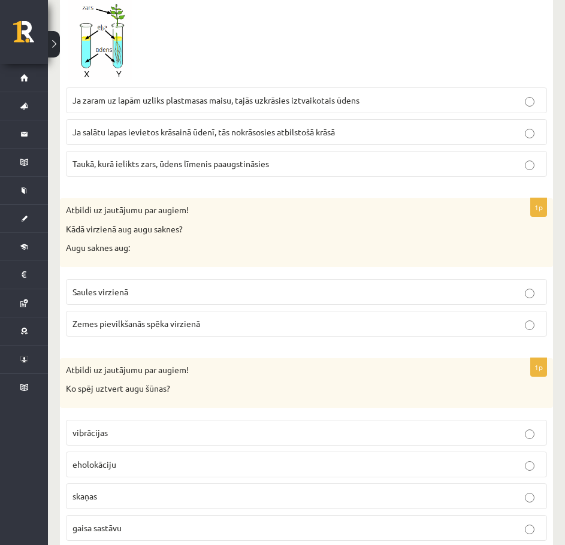
click at [174, 328] on span "Zemes pievilkšanās spēka virzienā" at bounding box center [137, 323] width 128 height 11
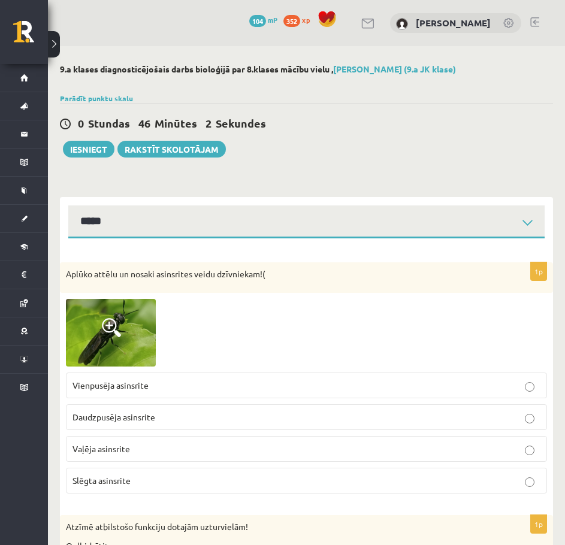
select select "**********"
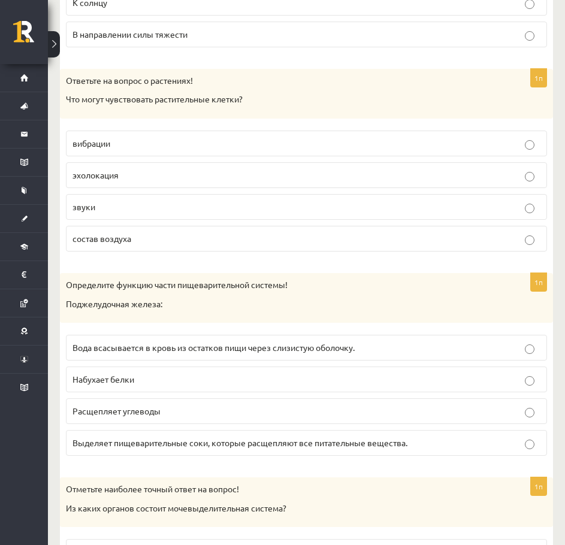
scroll to position [3716, 0]
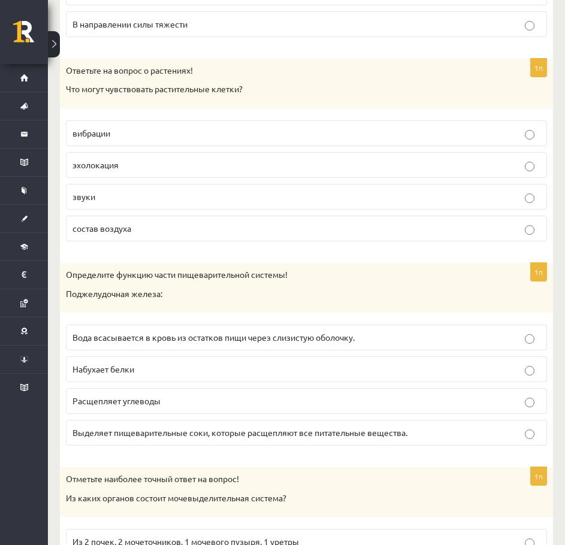
click at [113, 227] on font "состав воздуха" at bounding box center [102, 228] width 59 height 11
click at [167, 436] on font "Выделяет пищеварительные соки, которые расщепляют все питательные вещества." at bounding box center [240, 432] width 335 height 11
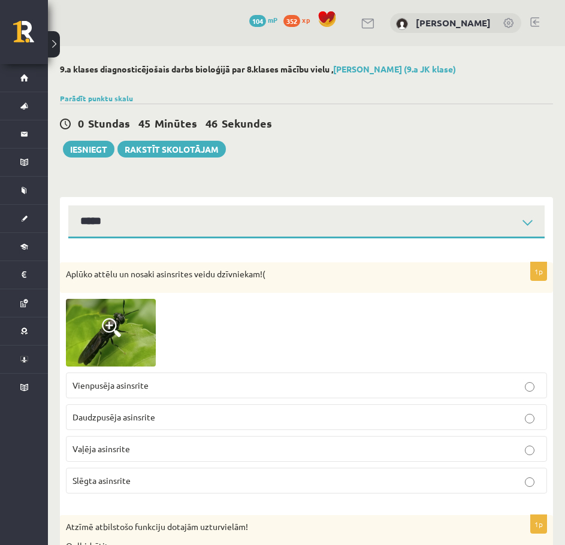
select select "**********"
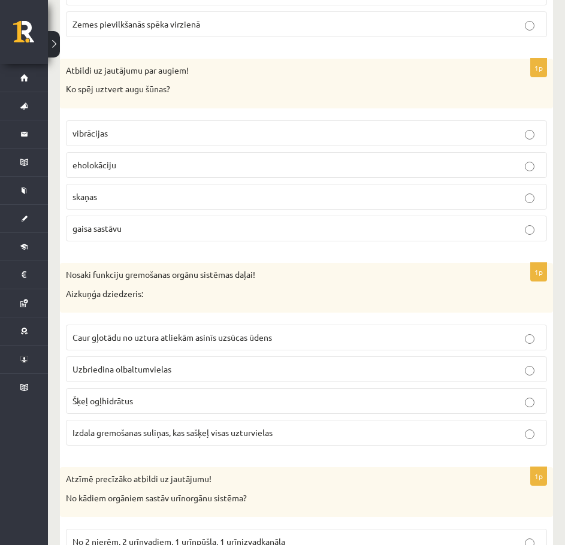
click at [133, 228] on p "gaisa sastāvu" at bounding box center [307, 228] width 468 height 13
click at [175, 433] on span "Izdala gremošanas suliņas, kas sašķeļ visas uzturvielas" at bounding box center [173, 432] width 200 height 11
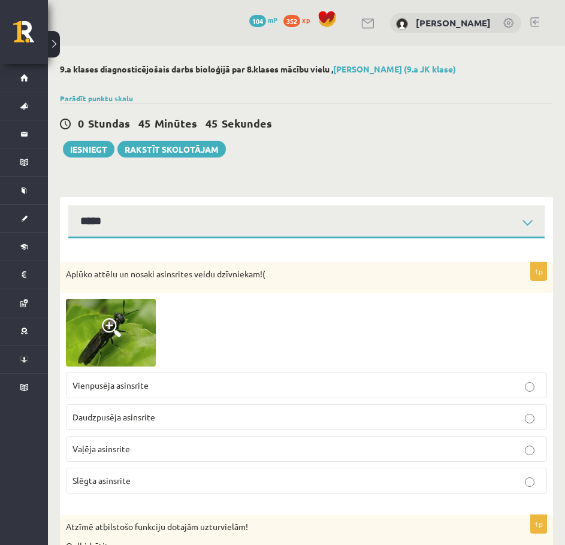
select select "**********"
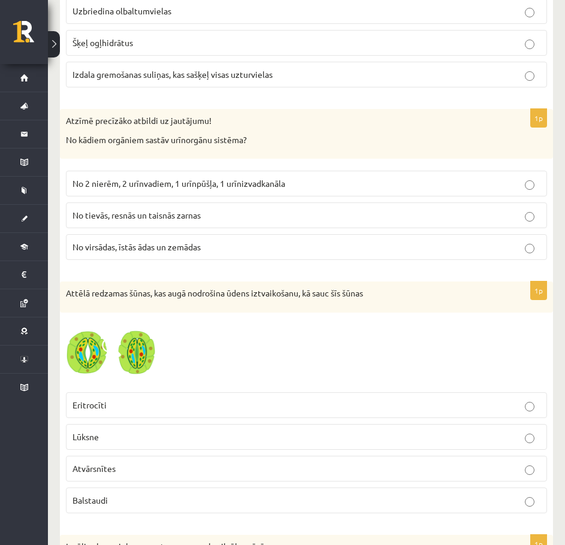
scroll to position [4076, 0]
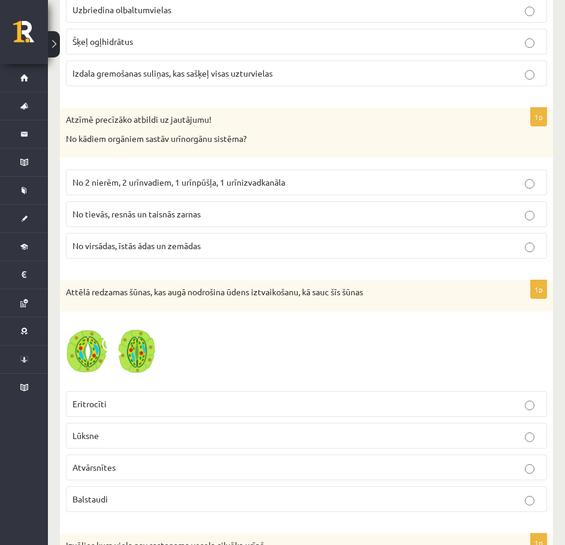
click at [219, 179] on span "No 2 nierēm, 2 urīnvadiem, 1 urīnpūšļa, 1 urīnizvadkanāla" at bounding box center [179, 182] width 213 height 11
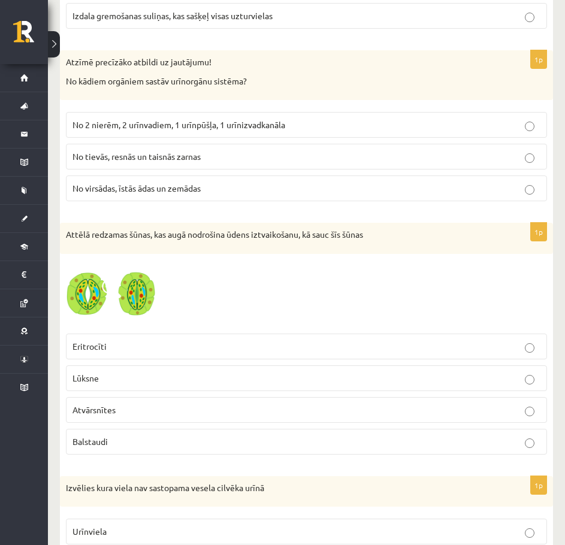
scroll to position [4136, 0]
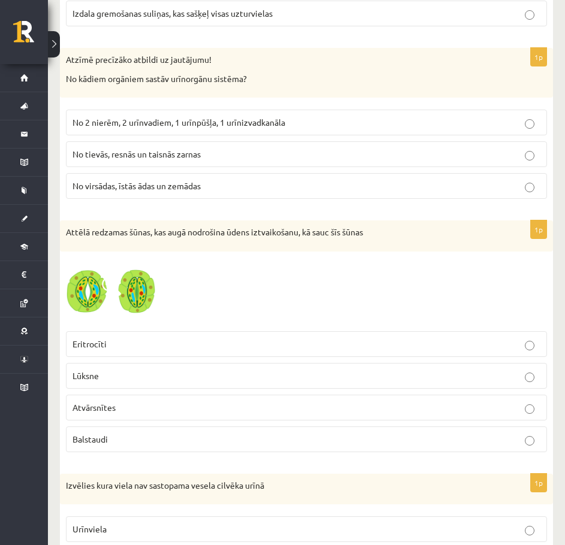
click at [113, 279] on span at bounding box center [111, 286] width 19 height 19
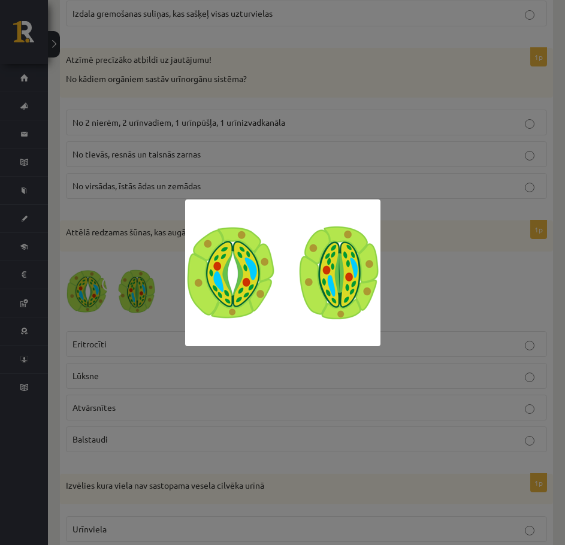
click at [125, 281] on div at bounding box center [282, 272] width 565 height 545
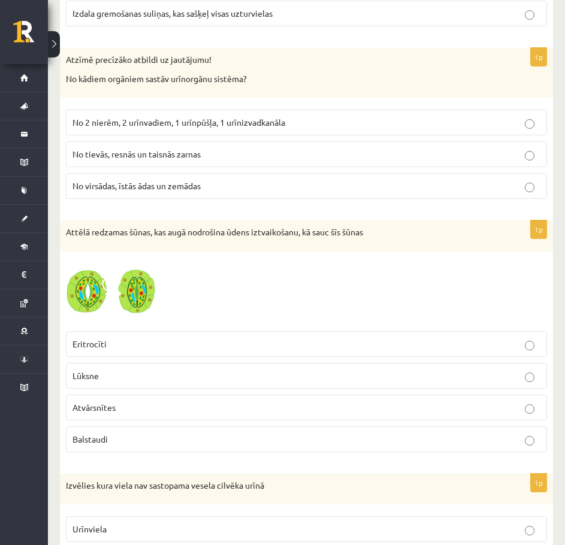
click at [132, 278] on img at bounding box center [111, 292] width 90 height 68
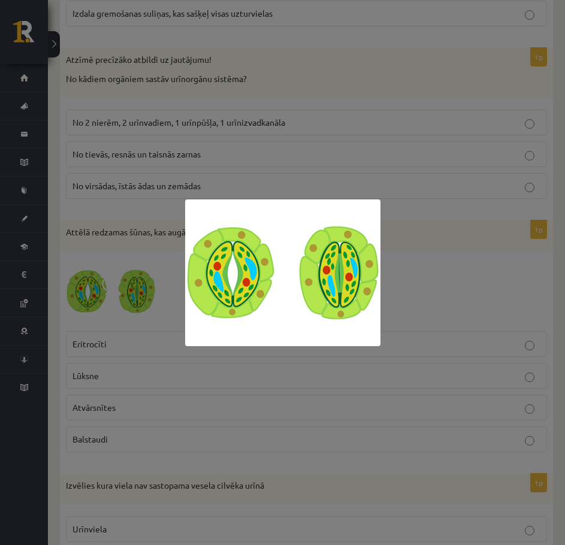
click at [65, 309] on div at bounding box center [282, 272] width 565 height 545
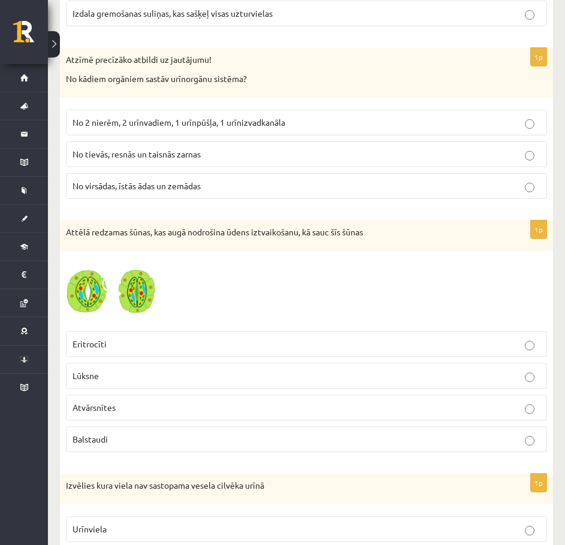
click at [225, 254] on div "1p Attēlā redzamas šūnas, kas augā nodrošina ūdens iztvaikošanu, kā sauc šīs šū…" at bounding box center [306, 341] width 493 height 241
click at [258, 283] on div at bounding box center [306, 292] width 481 height 68
click at [183, 411] on p "Atvārsnītes" at bounding box center [307, 408] width 468 height 13
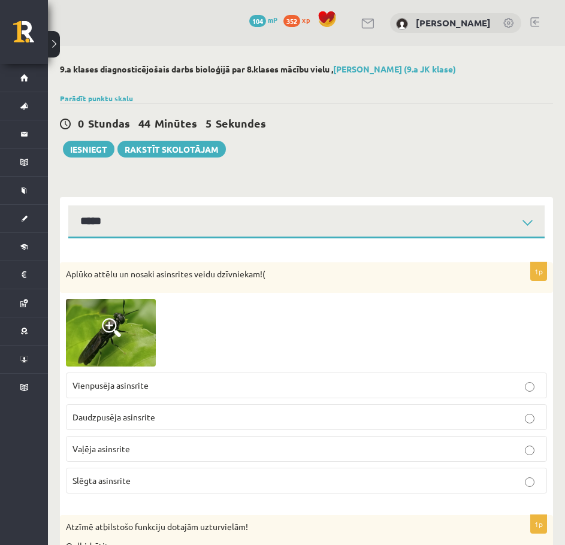
select select "**********"
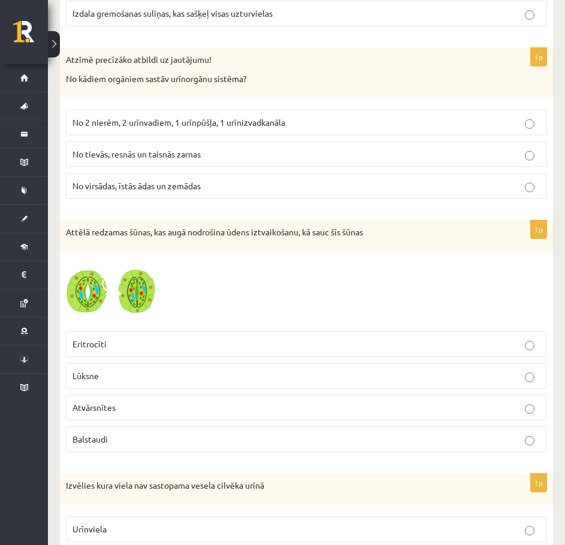
click at [183, 411] on p "Atvārsnītes" at bounding box center [307, 408] width 468 height 13
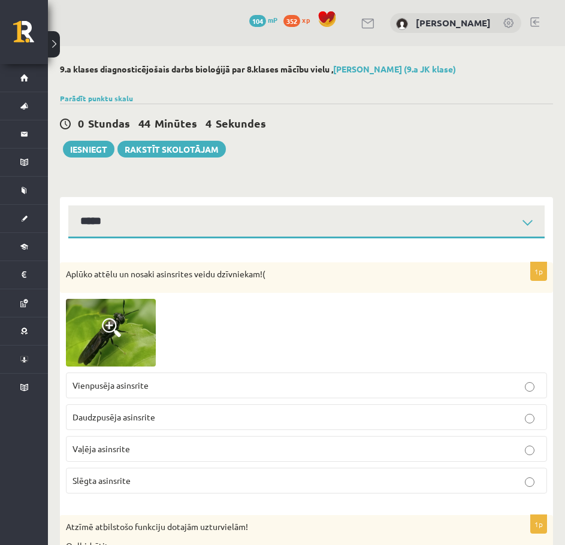
select select "**********"
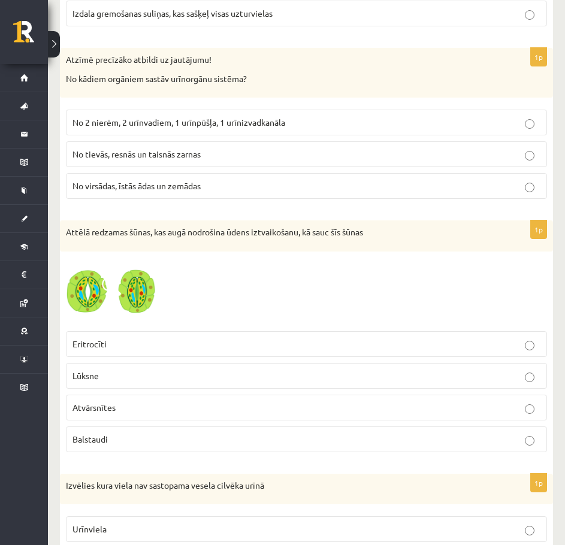
drag, startPoint x: 0, startPoint y: 0, endPoint x: 164, endPoint y: 406, distance: 438.1
click at [164, 406] on p "Atvārsnītes" at bounding box center [307, 408] width 468 height 13
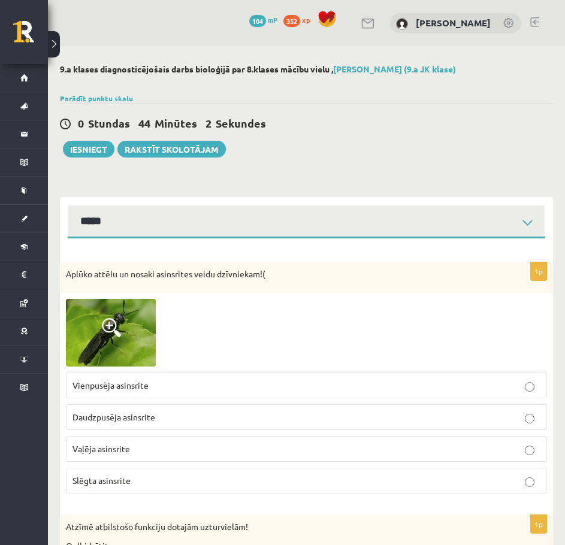
select select "**********"
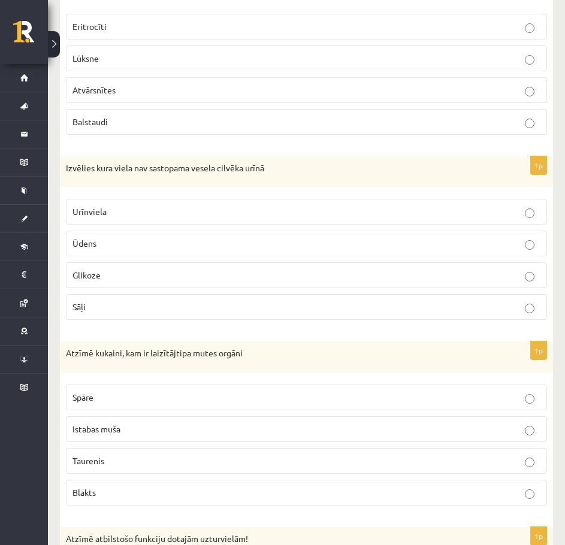
scroll to position [4495, 0]
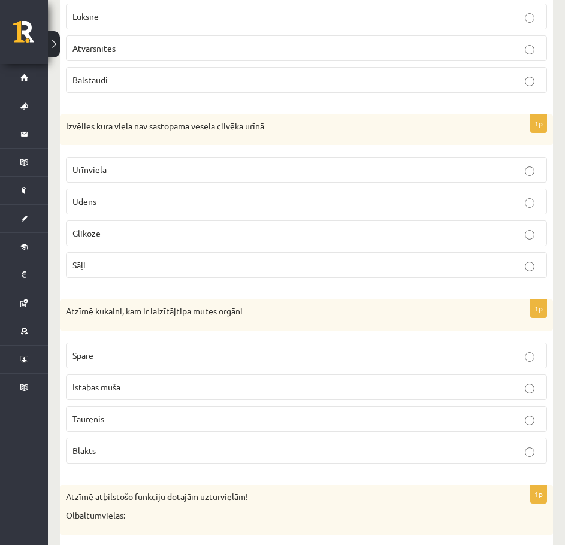
click at [118, 228] on p "Glikoze" at bounding box center [307, 233] width 468 height 13
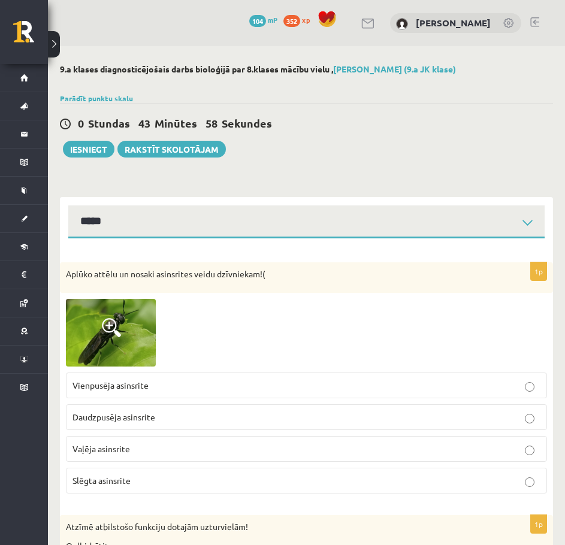
select select "**********"
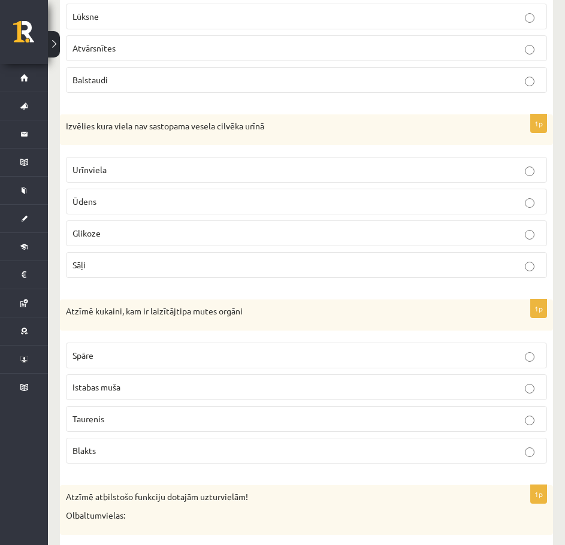
click at [186, 240] on p "Glikoze" at bounding box center [307, 233] width 468 height 13
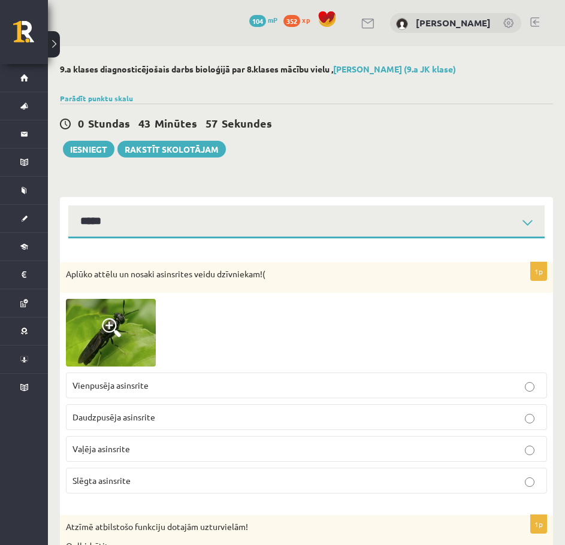
select select "**********"
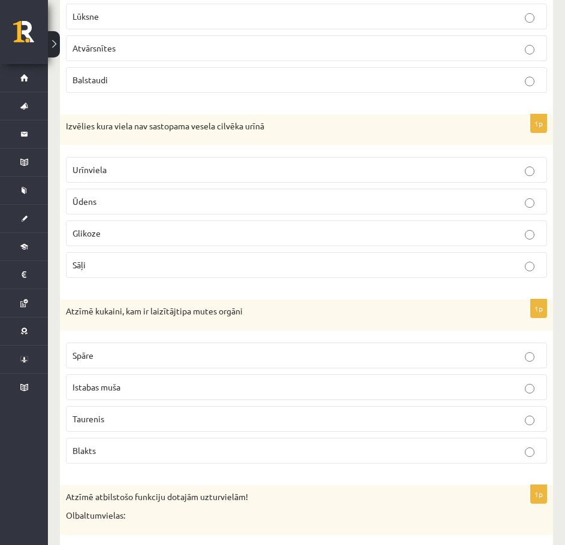
click at [183, 243] on label "Glikoze" at bounding box center [306, 234] width 481 height 26
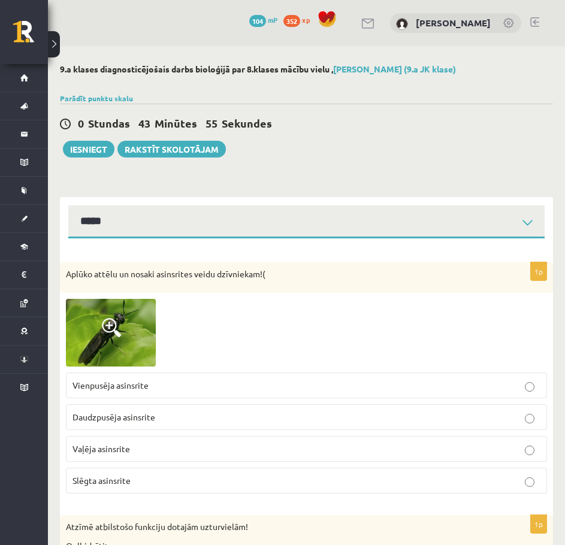
select select "**********"
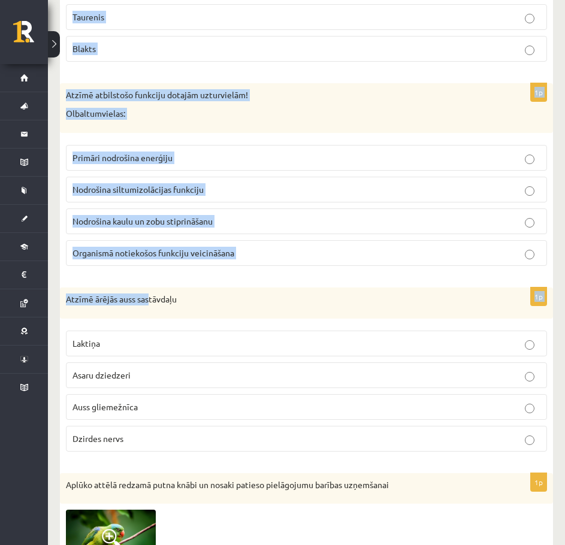
scroll to position [4975, 0]
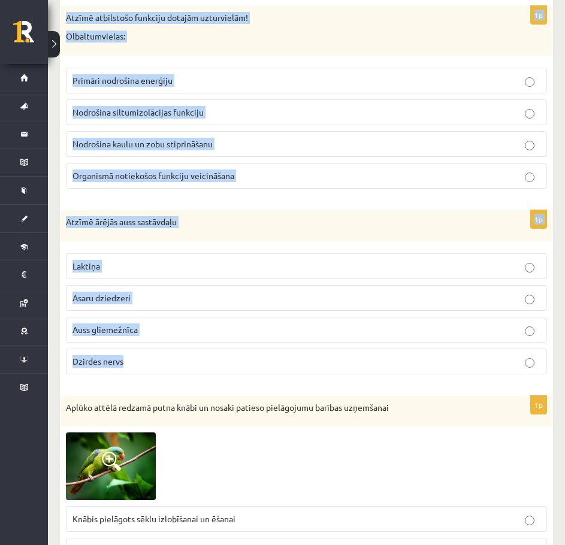
drag, startPoint x: 65, startPoint y: 128, endPoint x: 202, endPoint y: 364, distance: 272.9
copy form "Atzīmē kukaini, kam ir laizītājtipa mutes orgāni Spāre Istabas muša Taurenis Bl…"
click at [207, 251] on fieldset "Laktiņa Asaru dziedzeri Auss gliemežnīca Dzirdes nervs" at bounding box center [306, 313] width 481 height 131
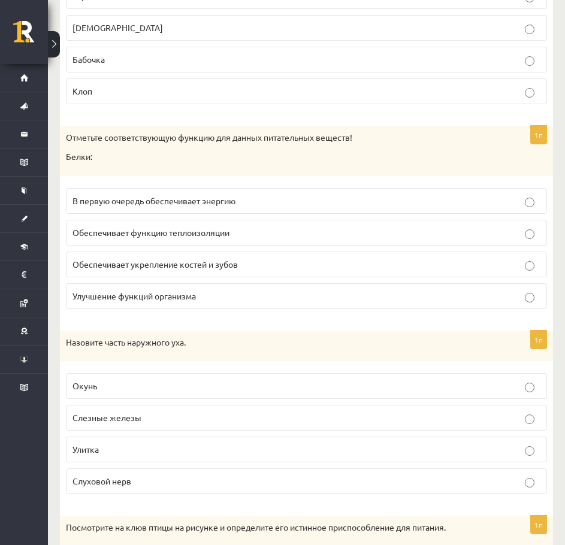
scroll to position [4855, 0]
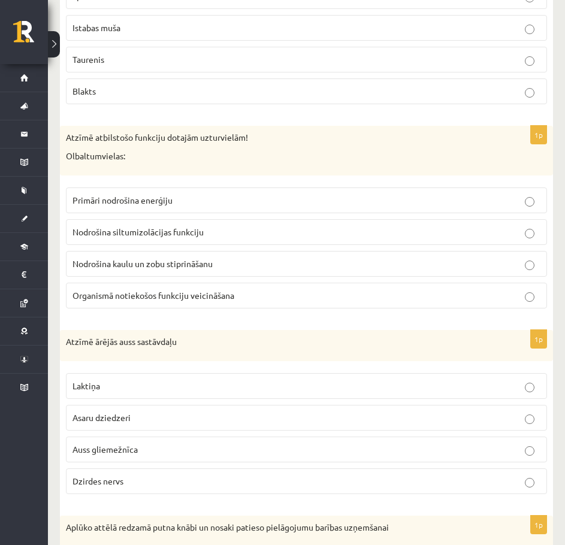
click at [245, 178] on div "1p Atzīmē atbilstošo funkciju dotajām uzturvielām! Olbaltumvielas: Primāri nodr…" at bounding box center [306, 222] width 493 height 192
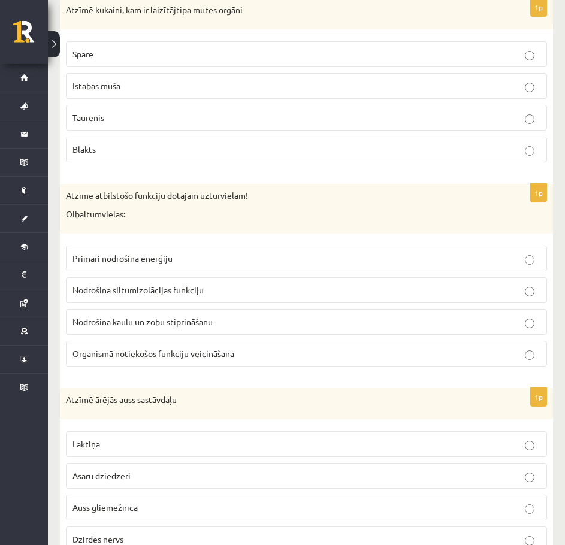
scroll to position [4795, 0]
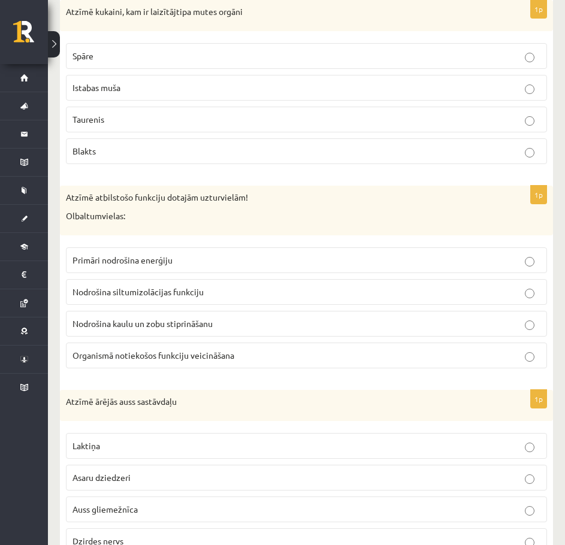
click at [108, 92] on span "Istabas muša" at bounding box center [97, 87] width 48 height 11
click at [186, 357] on span "Organismā notiekošos funkciju veicināšana" at bounding box center [154, 355] width 162 height 11
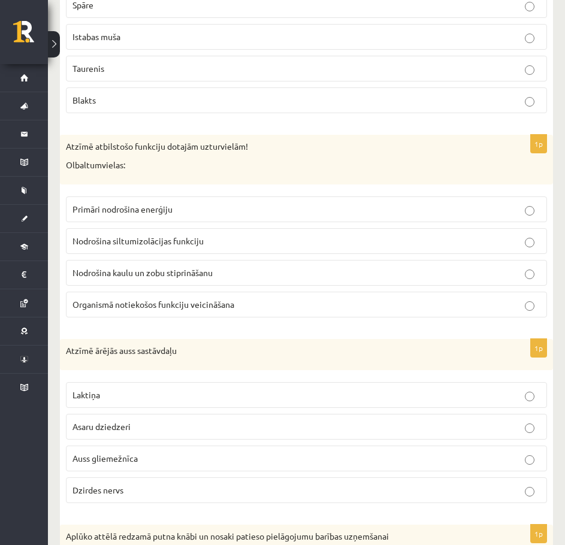
scroll to position [4855, 0]
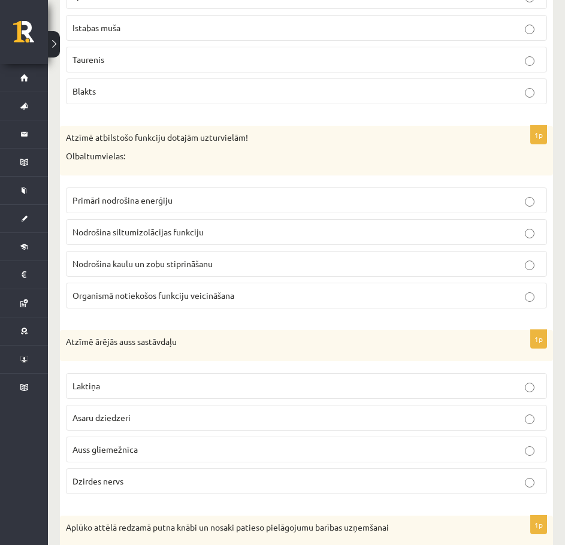
click at [145, 448] on p "Auss gliemežnīca" at bounding box center [307, 450] width 468 height 13
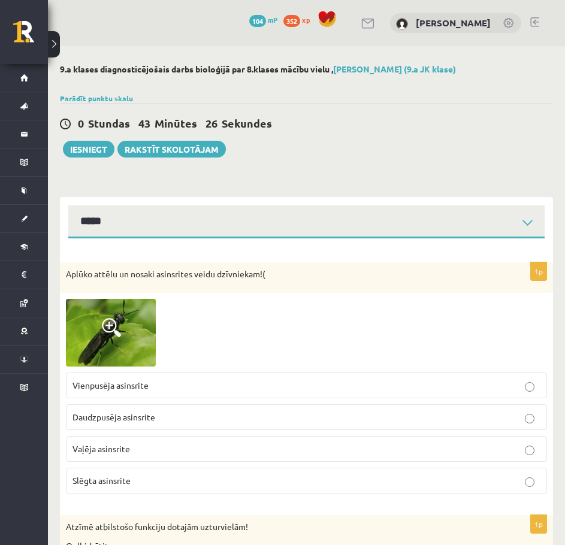
select select "**********"
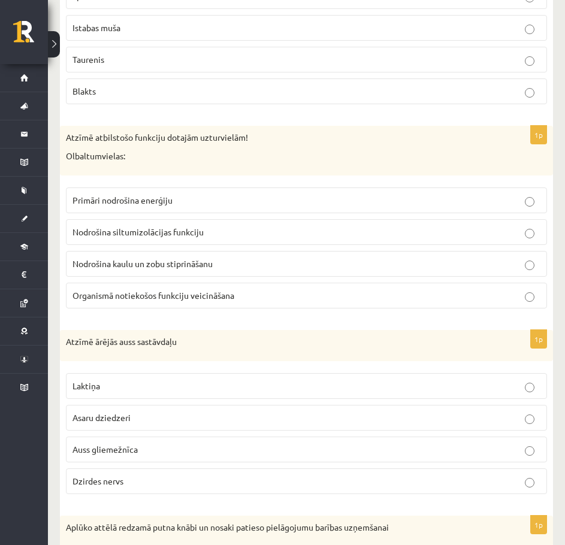
click at [279, 306] on label "Organismā notiekošos funkciju veicināšana" at bounding box center [306, 296] width 481 height 26
click at [129, 26] on p "Istabas muša" at bounding box center [307, 28] width 468 height 13
click at [131, 454] on span "Auss gliemežnīca" at bounding box center [105, 449] width 65 height 11
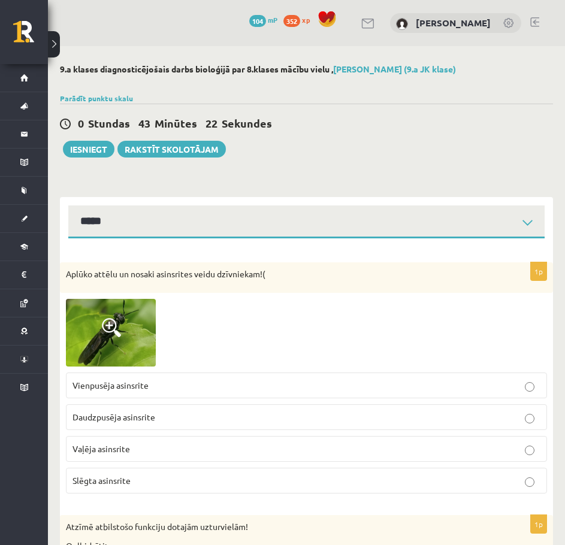
select select "**********"
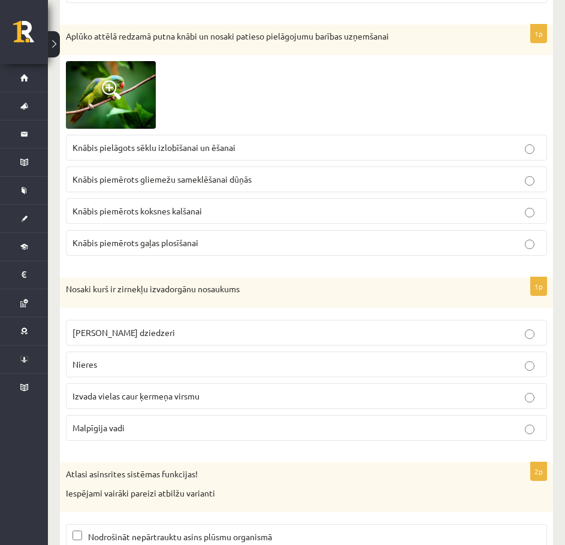
scroll to position [5335, 0]
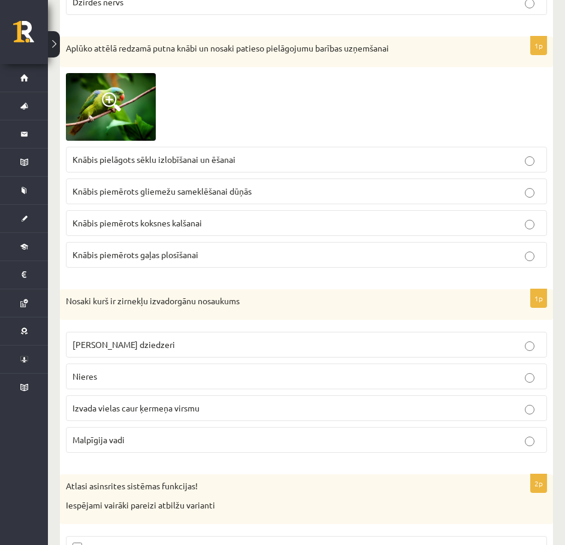
drag, startPoint x: 188, startPoint y: 287, endPoint x: 161, endPoint y: 294, distance: 28.7
click at [161, 294] on div "Nosaki kurš ir zirnekļu izvadorgānu nosaukums" at bounding box center [306, 305] width 493 height 31
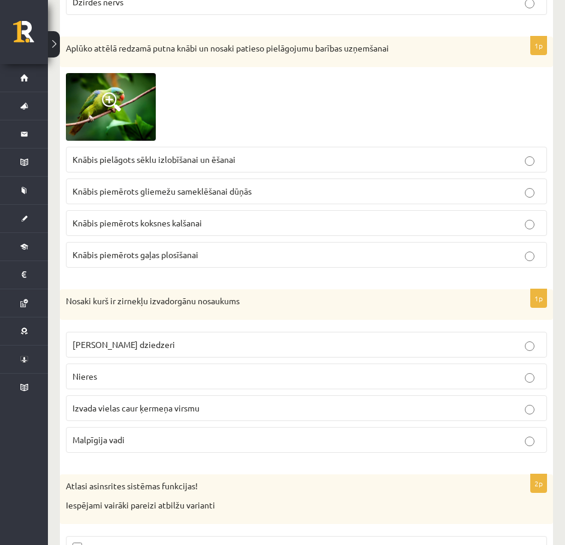
click at [161, 294] on div "Nosaki kurš ir zirnekļu izvadorgānu nosaukums" at bounding box center [306, 305] width 493 height 31
click at [226, 165] on p "Knābis pielāgots sēklu izlobīšanai un ēšanai" at bounding box center [307, 159] width 468 height 13
click at [129, 445] on p "Malpīgija vadi" at bounding box center [307, 440] width 468 height 13
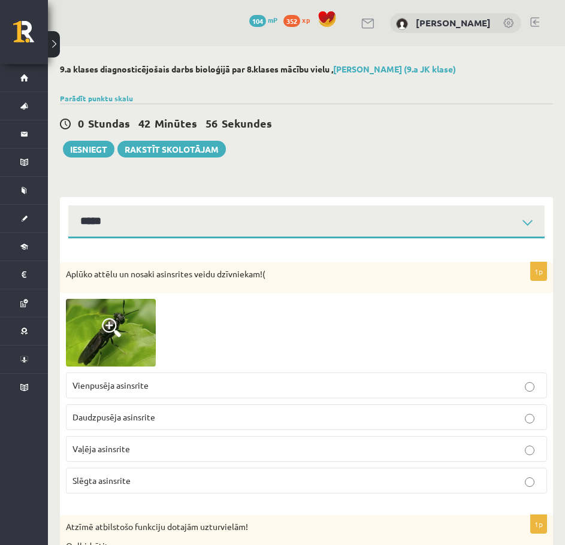
select select "**********"
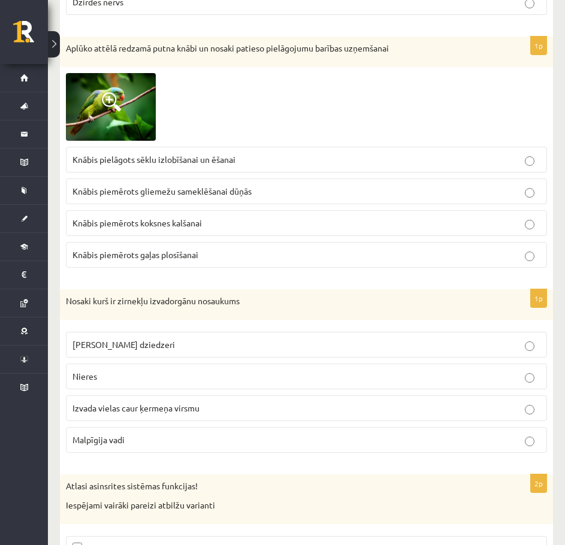
click at [456, 160] on p "Knābis pielāgots sēklu izlobīšanai un ēšanai" at bounding box center [307, 159] width 468 height 13
click at [363, 461] on div "1p Nosaki kurš ir zirnekļu izvadorgānu nosaukums Zaļie dziedzeri Nieres Izvada …" at bounding box center [306, 377] width 493 height 174
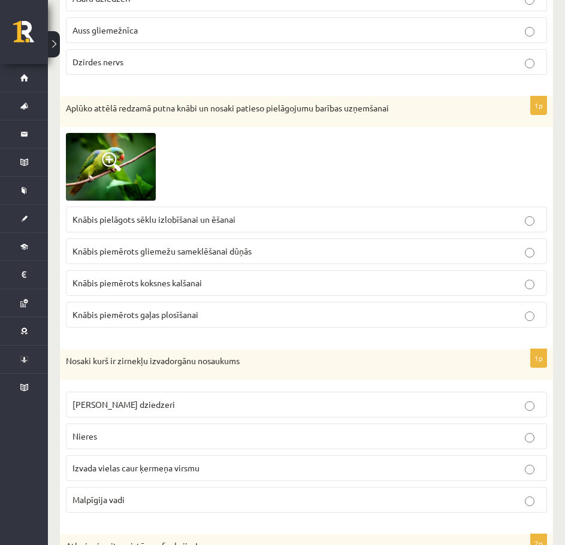
click at [351, 491] on label "Malpīgija vadi" at bounding box center [306, 500] width 481 height 26
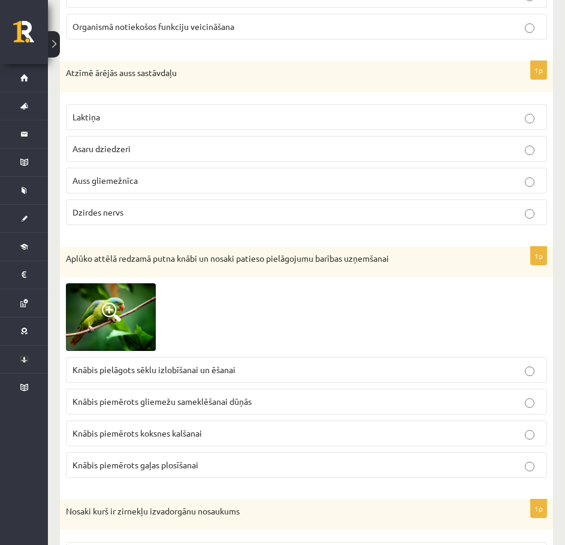
scroll to position [5095, 0]
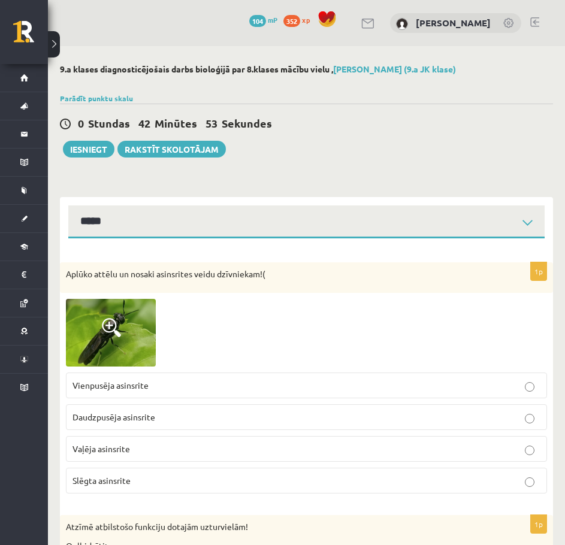
select select "**********"
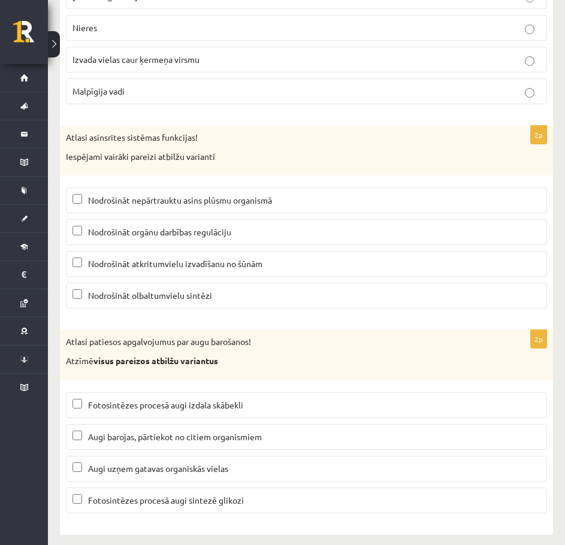
scroll to position [5692, 0]
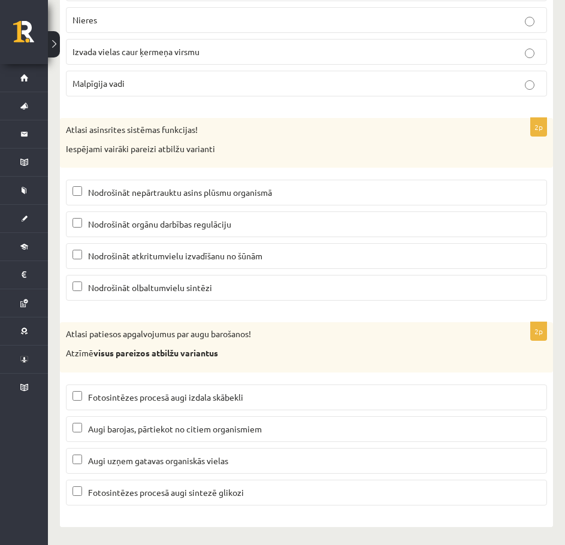
click at [188, 194] on span "Nodrošināt nepārtrauktu asins plūsmu organismā" at bounding box center [180, 192] width 184 height 11
drag, startPoint x: 179, startPoint y: 233, endPoint x: 174, endPoint y: 255, distance: 22.7
click at [177, 235] on label "Nodrošināt orgānu darbības regulāciju" at bounding box center [306, 225] width 481 height 26
click at [174, 255] on span "Nodrošināt atkritumvielu izvadīšanu no šūnām" at bounding box center [175, 256] width 174 height 11
click at [150, 219] on span "Nodrošināt orgānu darbības regulāciju" at bounding box center [159, 224] width 143 height 11
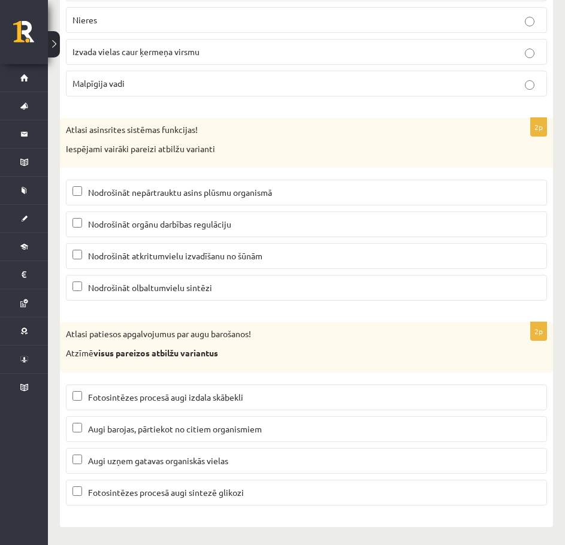
click at [116, 400] on span "Fotosintēzes procesā augi izdala skābekli" at bounding box center [165, 397] width 155 height 11
click at [113, 497] on span "Fotosintēzes procesā augi sintezē glikozi" at bounding box center [166, 492] width 156 height 11
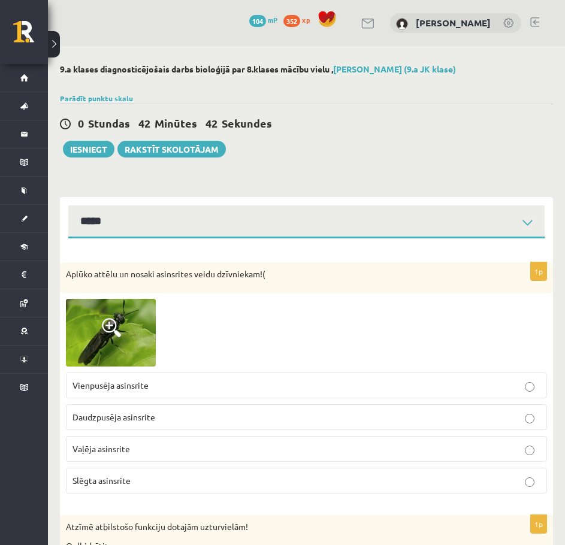
select select "**********"
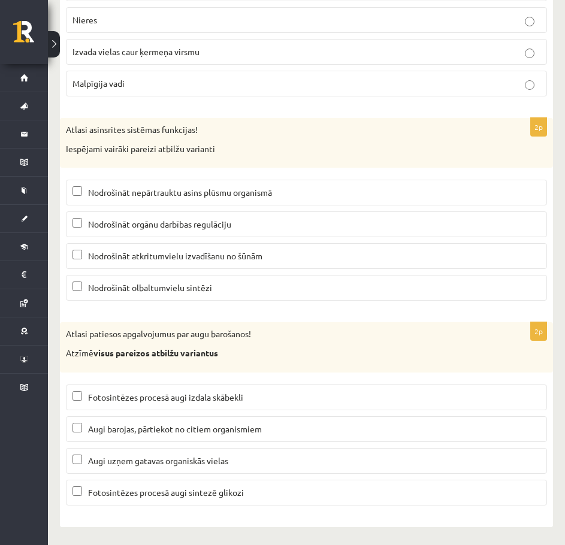
drag, startPoint x: 89, startPoint y: 192, endPoint x: 81, endPoint y: 249, distance: 56.9
click at [89, 197] on span "Nodrošināt nepārtrauktu asins plūsmu organismā" at bounding box center [180, 192] width 184 height 11
click at [113, 405] on label "Fotosintēzes procesā augi izdala skābekli" at bounding box center [306, 398] width 481 height 26
click at [118, 490] on span "Fotosintēzes procesā augi sintezē glikozi" at bounding box center [166, 492] width 156 height 11
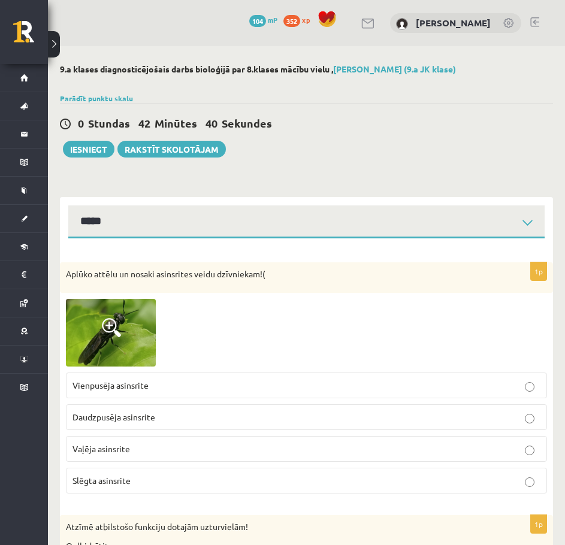
select select "**********"
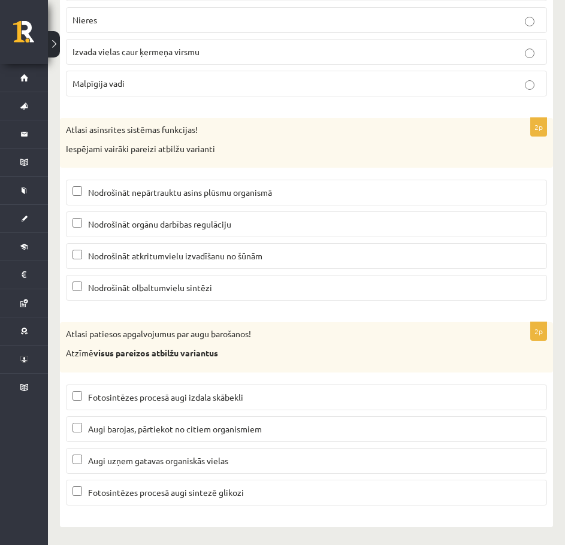
click at [250, 342] on div "Atlasi patiesos apgalvojumus par augu barošanos! Atzīmē visus pareizos atbilžu …" at bounding box center [306, 347] width 493 height 50
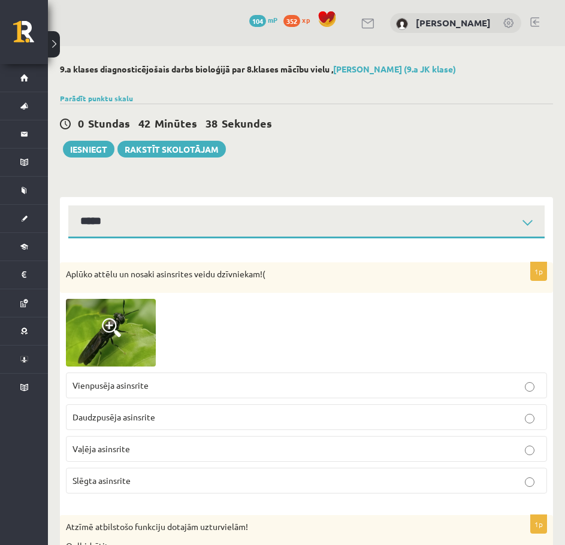
select select "**********"
drag, startPoint x: 276, startPoint y: 324, endPoint x: 264, endPoint y: 180, distance: 145.0
click at [86, 153] on button "Iesniegt" at bounding box center [89, 149] width 52 height 17
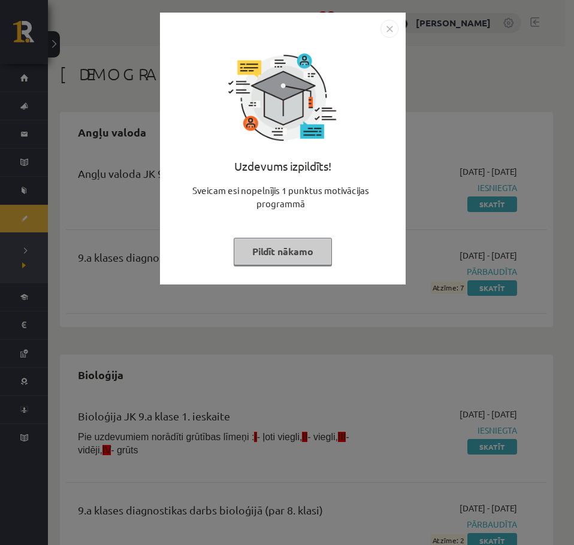
drag, startPoint x: 130, startPoint y: 207, endPoint x: 120, endPoint y: 209, distance: 9.8
click at [120, 209] on div "Uzdevums izpildīts! Sveicam esi nopelnījis 1 punktus motivācijas programmā Pild…" at bounding box center [287, 272] width 574 height 545
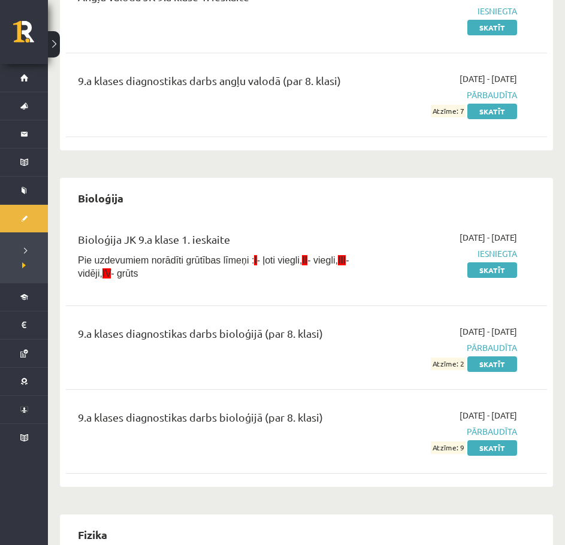
scroll to position [180, 0]
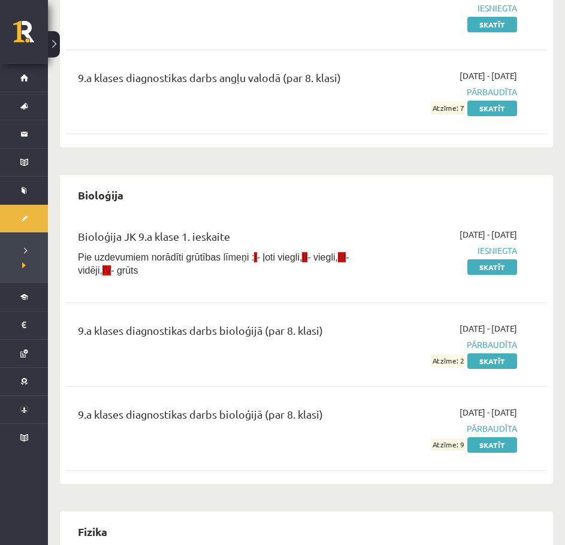
drag, startPoint x: 197, startPoint y: 242, endPoint x: 189, endPoint y: 245, distance: 8.3
drag, startPoint x: 189, startPoint y: 245, endPoint x: 181, endPoint y: 246, distance: 8.0
click at [181, 246] on div "Bioloģija JK 9.a klase 1. ieskaite" at bounding box center [221, 239] width 287 height 22
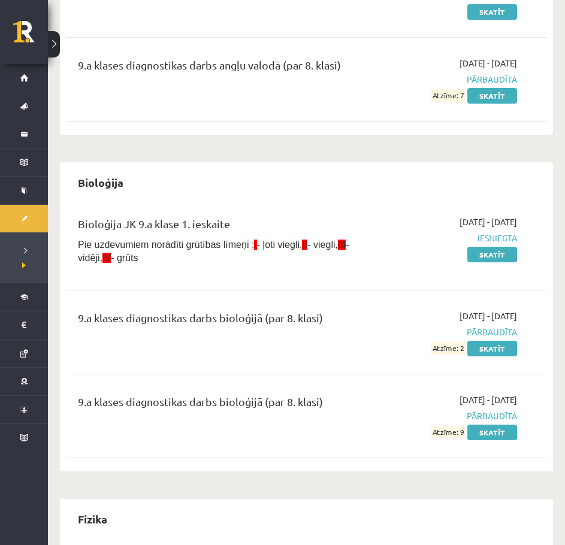
scroll to position [360, 0]
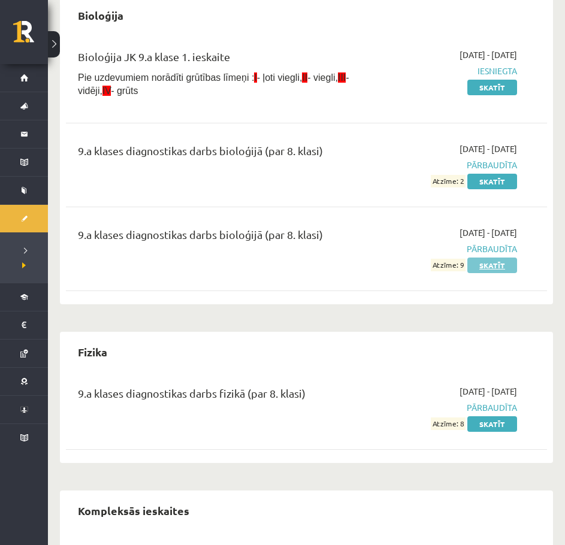
click at [474, 269] on link "Skatīt" at bounding box center [493, 266] width 50 height 16
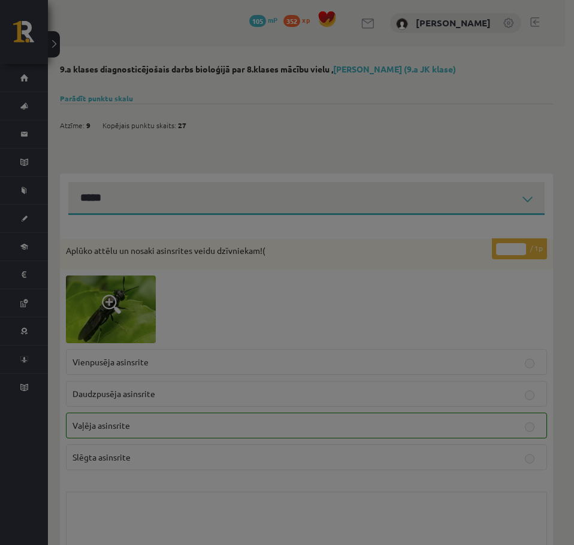
select select "**********"
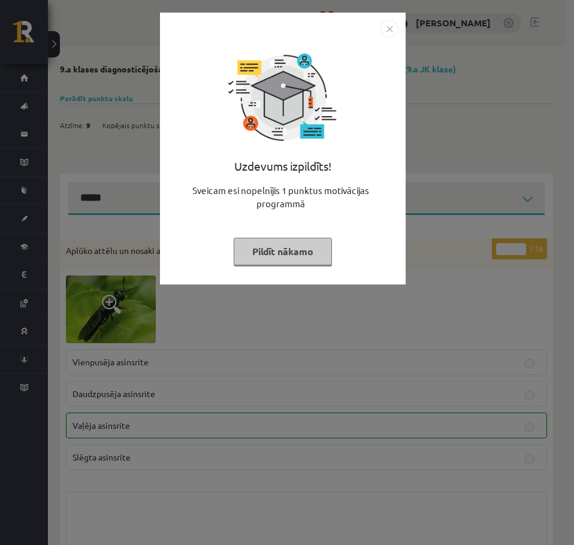
click at [266, 260] on button "Pildīt nākamo" at bounding box center [283, 252] width 98 height 28
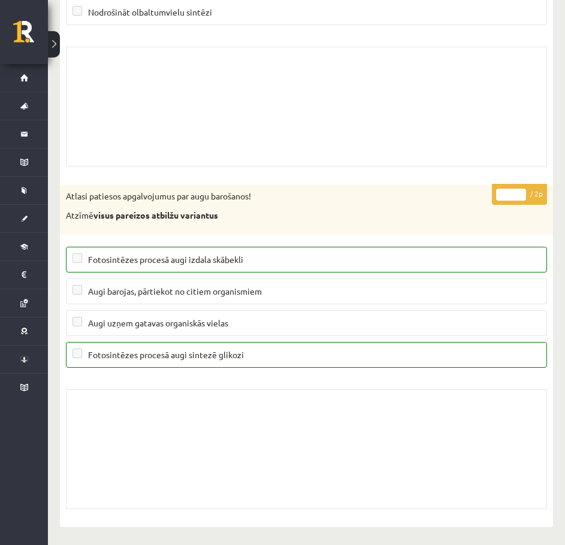
drag, startPoint x: 245, startPoint y: 255, endPoint x: 230, endPoint y: 310, distance: 57.7
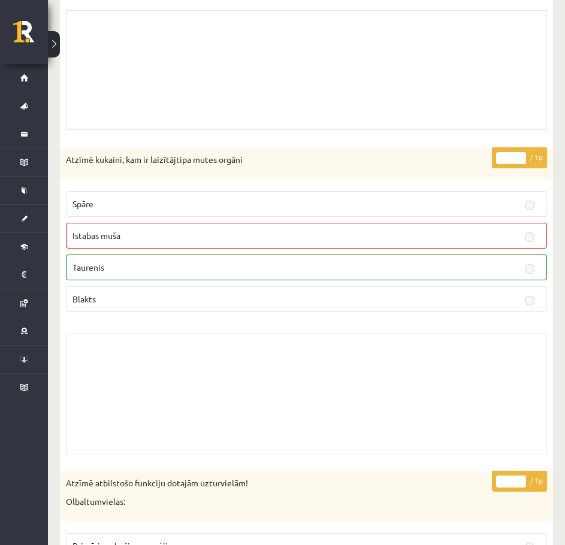
scroll to position [7490, 0]
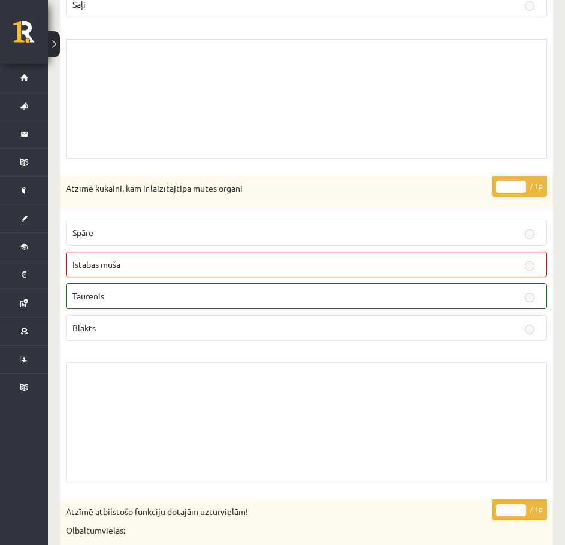
click at [140, 301] on p "Taurenis" at bounding box center [307, 296] width 468 height 13
drag, startPoint x: 131, startPoint y: 304, endPoint x: 123, endPoint y: 307, distance: 8.2
drag, startPoint x: 123, startPoint y: 307, endPoint x: 91, endPoint y: 303, distance: 33.2
click at [91, 303] on label "Taurenis" at bounding box center [306, 297] width 481 height 26
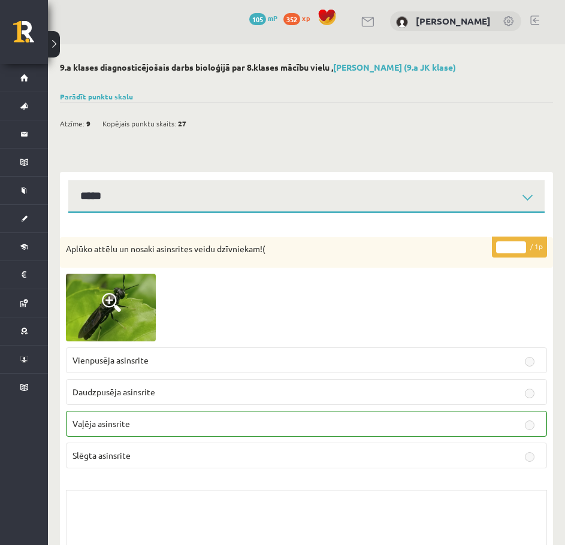
scroll to position [0, 0]
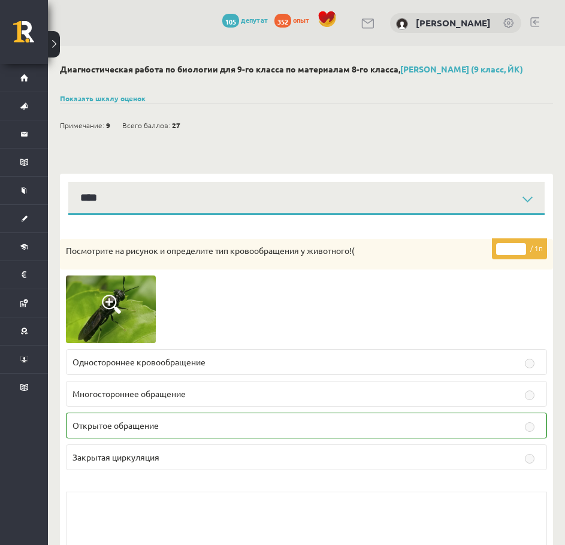
drag, startPoint x: 239, startPoint y: 141, endPoint x: 227, endPoint y: 147, distance: 13.9
click at [78, 97] on font "Показать шкалу оценок" at bounding box center [103, 99] width 86 height 10
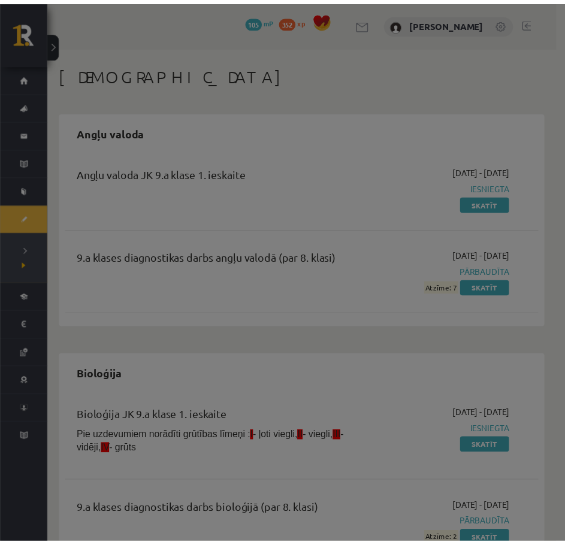
scroll to position [360, 0]
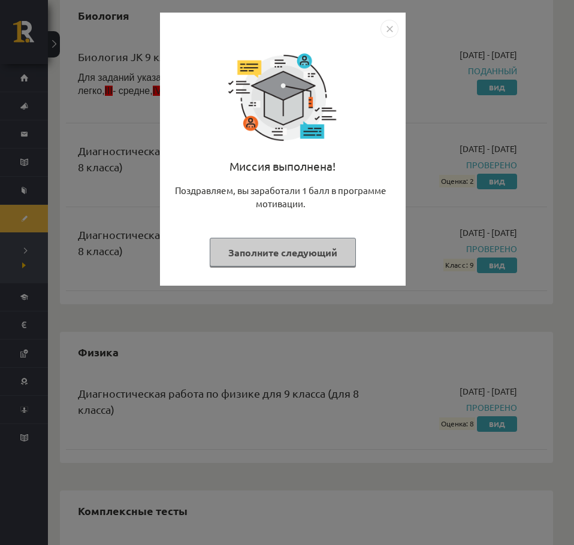
click at [243, 256] on font "Заполните следующий" at bounding box center [282, 252] width 109 height 13
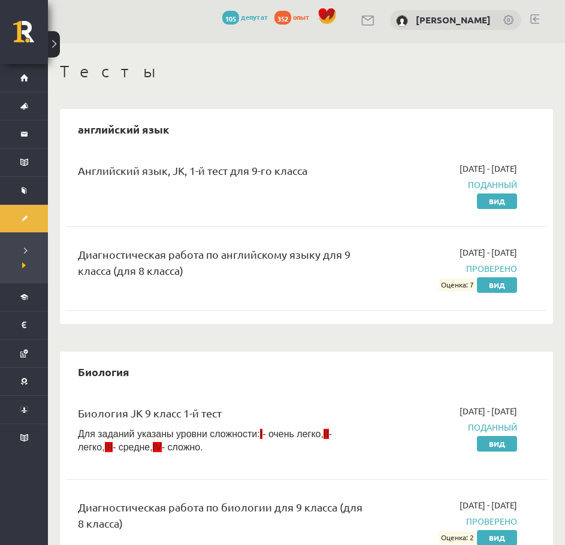
scroll to position [0, 0]
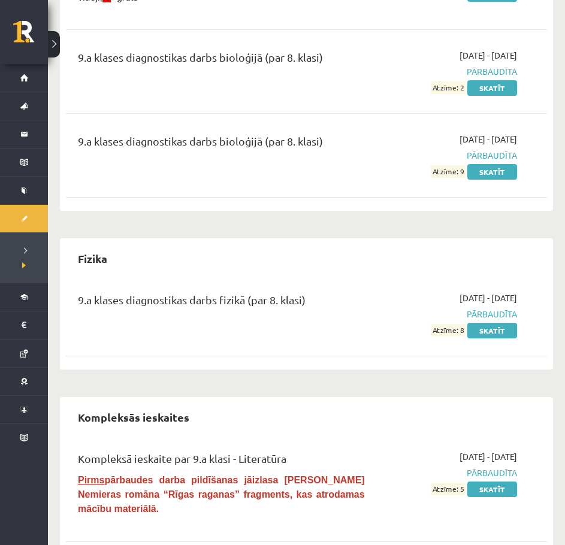
scroll to position [480, 0]
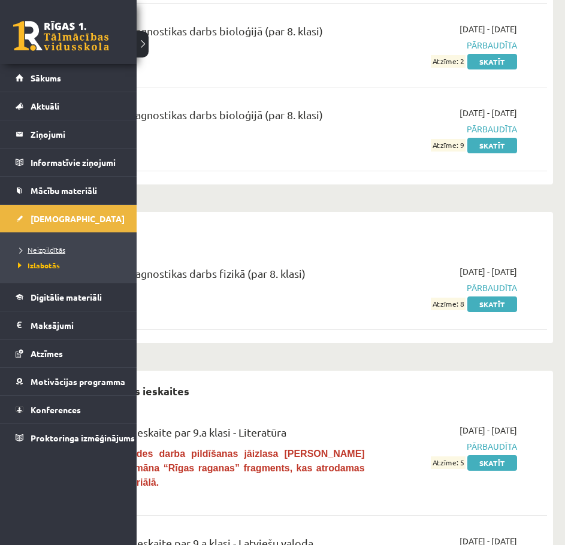
drag, startPoint x: 28, startPoint y: 258, endPoint x: 23, endPoint y: 247, distance: 11.8
click at [27, 258] on li "Izlabotās" at bounding box center [70, 266] width 110 height 16
click at [23, 247] on span "Neizpildītās" at bounding box center [40, 250] width 50 height 10
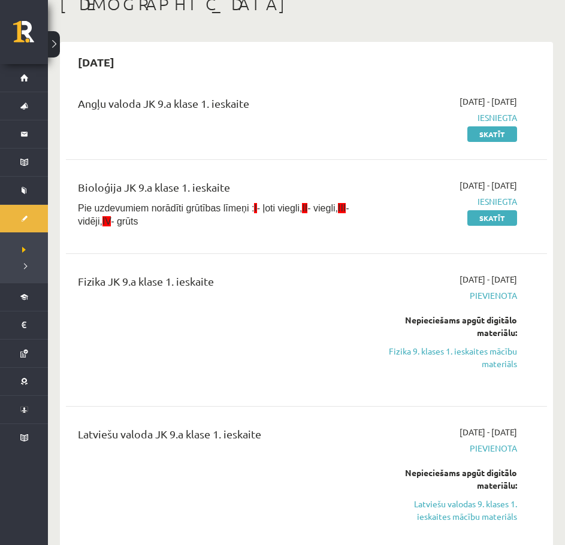
scroll to position [60, 0]
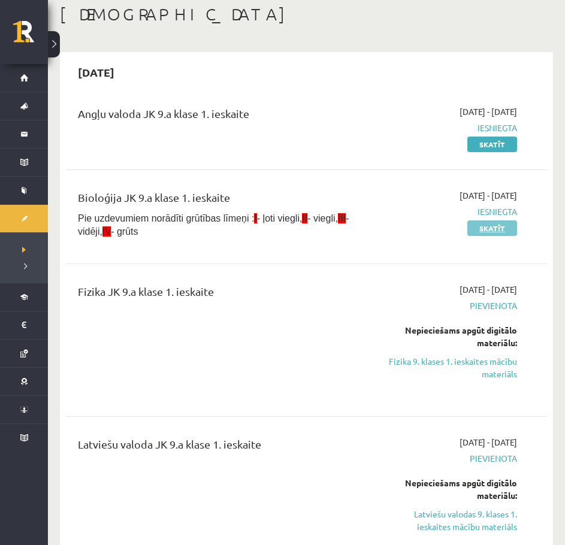
click at [475, 228] on link "Skatīt" at bounding box center [493, 229] width 50 height 16
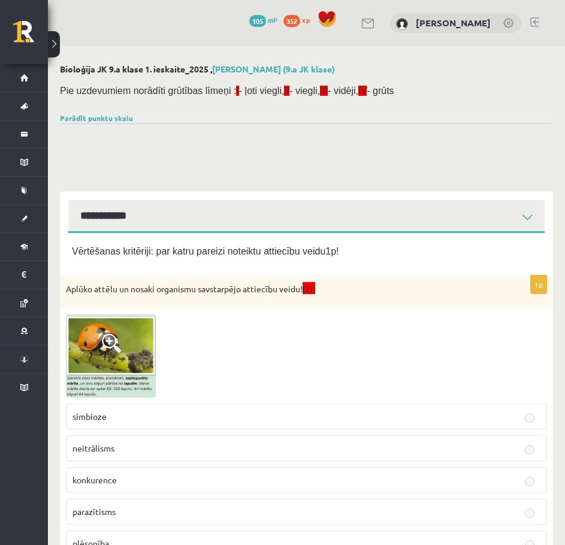
select select "**********"
drag, startPoint x: 0, startPoint y: 0, endPoint x: 234, endPoint y: 215, distance: 317.3
click at [234, 215] on select "**********" at bounding box center [306, 216] width 477 height 33
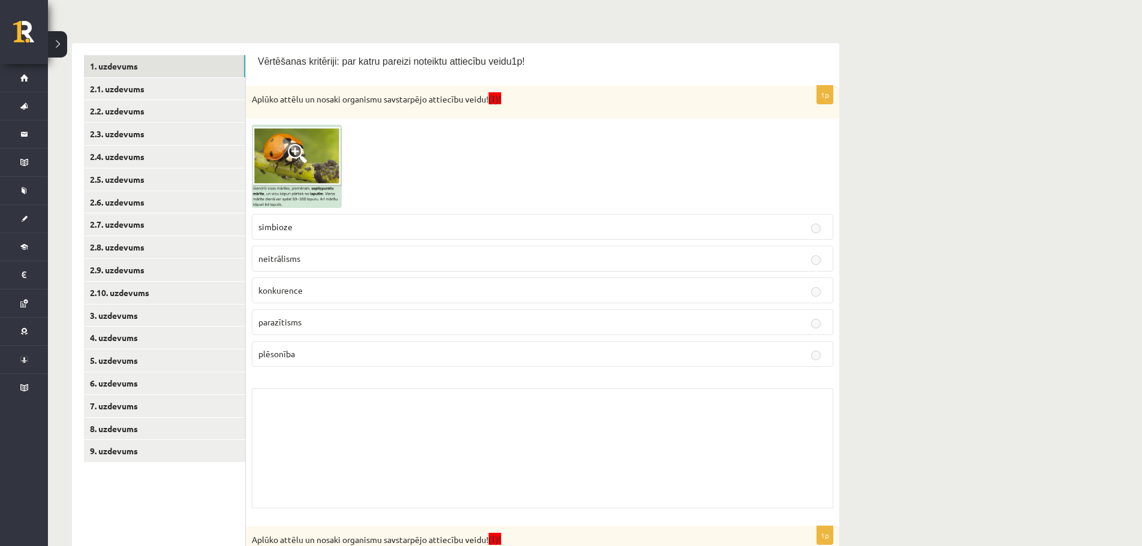
scroll to position [180, 0]
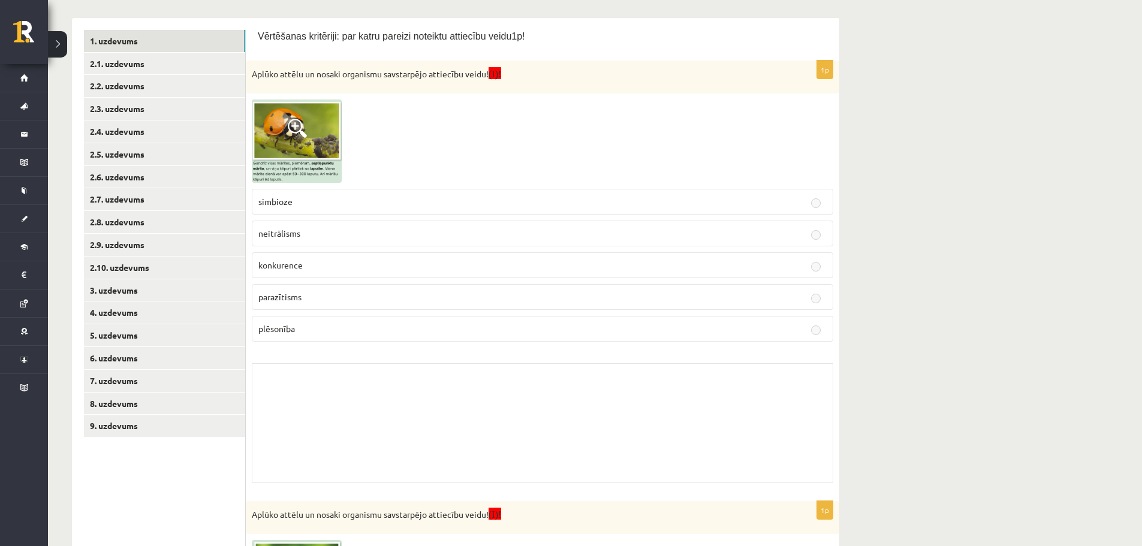
drag, startPoint x: 342, startPoint y: 235, endPoint x: 354, endPoint y: 240, distance: 12.9
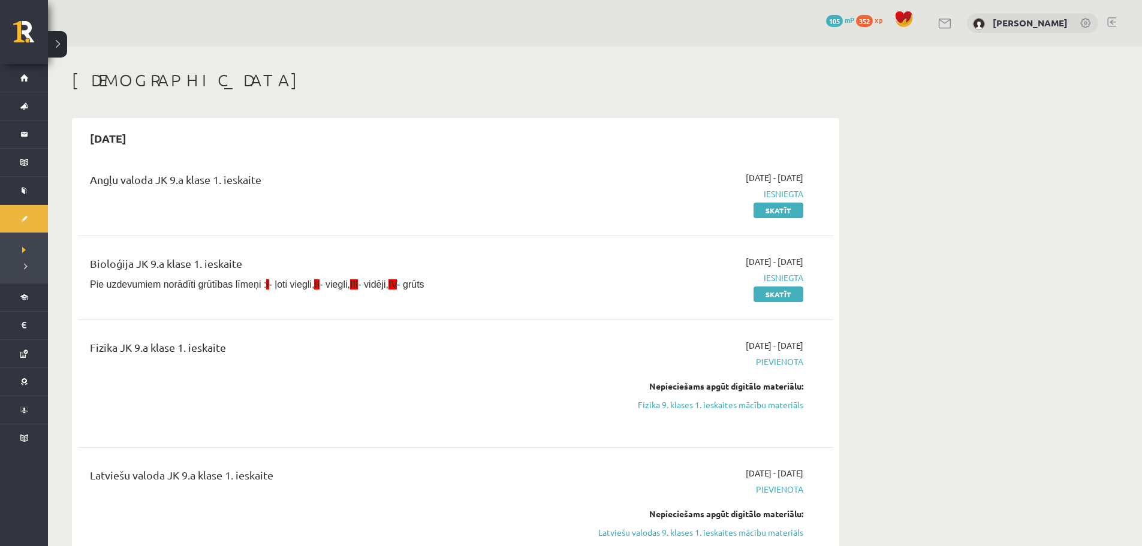
scroll to position [66, 0]
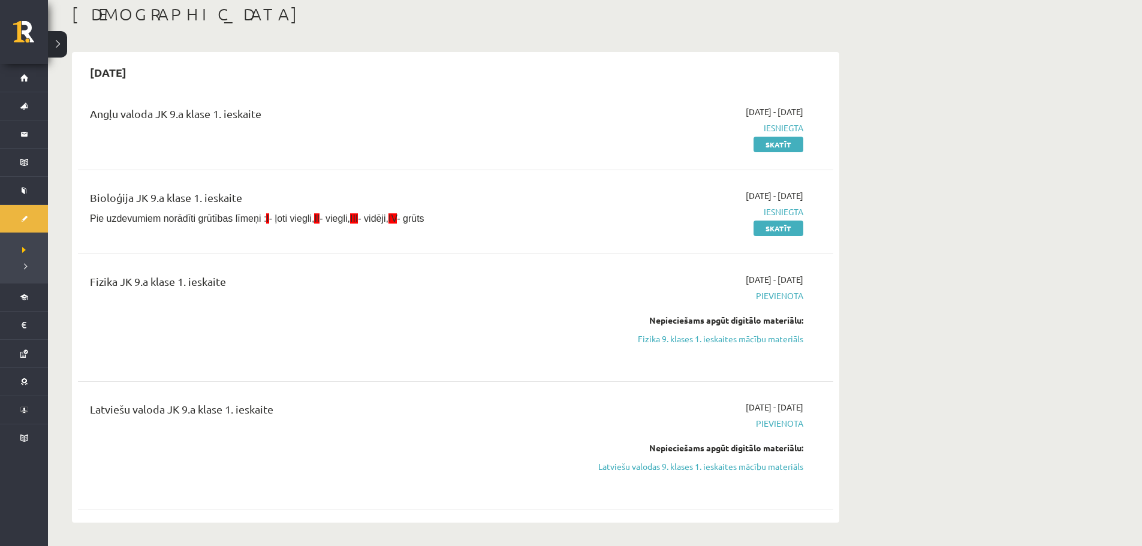
drag, startPoint x: 598, startPoint y: 198, endPoint x: 582, endPoint y: 195, distance: 16.4
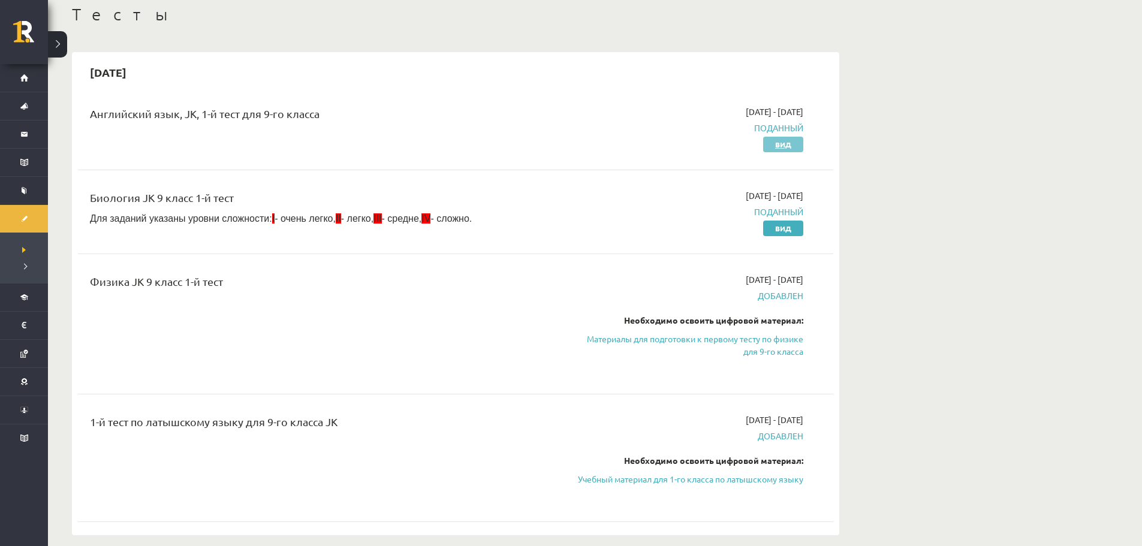
click at [766, 141] on link "Вид" at bounding box center [783, 145] width 40 height 16
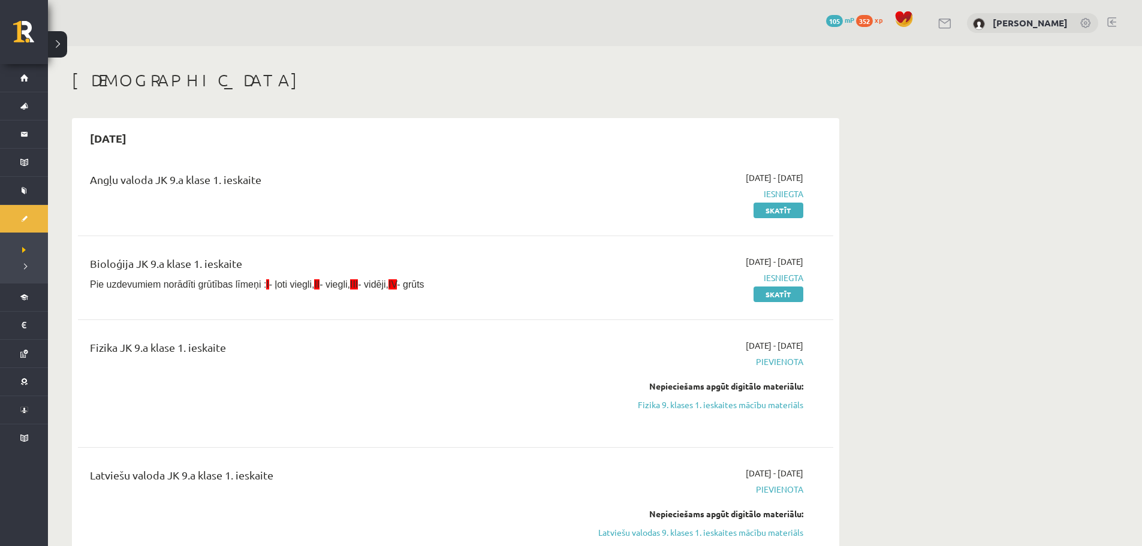
scroll to position [66, 0]
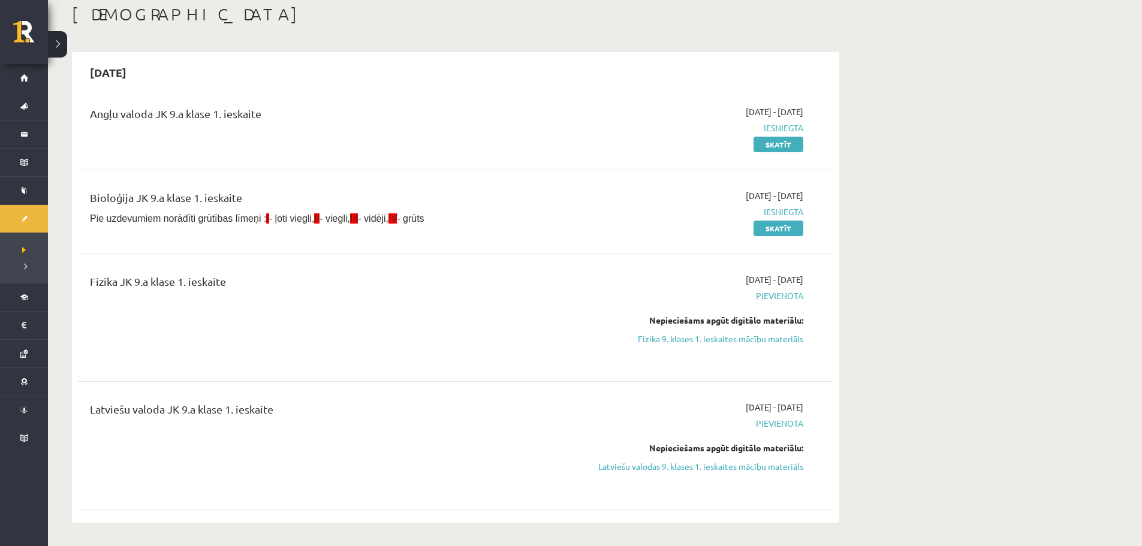
drag, startPoint x: 966, startPoint y: 74, endPoint x: 897, endPoint y: 62, distance: 69.9
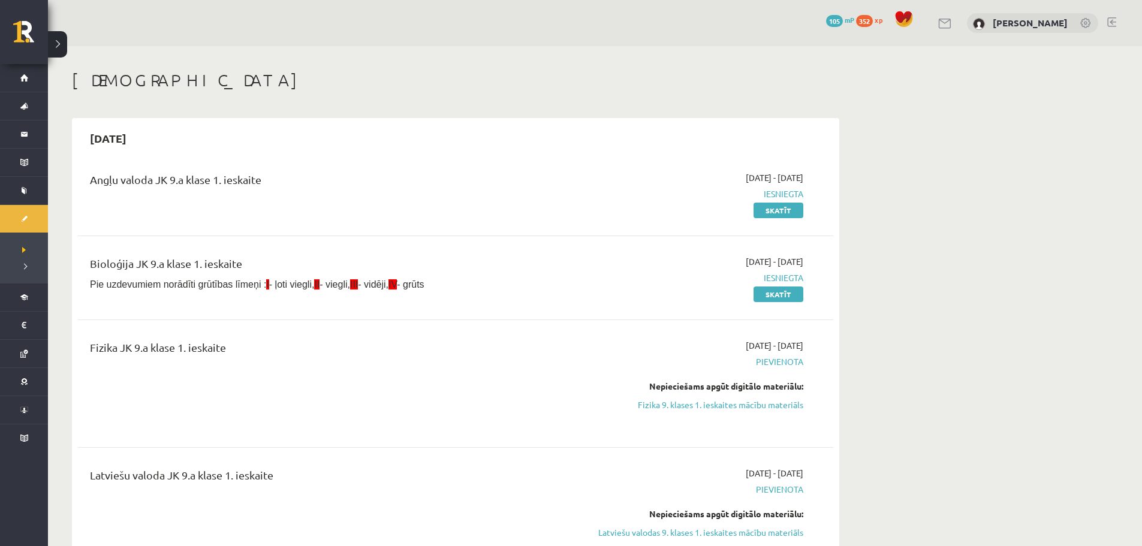
scroll to position [66, 0]
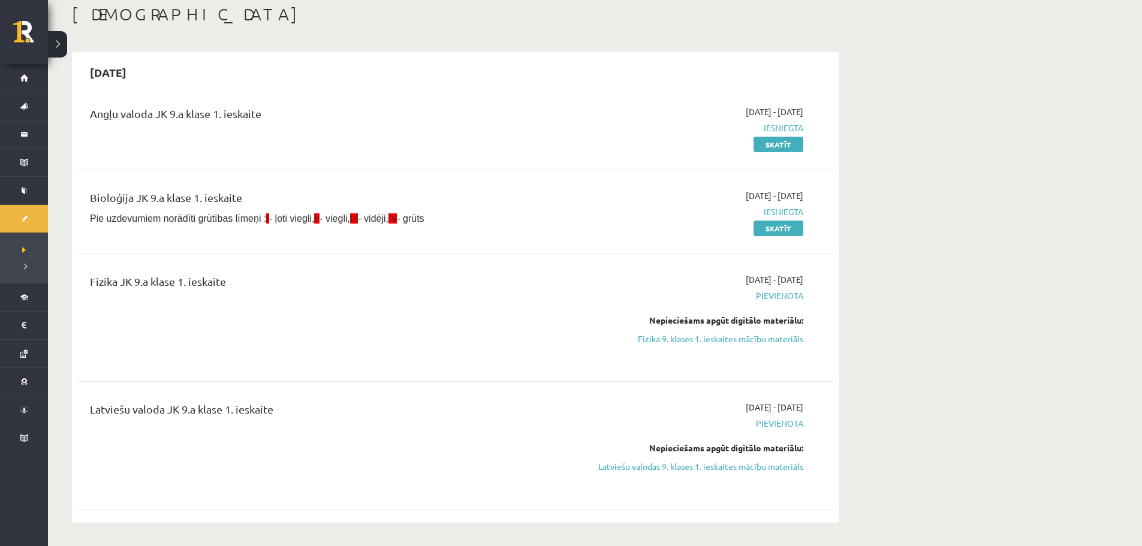
drag, startPoint x: 842, startPoint y: 126, endPoint x: 846, endPoint y: 72, distance: 54.7
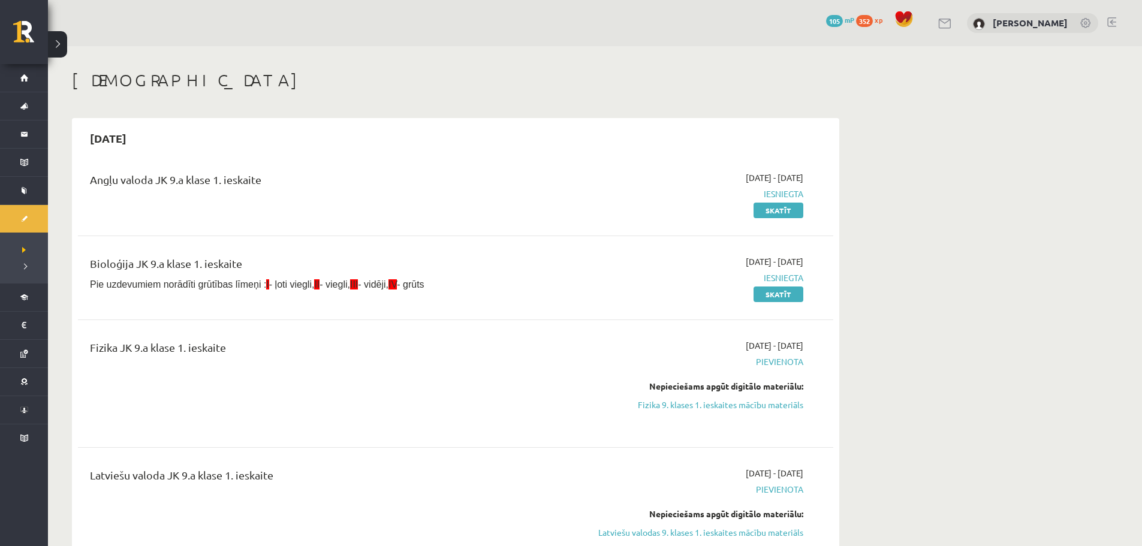
scroll to position [66, 0]
